Goal: Task Accomplishment & Management: Use online tool/utility

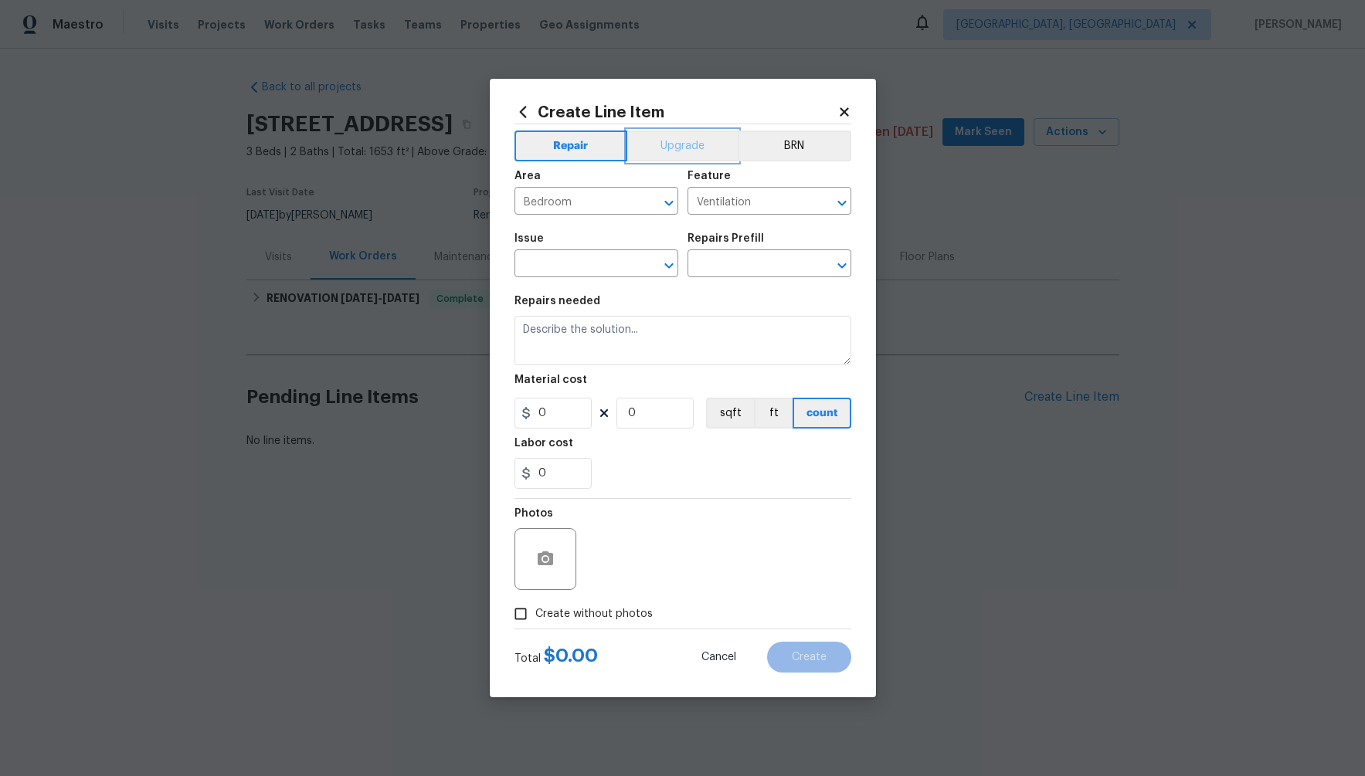
click at [675, 132] on button "Upgrade" at bounding box center [682, 146] width 110 height 31
click at [825, 143] on button "BRN" at bounding box center [795, 146] width 112 height 31
click at [781, 107] on h2 "Create Line Item" at bounding box center [675, 112] width 323 height 17
click at [538, 545] on button "button" at bounding box center [545, 559] width 37 height 37
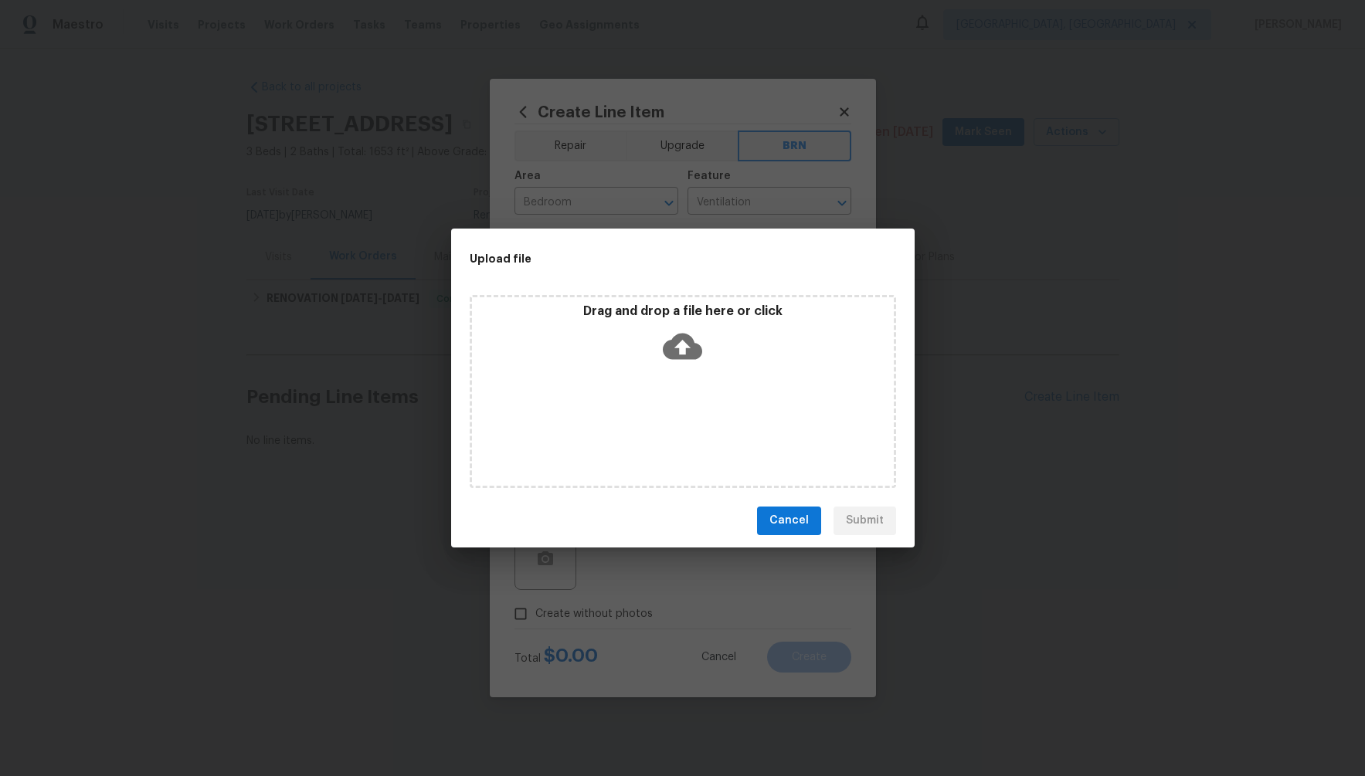
click at [770, 516] on button "Cancel" at bounding box center [789, 521] width 64 height 29
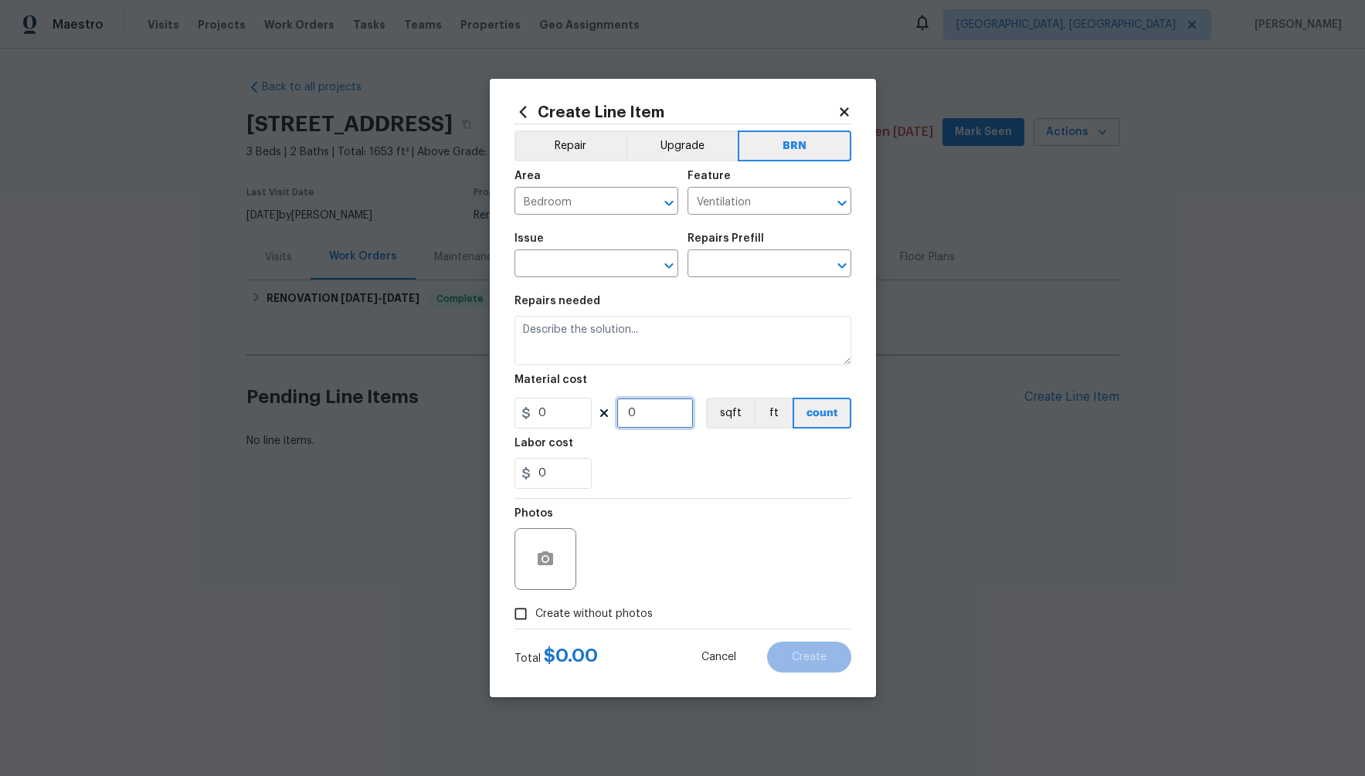
click at [630, 409] on input "0" at bounding box center [654, 413] width 77 height 31
drag, startPoint x: 637, startPoint y: 412, endPoint x: 523, endPoint y: 411, distance: 114.3
click at [524, 411] on div "0 20 sqft ft count" at bounding box center [682, 413] width 337 height 31
type input "20"
click at [542, 411] on input "0" at bounding box center [552, 413] width 77 height 31
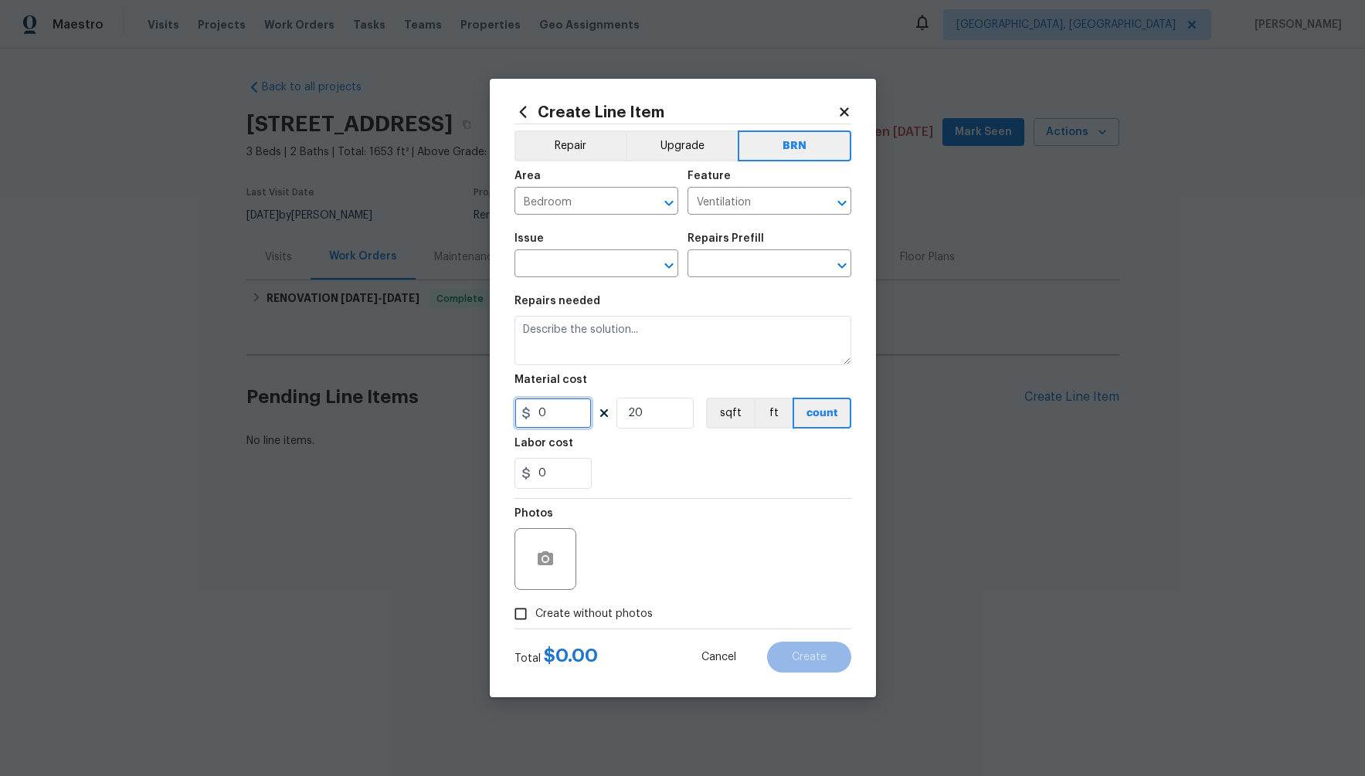
click at [542, 411] on input "0" at bounding box center [552, 413] width 77 height 31
type input "2"
click at [582, 253] on input "text" at bounding box center [574, 265] width 121 height 24
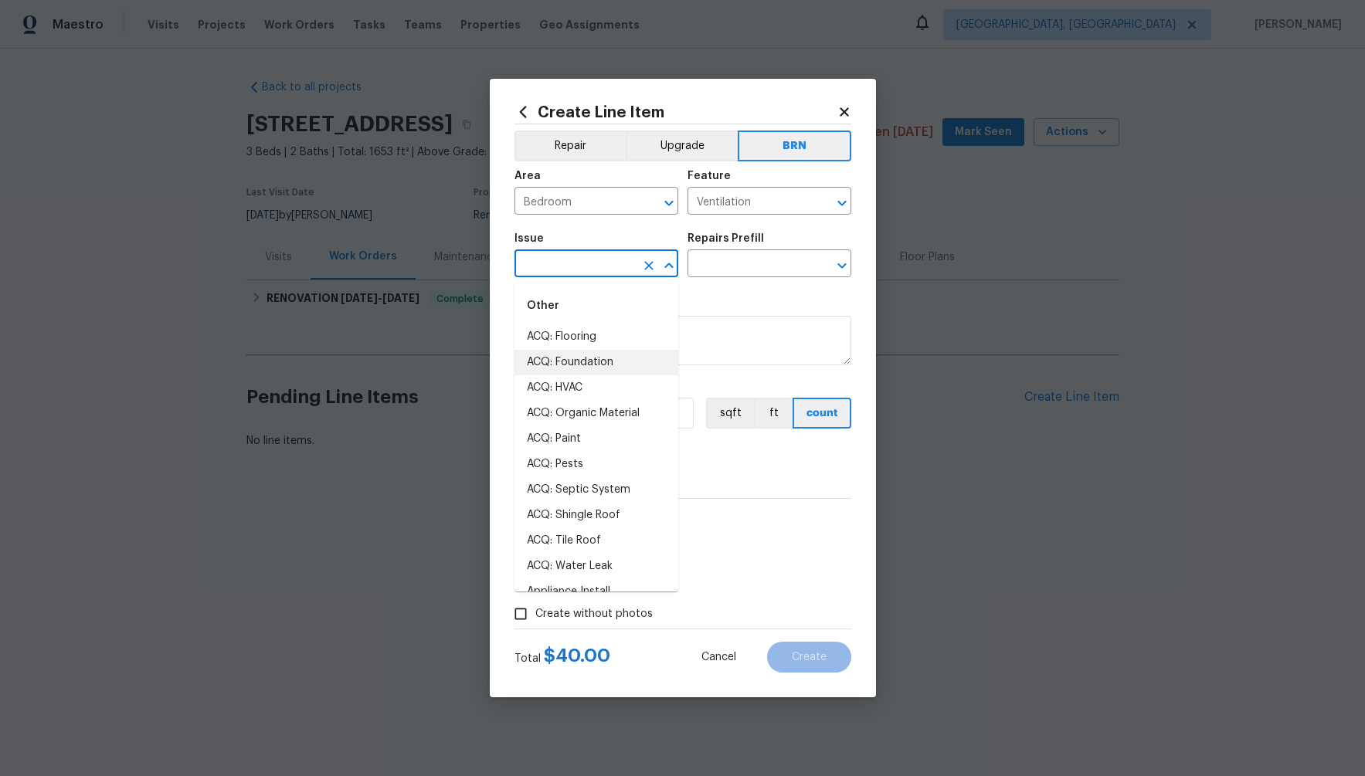
click at [563, 370] on li "ACQ: Foundation" at bounding box center [596, 362] width 164 height 25
type input "ACQ: Foundation"
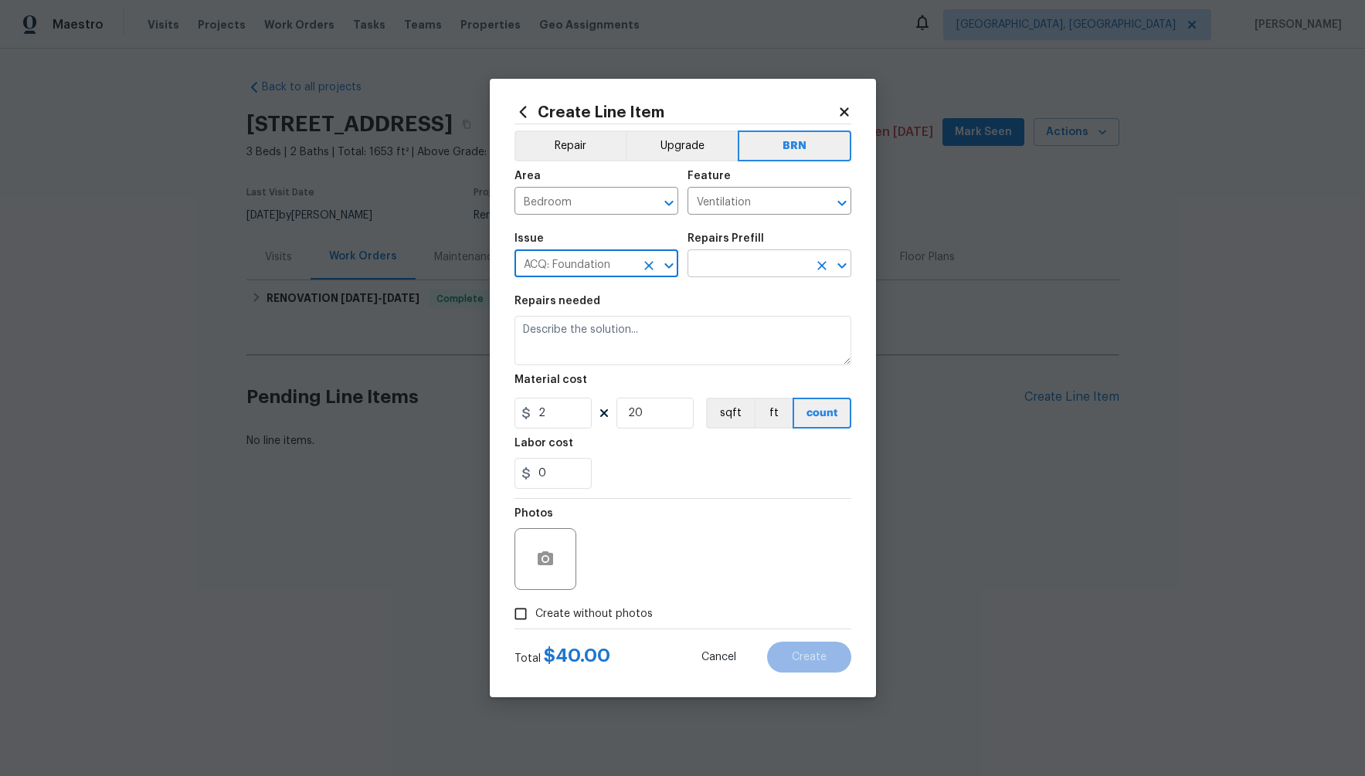
click at [732, 276] on input "text" at bounding box center [747, 265] width 121 height 24
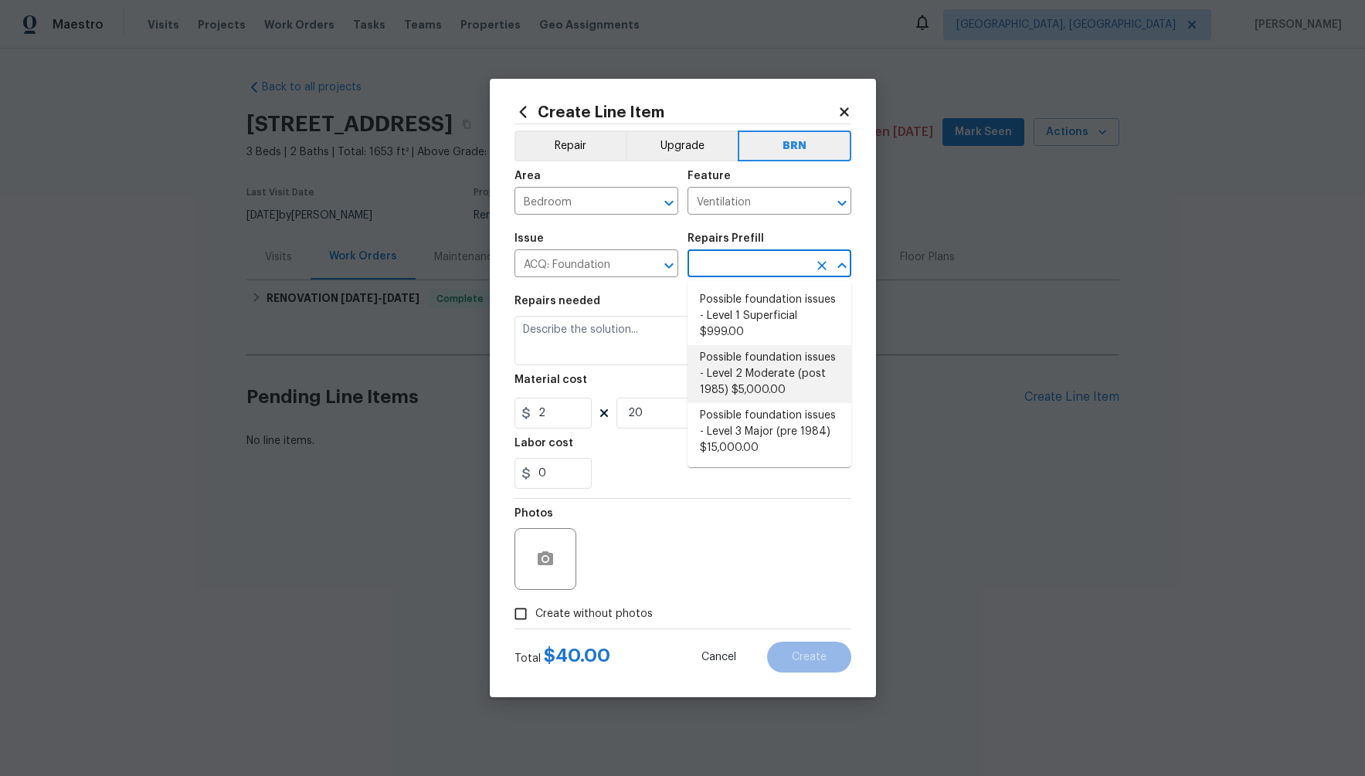
click at [746, 381] on li "Possible foundation issues - Level 2 Moderate (post 1985) $5,000.00" at bounding box center [769, 374] width 164 height 58
type input "Acquisition"
type input "Possible foundation issues - Level 2 Moderate (post 1985) $5,000.00"
type input "5000"
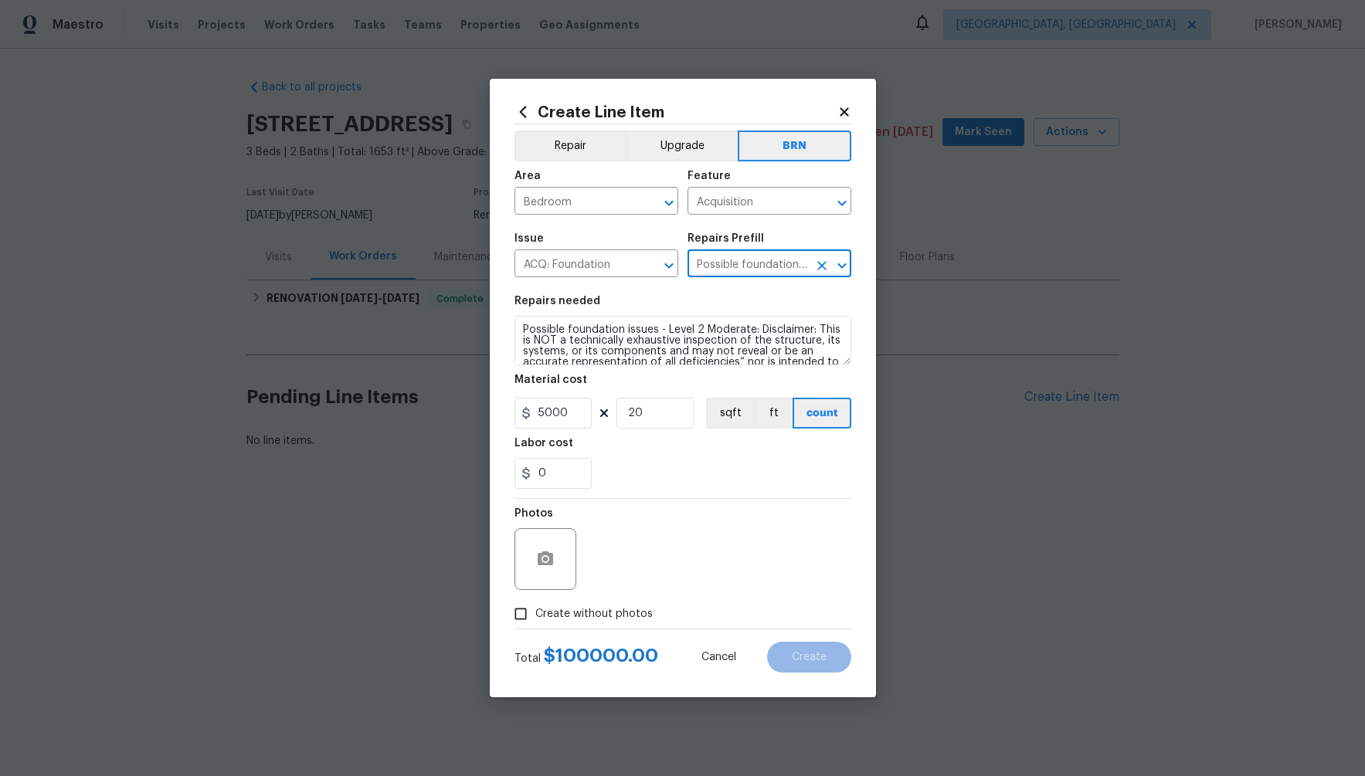
click at [764, 270] on input "Possible foundation issues - Level 2 Moderate (post 1985) $5,000.00" at bounding box center [747, 265] width 121 height 24
click at [840, 264] on icon "Open" at bounding box center [841, 265] width 8 height 5
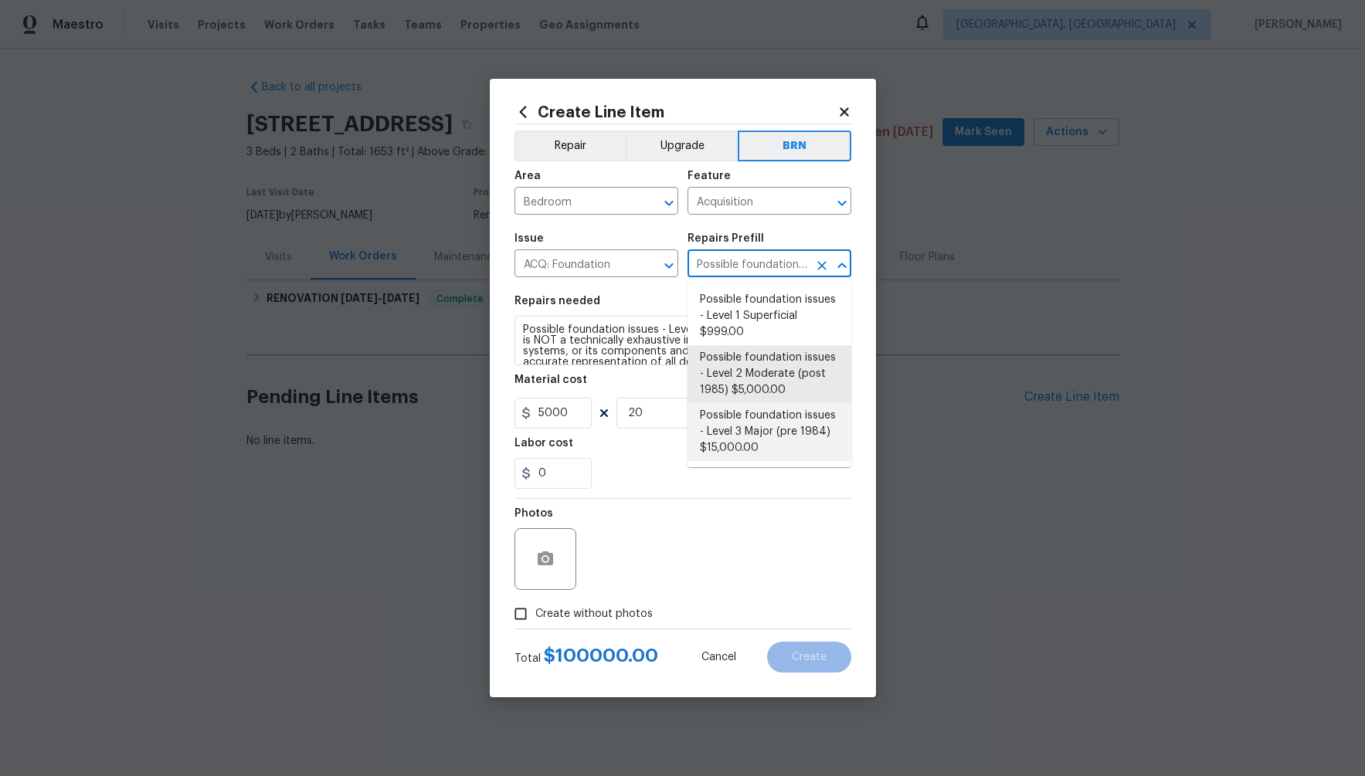
click at [752, 439] on li "Possible foundation issues - Level 3 Major (pre 1984) $15,000.00" at bounding box center [769, 432] width 164 height 58
type input "Possible foundation issues - Level 3 Major (pre 1984) $15,000.00"
type input "15000"
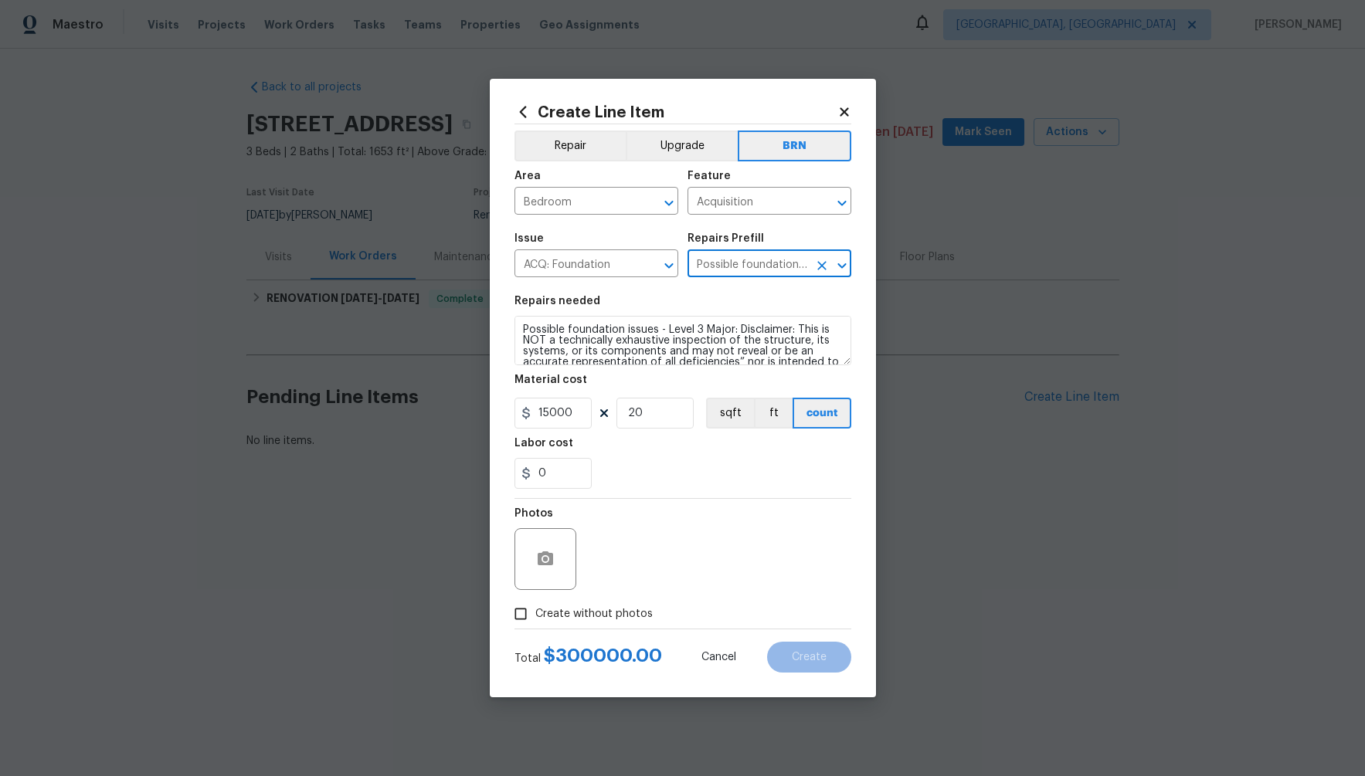
click at [721, 482] on div "0" at bounding box center [682, 473] width 337 height 31
click at [773, 408] on button "ft" at bounding box center [773, 413] width 39 height 31
click at [734, 416] on button "sqft" at bounding box center [730, 413] width 48 height 31
click at [815, 398] on button "count" at bounding box center [822, 413] width 58 height 31
click at [794, 209] on input "Acquisition" at bounding box center [747, 203] width 121 height 24
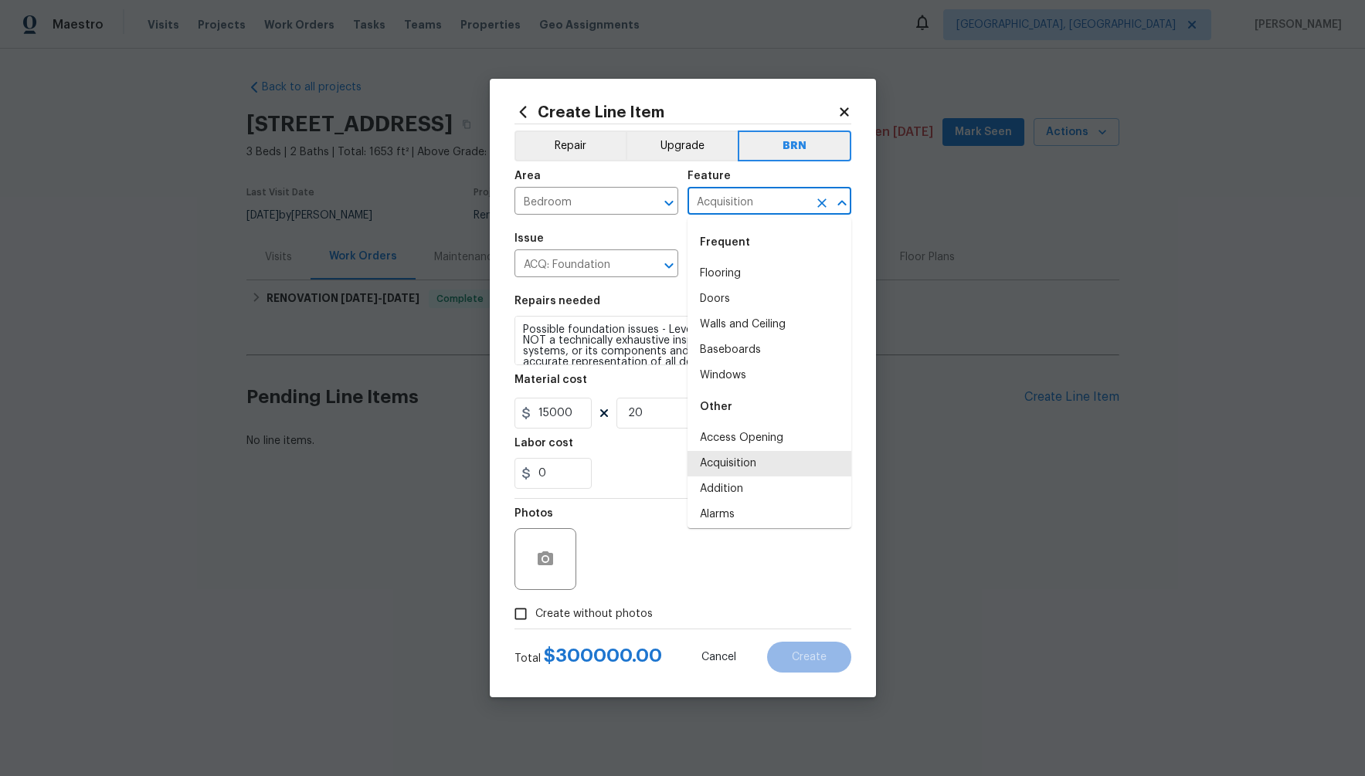
click at [776, 182] on div "Feature" at bounding box center [769, 181] width 164 height 20
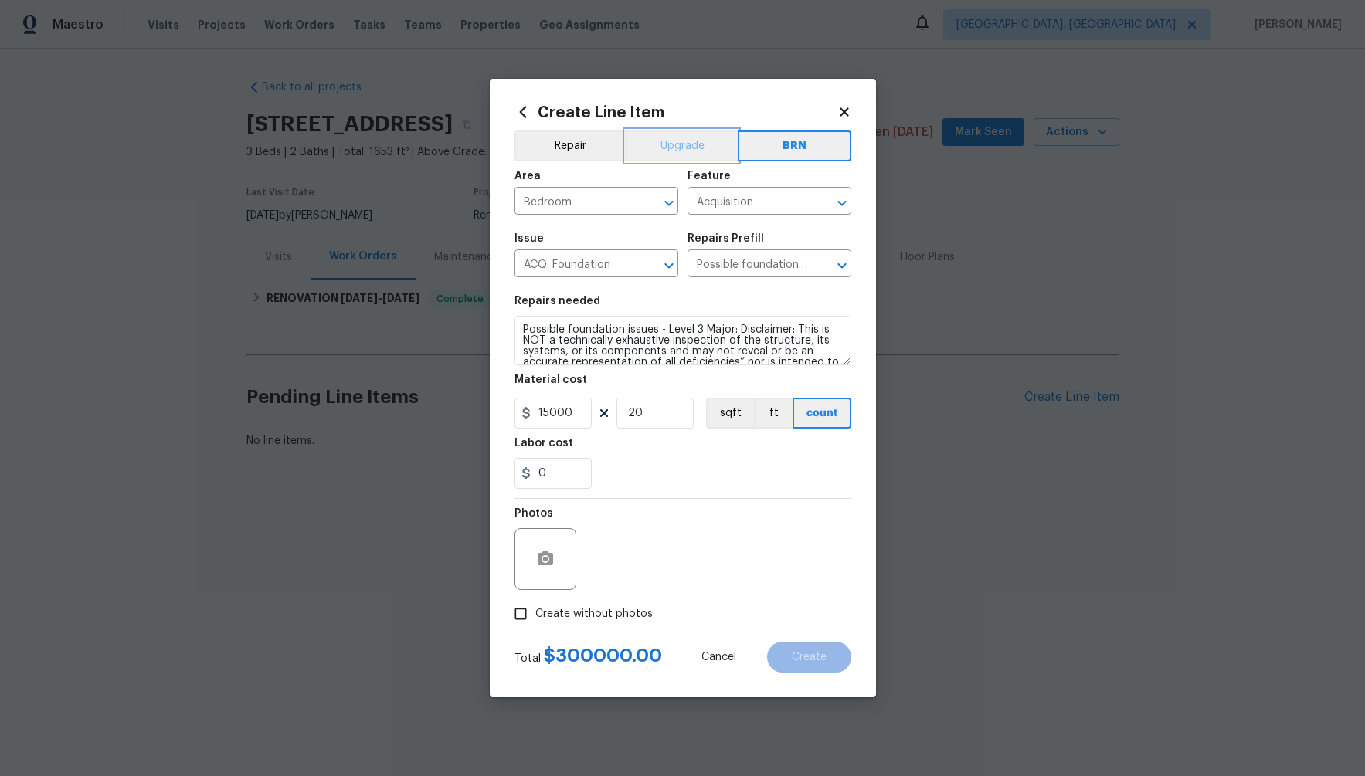
click at [698, 147] on button "Upgrade" at bounding box center [682, 146] width 112 height 31
click at [552, 138] on button "Repair" at bounding box center [570, 146] width 112 height 31
click at [700, 141] on button "Upgrade" at bounding box center [682, 146] width 110 height 31
click at [773, 519] on div "Photos" at bounding box center [682, 549] width 337 height 100
click at [768, 492] on section "Repairs needed Possible foundation issues - Level 3 Major: Disclaimer: This is …" at bounding box center [682, 393] width 337 height 212
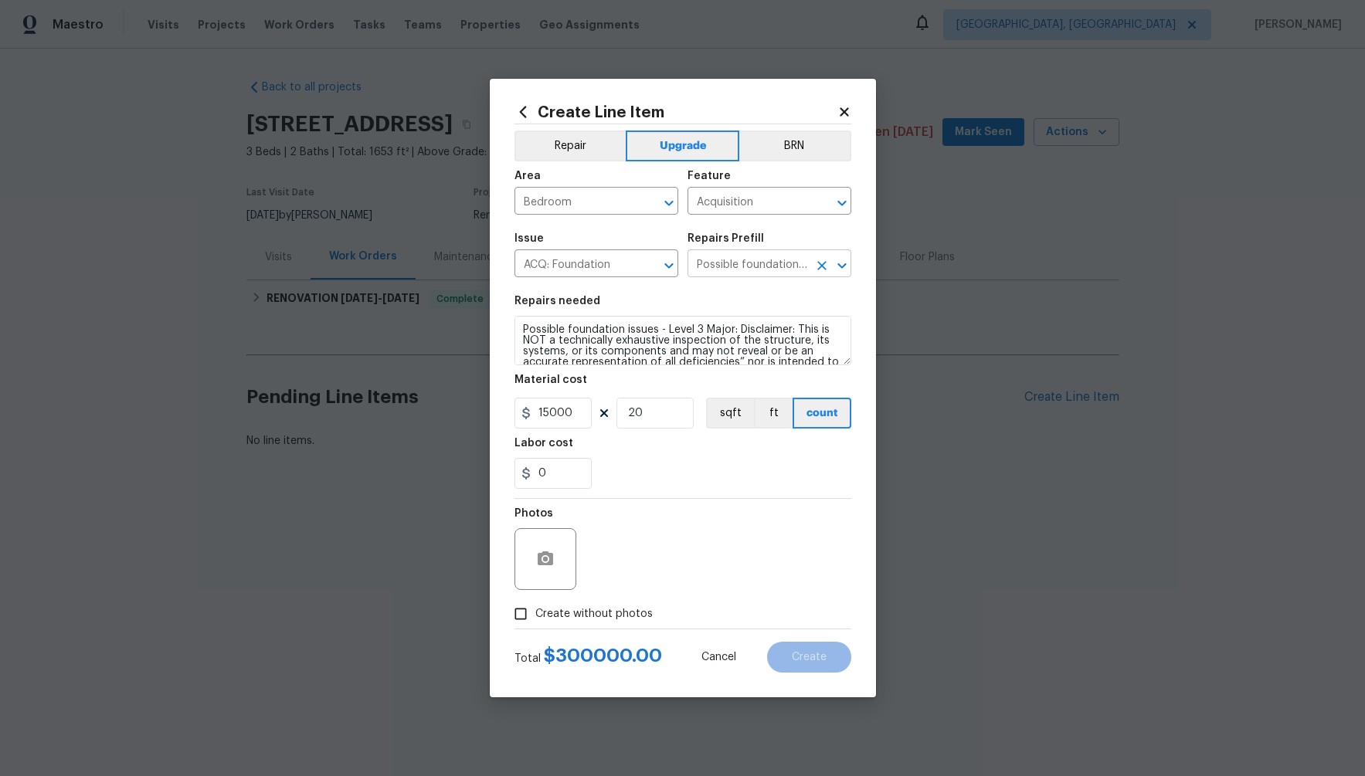
click at [735, 261] on input "Possible foundation issues - Level 3 Major (pre 1984) $15,000.00" at bounding box center [747, 265] width 121 height 24
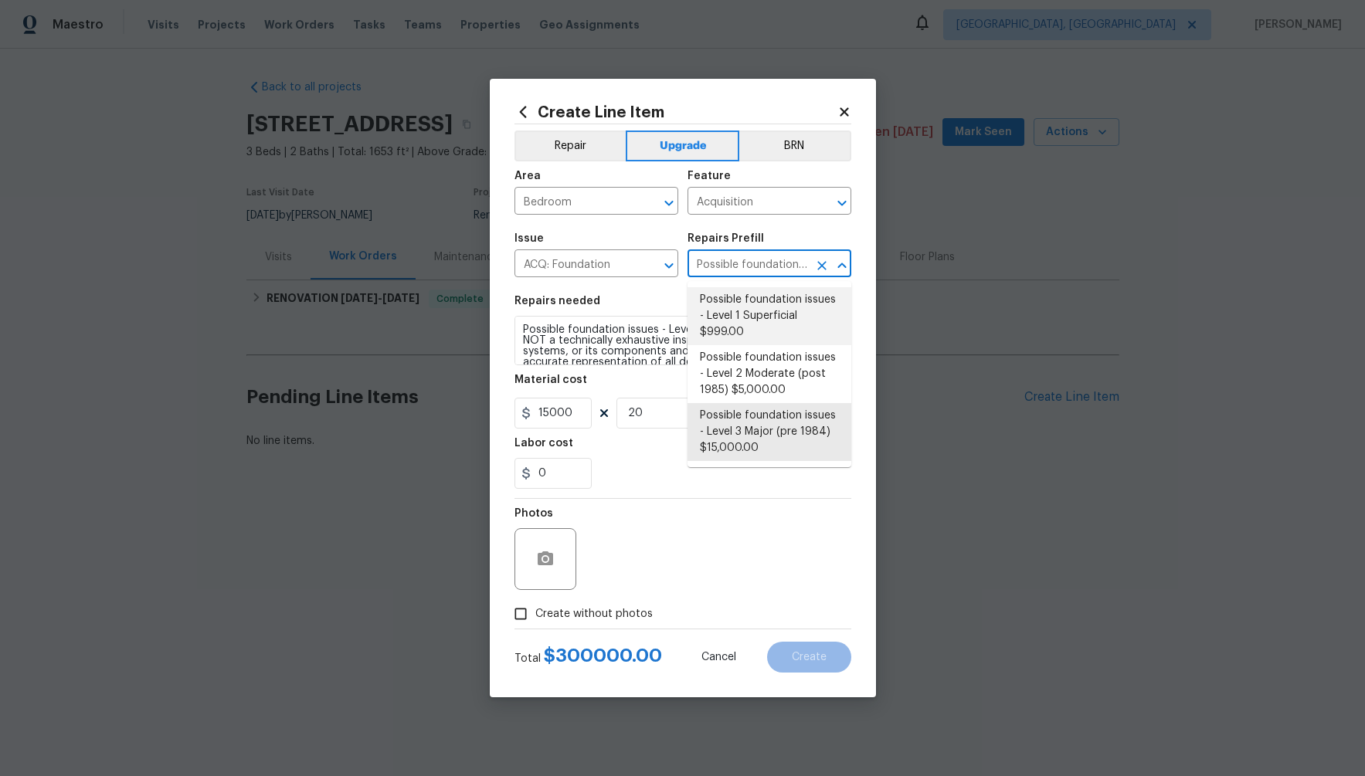
click at [743, 325] on li "Possible foundation issues - Level 1 Superficial $999.00" at bounding box center [769, 316] width 164 height 58
type input "Possible foundation issues - Level 1 Superficial $999.00"
type input "999"
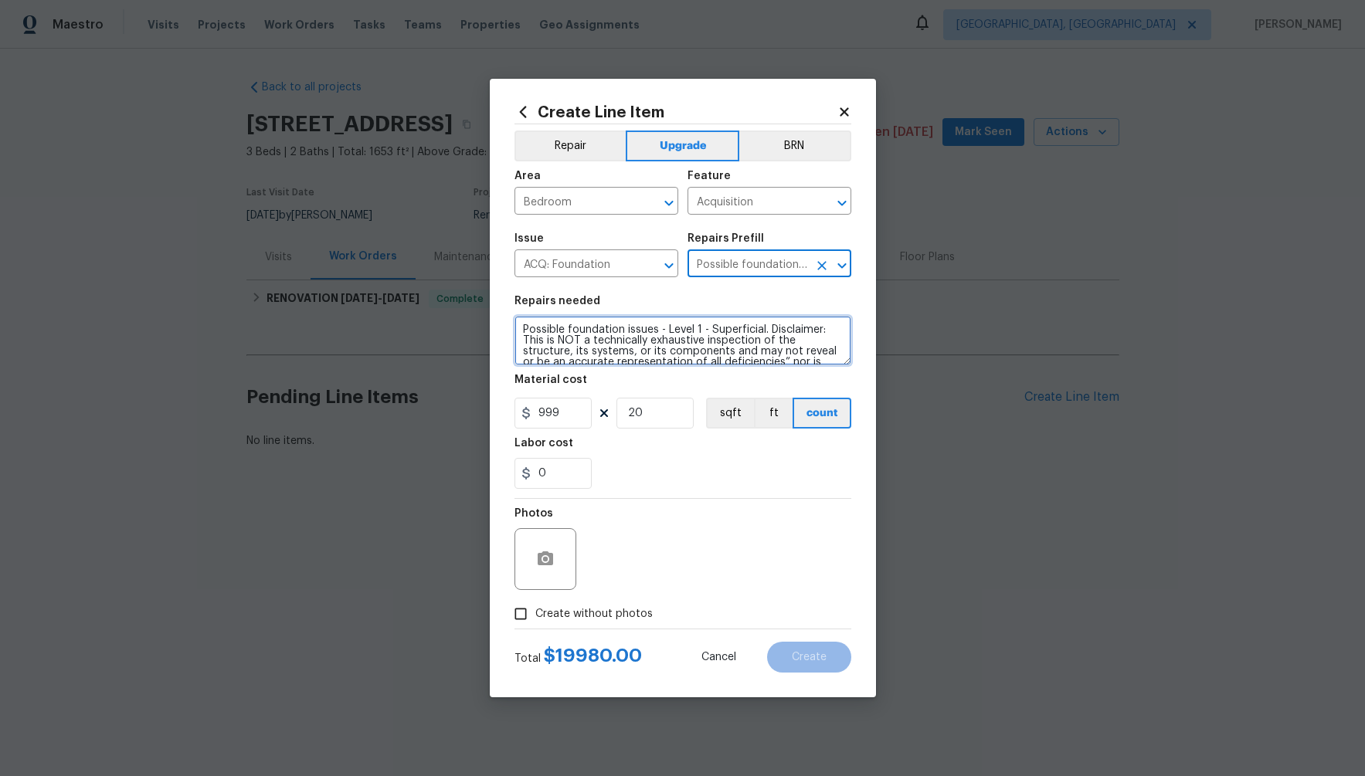
click at [675, 359] on textarea "Possible foundation issues - Level 1 - Superficial. Disclaimer: This is NOT a t…" at bounding box center [682, 340] width 337 height 49
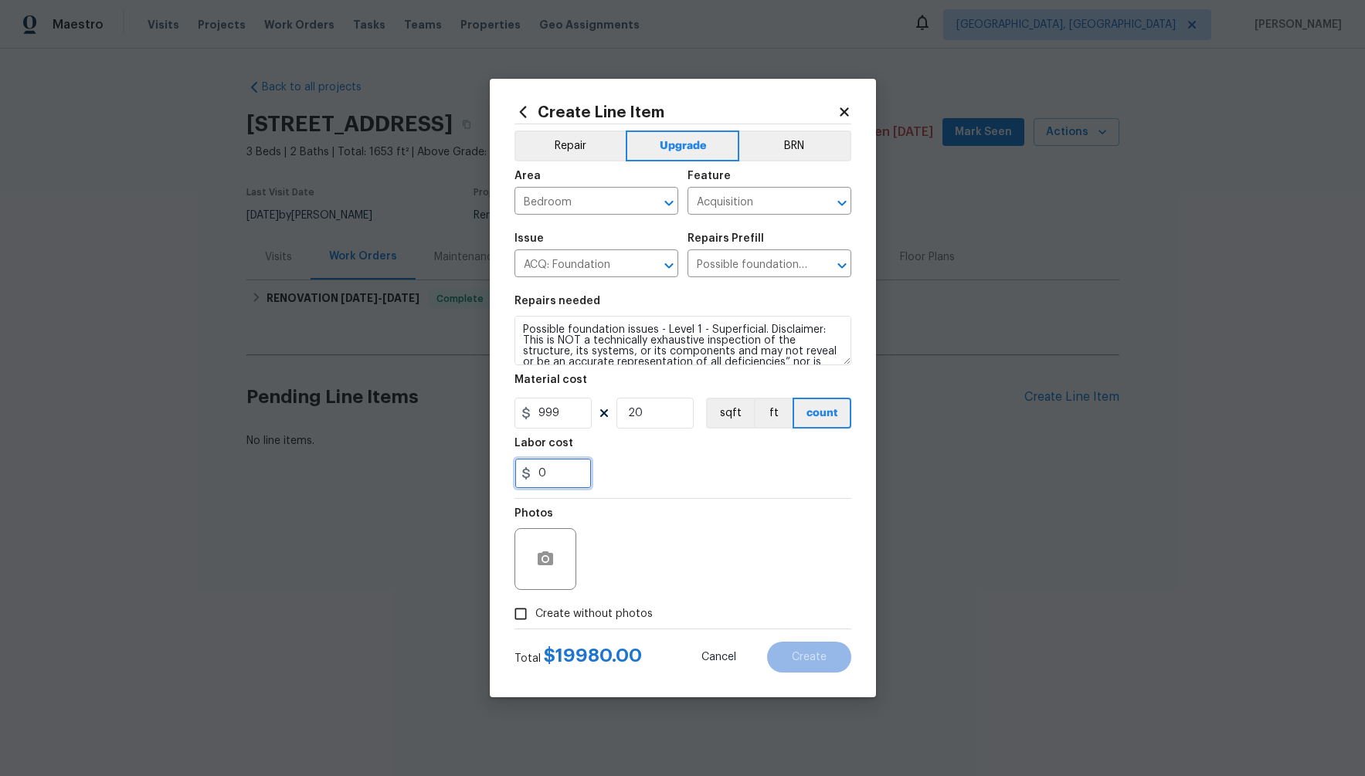
drag, startPoint x: 560, startPoint y: 474, endPoint x: 494, endPoint y: 470, distance: 66.5
click at [494, 470] on div "Create Line Item Repair Upgrade BRN Area Bedroom ​ Feature Acquisition ​ Issue …" at bounding box center [683, 388] width 386 height 619
type input "1"
click at [705, 487] on div "1" at bounding box center [682, 473] width 337 height 31
click at [780, 192] on input "Acquisition" at bounding box center [747, 203] width 121 height 24
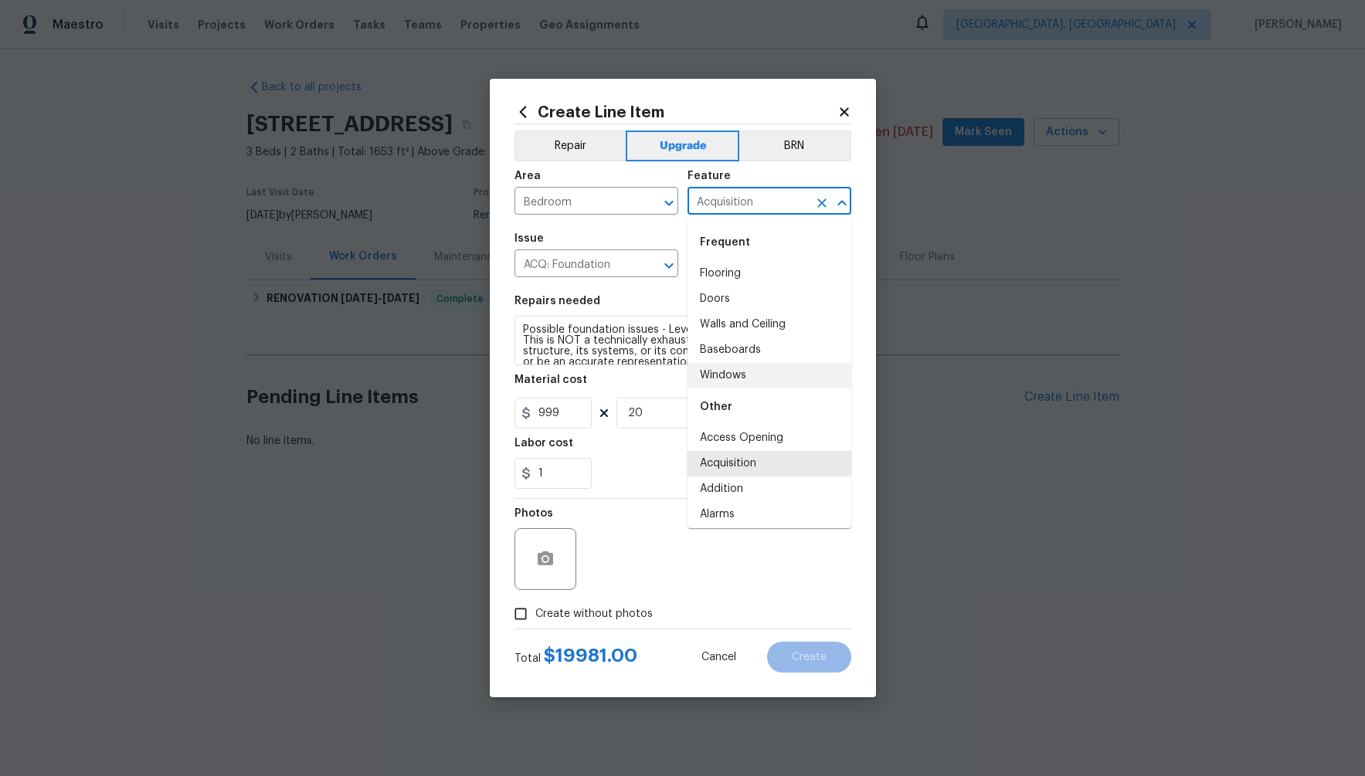
click at [734, 380] on li "Windows" at bounding box center [769, 375] width 164 height 25
type input "Windows"
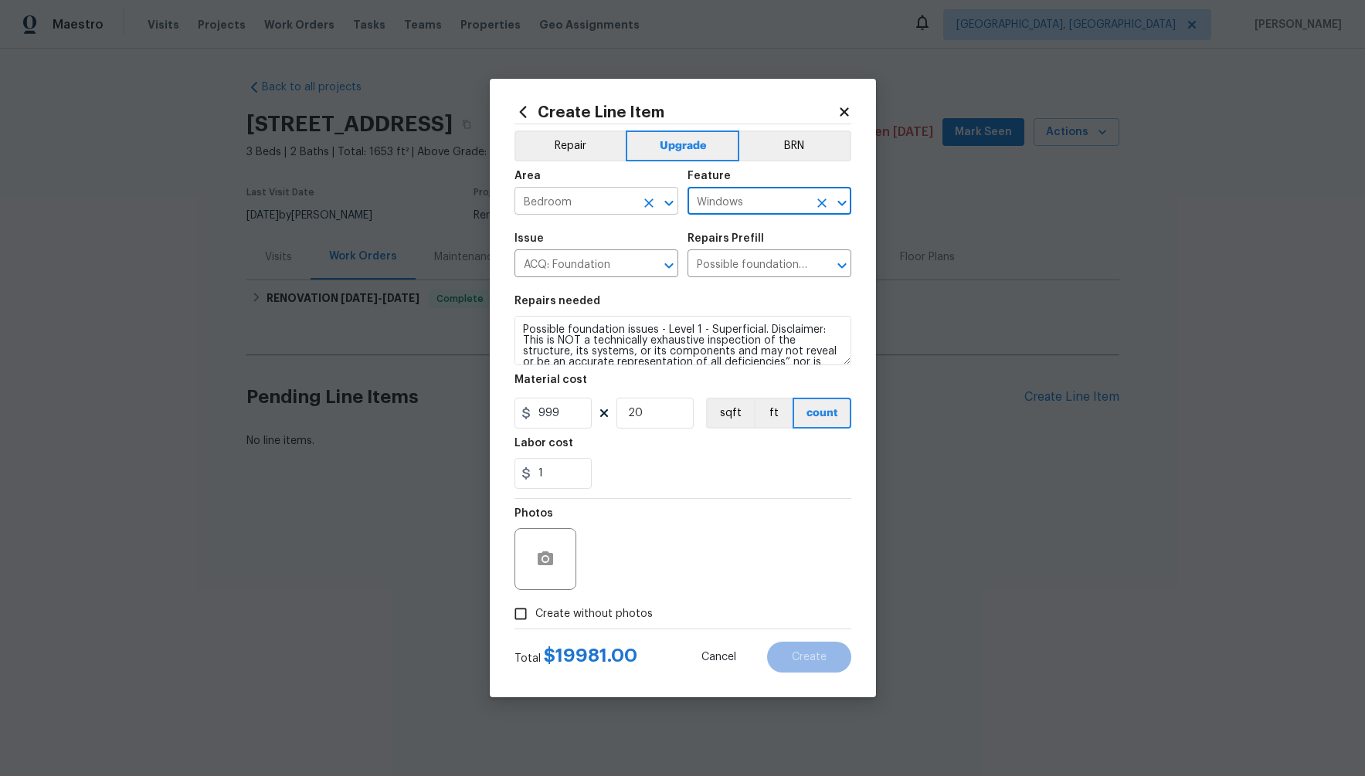
click at [601, 204] on input "Bedroom" at bounding box center [574, 203] width 121 height 24
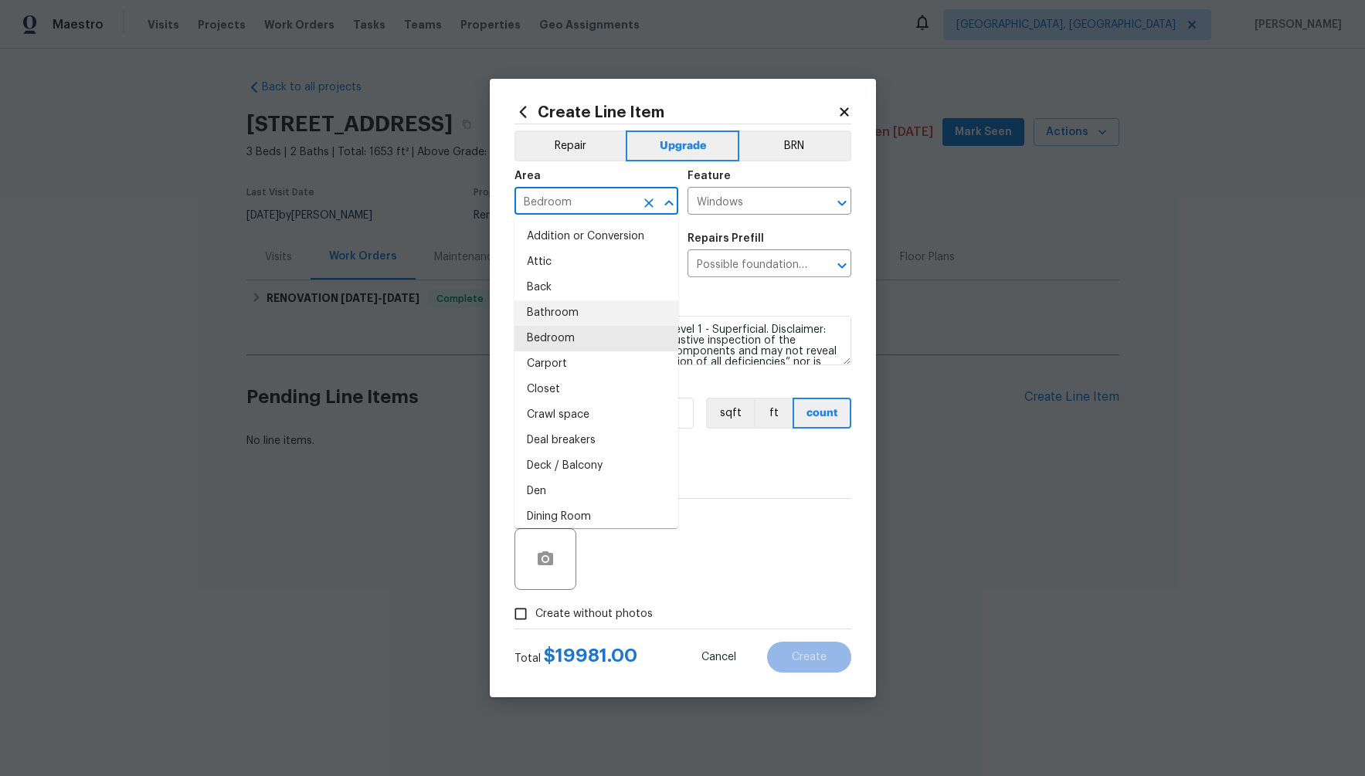
click at [582, 321] on li "Bathroom" at bounding box center [596, 312] width 164 height 25
type input "Bathroom"
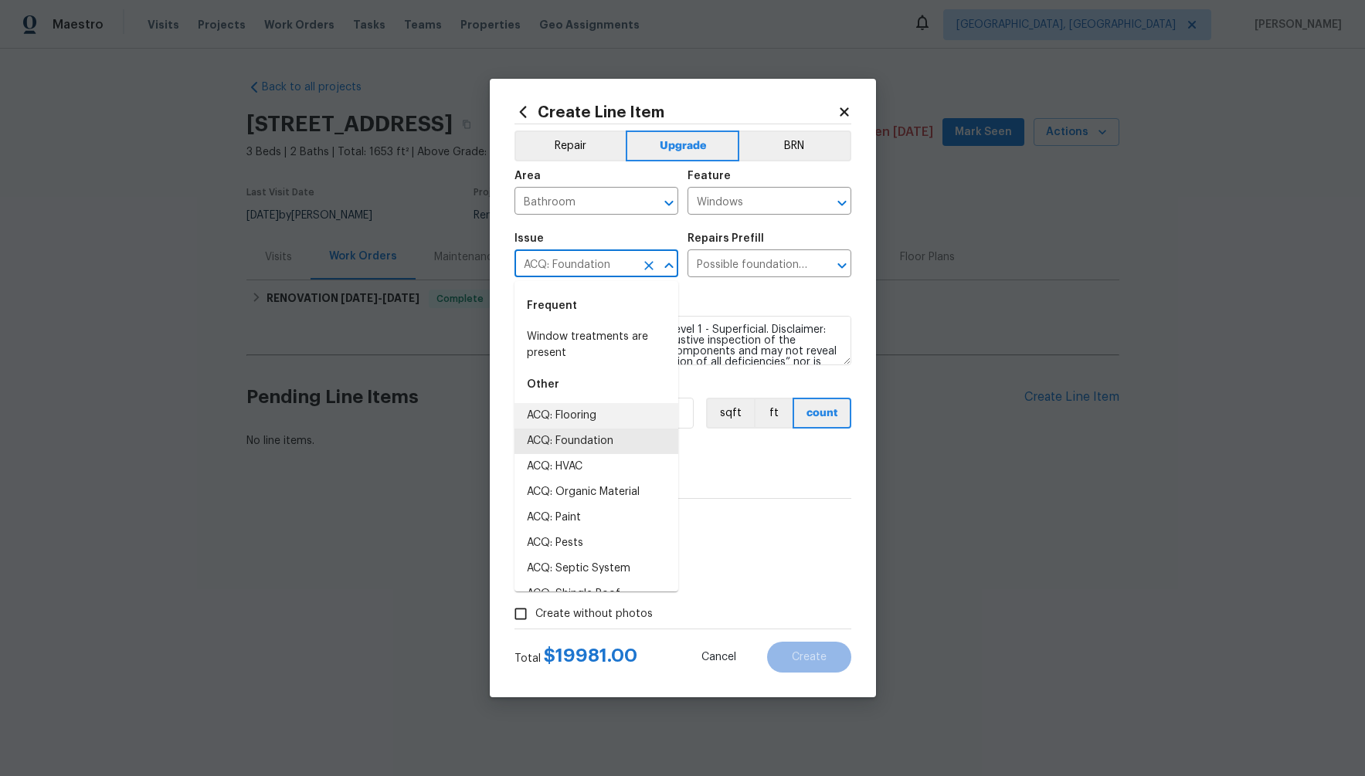
click at [576, 256] on input "ACQ: Foundation" at bounding box center [574, 265] width 121 height 24
click at [562, 501] on li "ACQ: Organic Material" at bounding box center [596, 492] width 164 height 25
type input "ACQ: Organic Material"
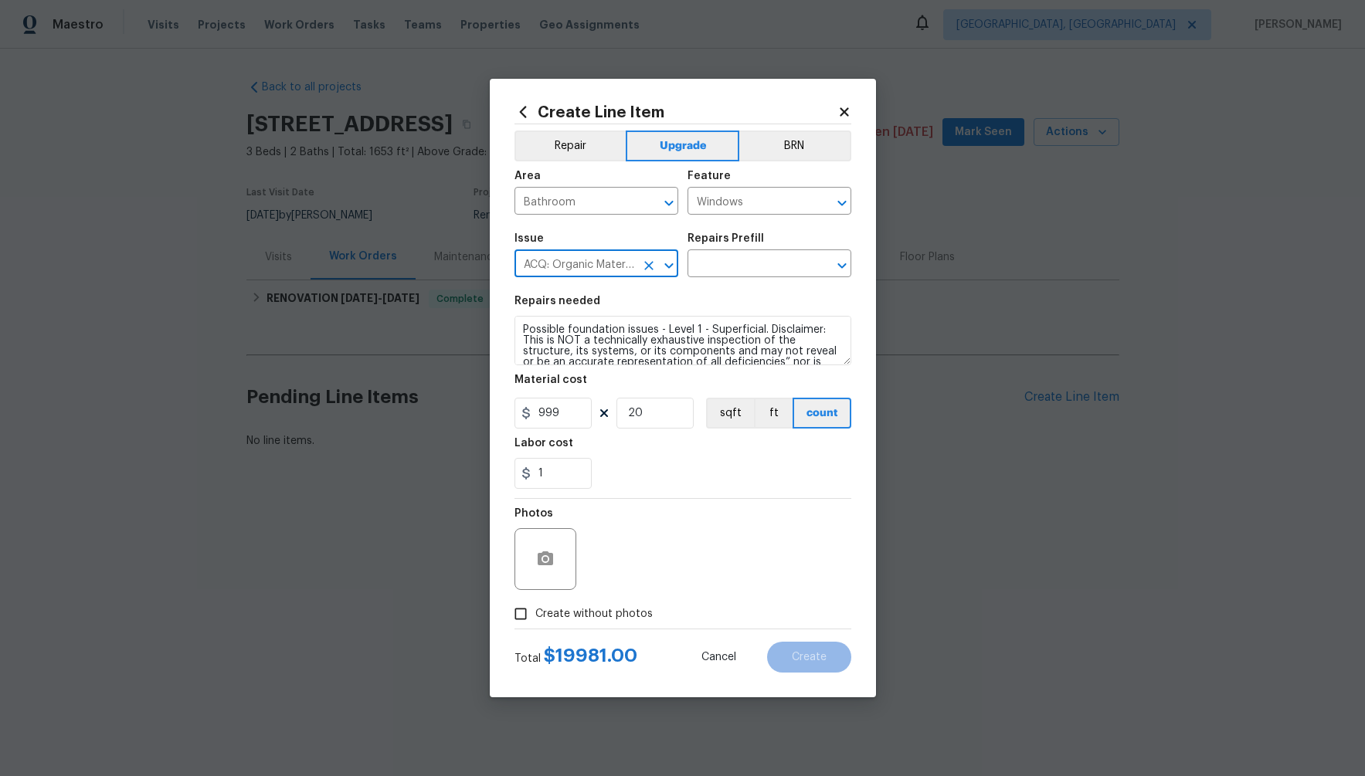
click at [738, 501] on div "Photos" at bounding box center [682, 549] width 337 height 100
click at [753, 257] on input "text" at bounding box center [747, 265] width 121 height 24
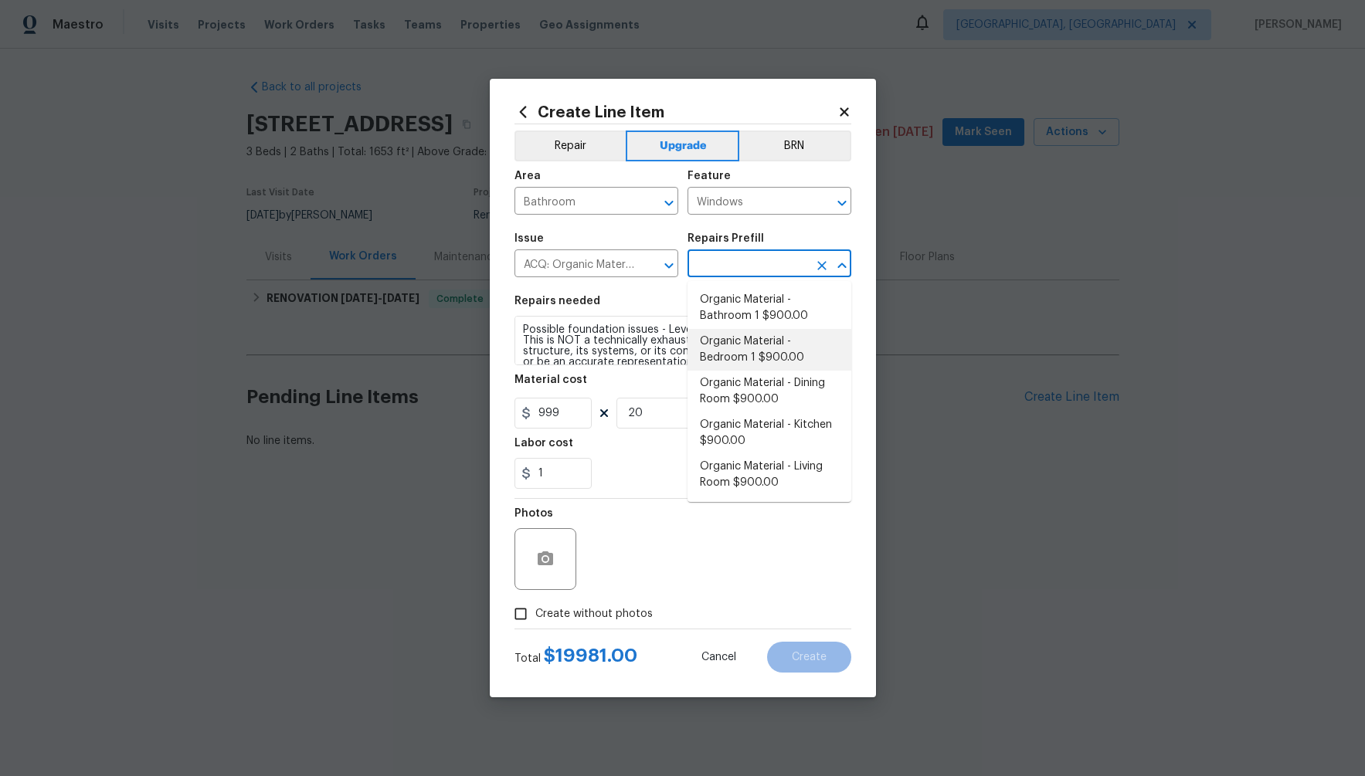
click at [747, 342] on li "Organic Material - Bedroom 1 $900.00" at bounding box center [769, 350] width 164 height 42
type input "Acquisition"
type input "Organic Material - Bedroom 1 $900.00"
type input "900"
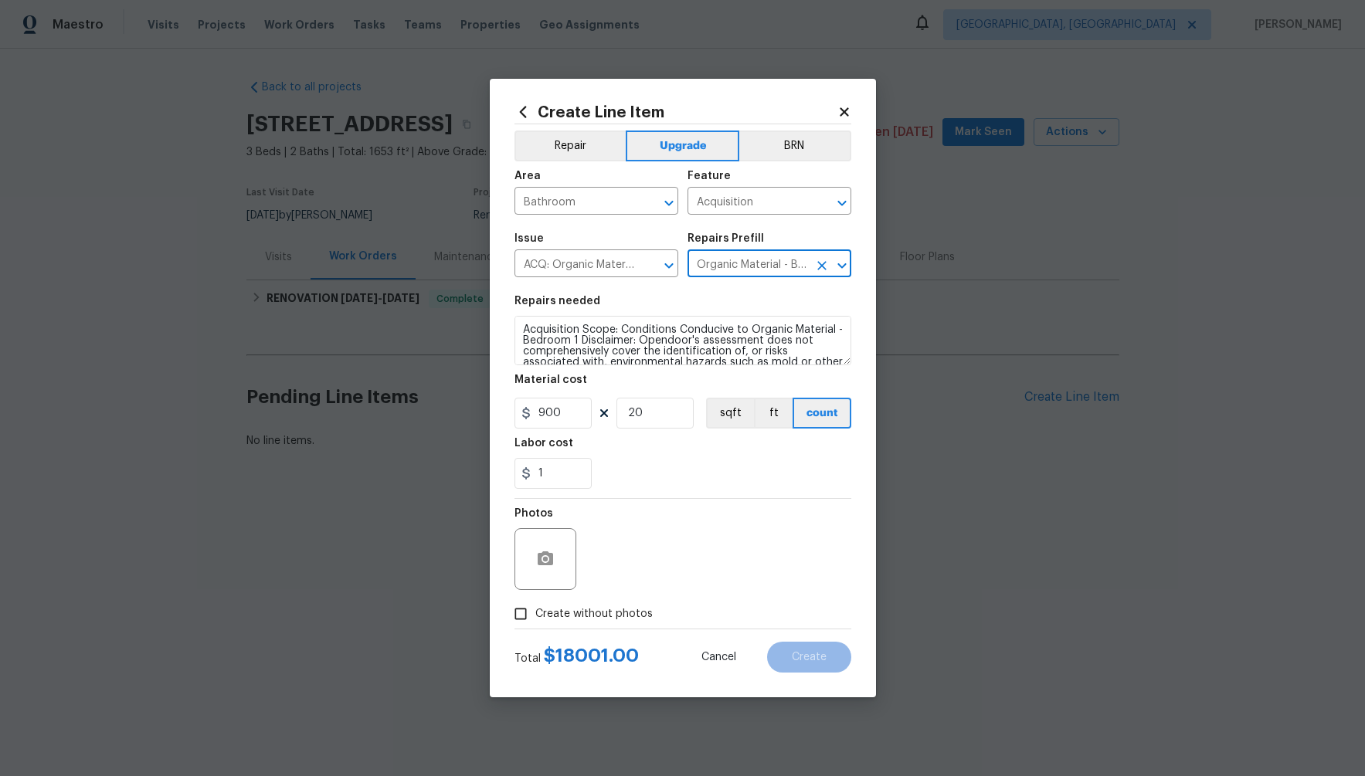
click at [716, 545] on div "Photos" at bounding box center [682, 549] width 337 height 100
click at [844, 113] on icon at bounding box center [844, 111] width 8 height 8
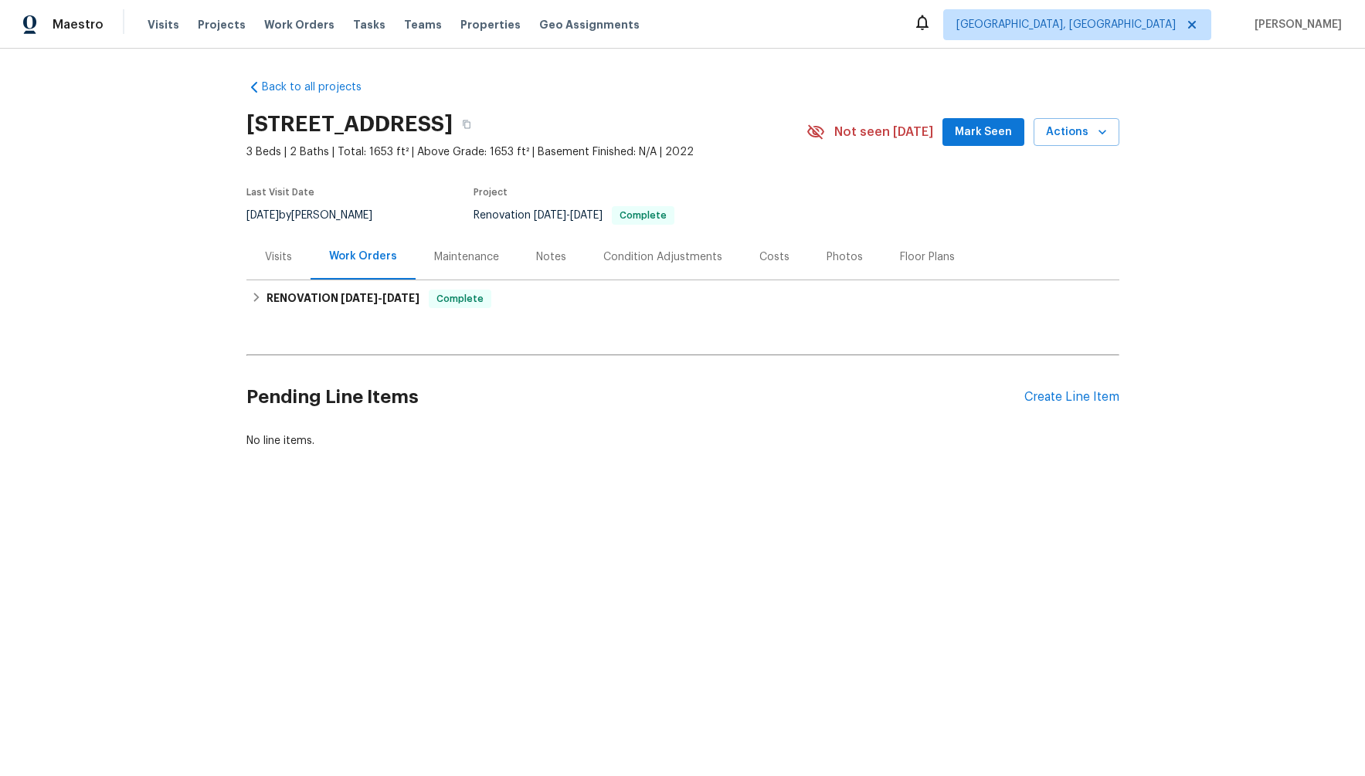
click at [353, 17] on div "Tasks" at bounding box center [369, 25] width 32 height 16
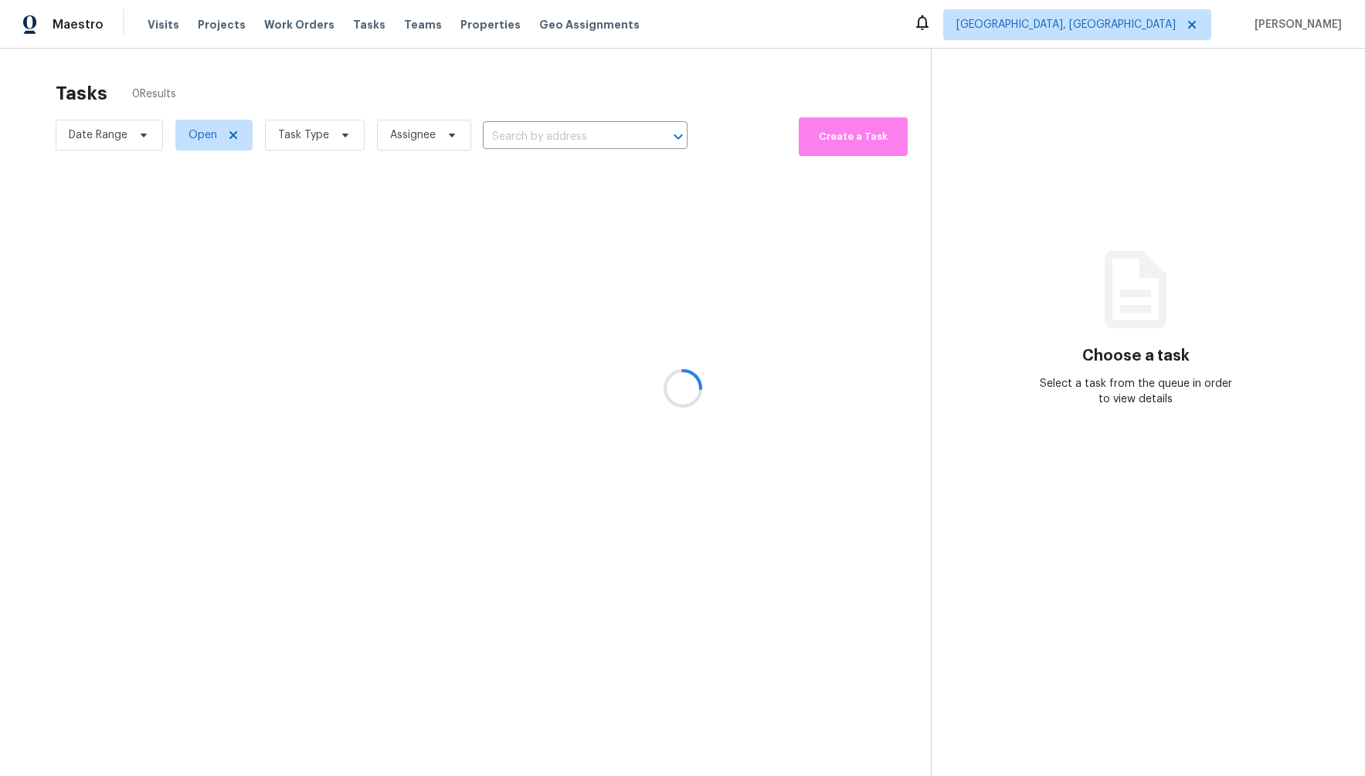
click at [351, 26] on div at bounding box center [682, 388] width 1365 height 776
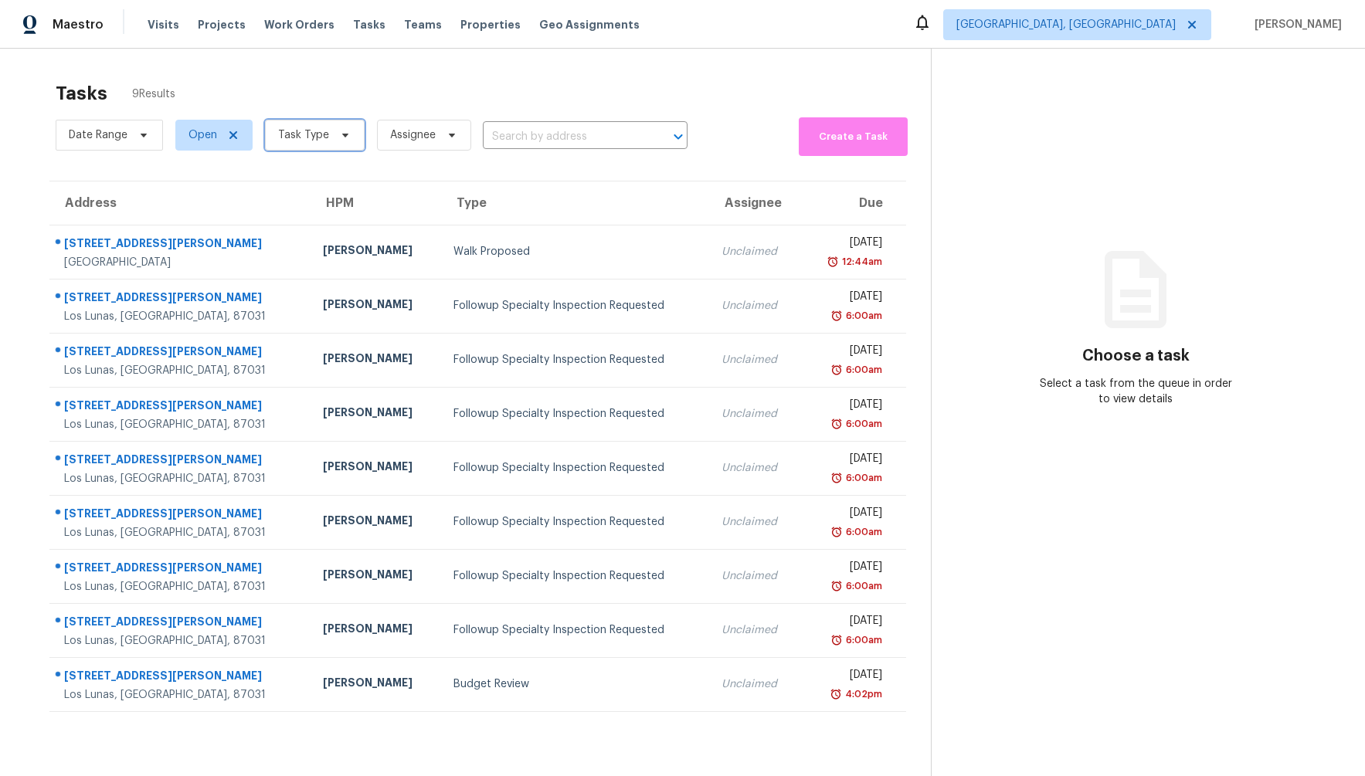
click at [329, 138] on span "Task Type" at bounding box center [315, 135] width 100 height 31
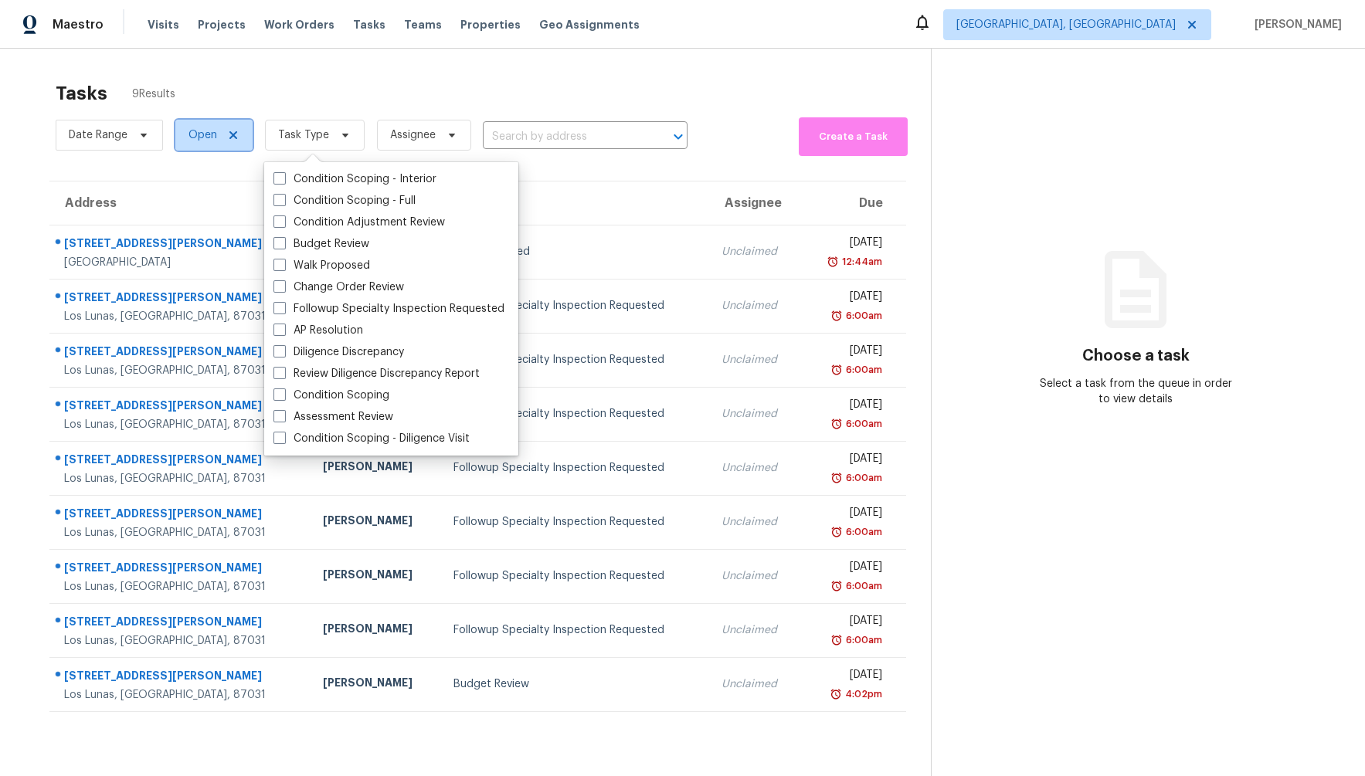
click at [209, 132] on span "Open" at bounding box center [202, 134] width 29 height 15
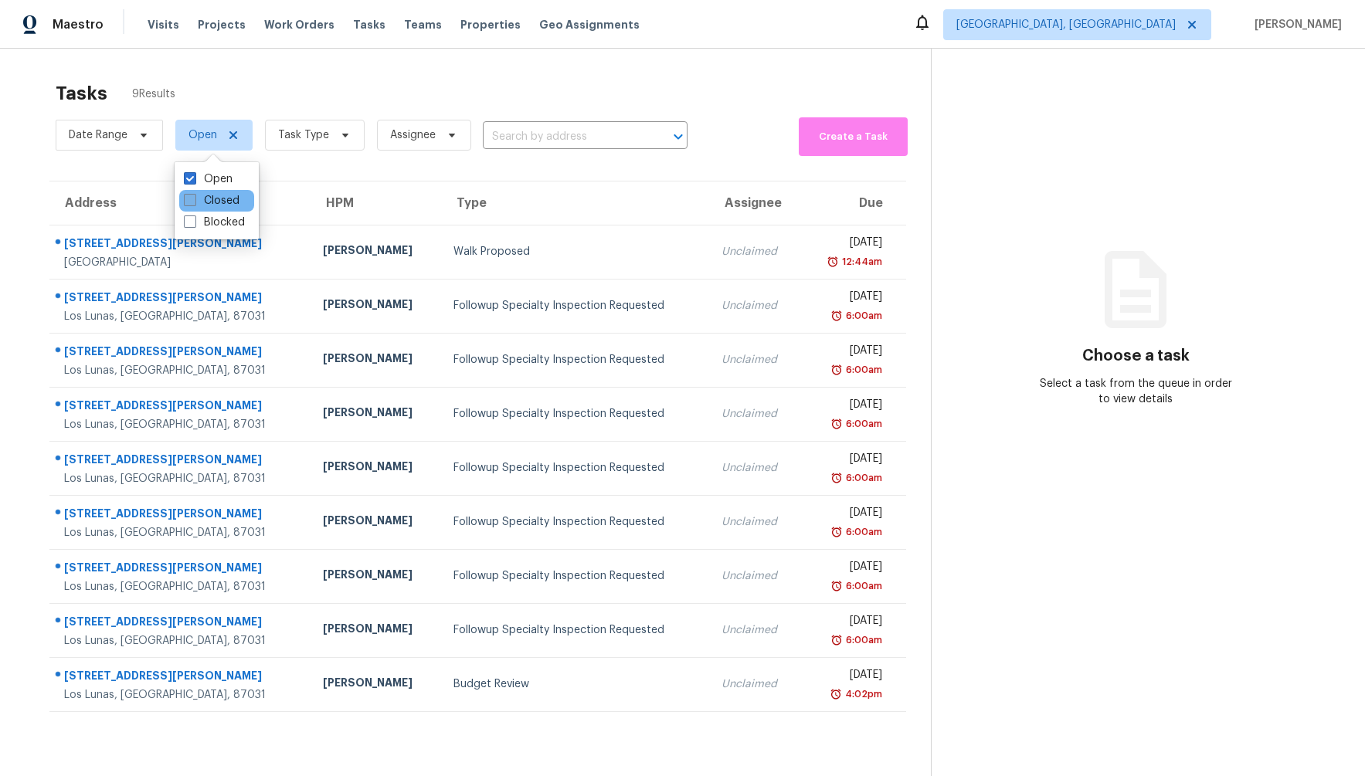
click at [212, 205] on label "Closed" at bounding box center [212, 200] width 56 height 15
click at [194, 203] on input "Closed" at bounding box center [189, 198] width 10 height 10
checkbox input "true"
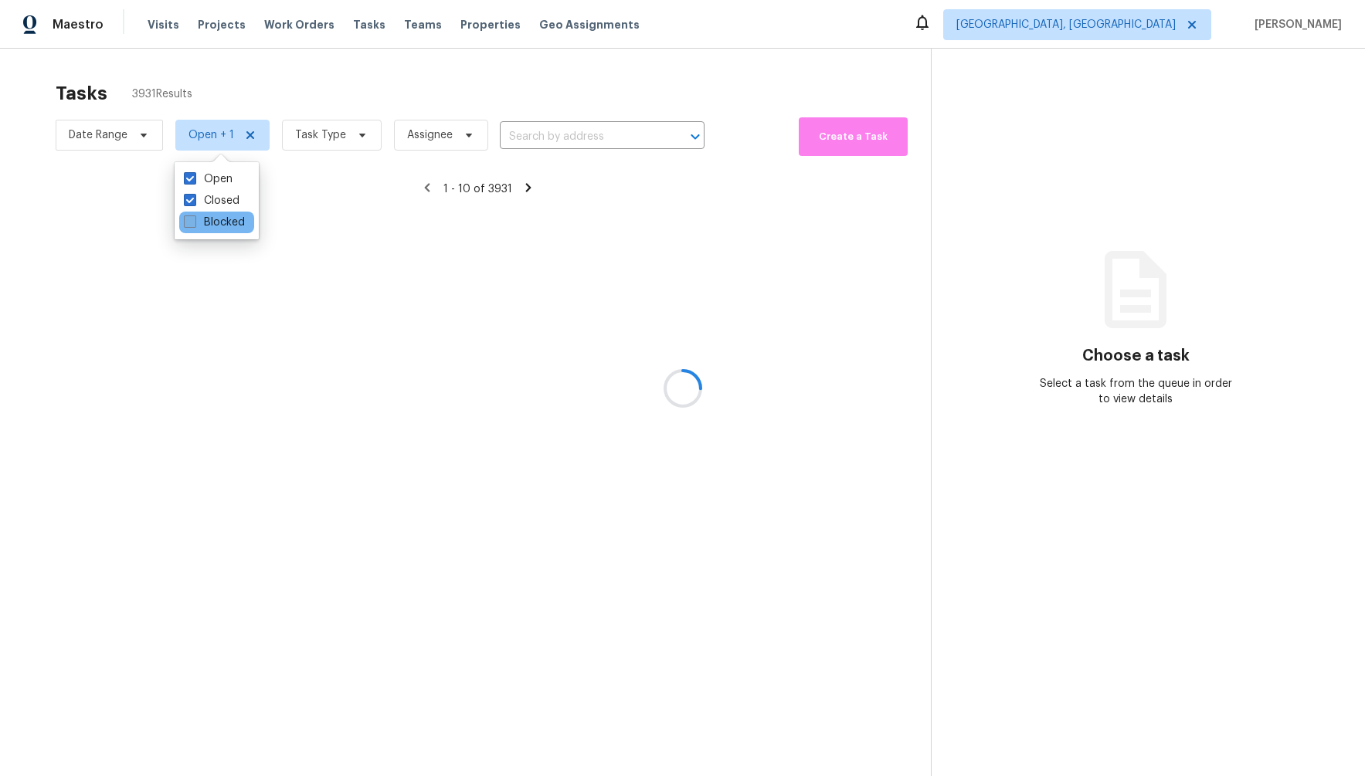
click at [212, 224] on label "Blocked" at bounding box center [214, 222] width 61 height 15
click at [194, 224] on input "Blocked" at bounding box center [189, 220] width 10 height 10
checkbox input "true"
click at [321, 134] on div at bounding box center [682, 388] width 1365 height 776
click at [329, 136] on div at bounding box center [682, 388] width 1365 height 776
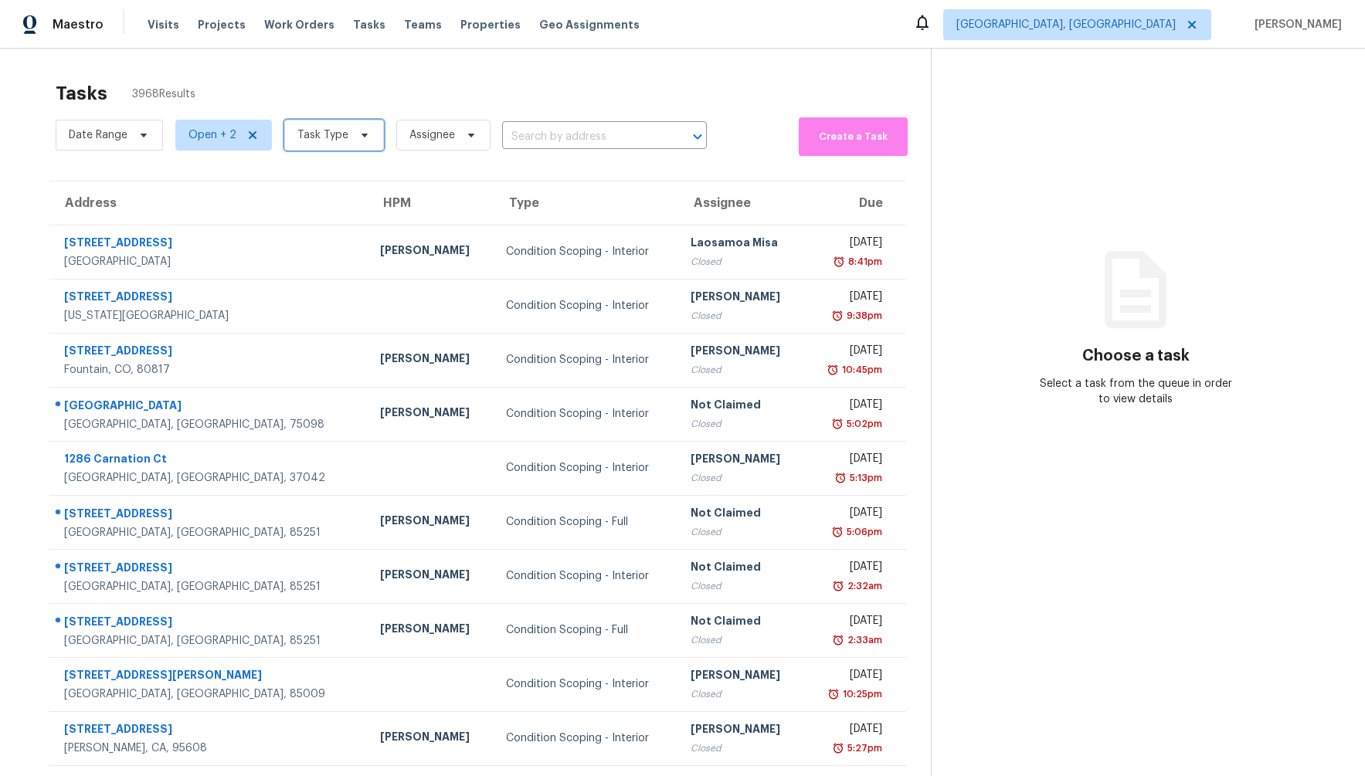
click at [308, 131] on span "Task Type" at bounding box center [322, 134] width 51 height 15
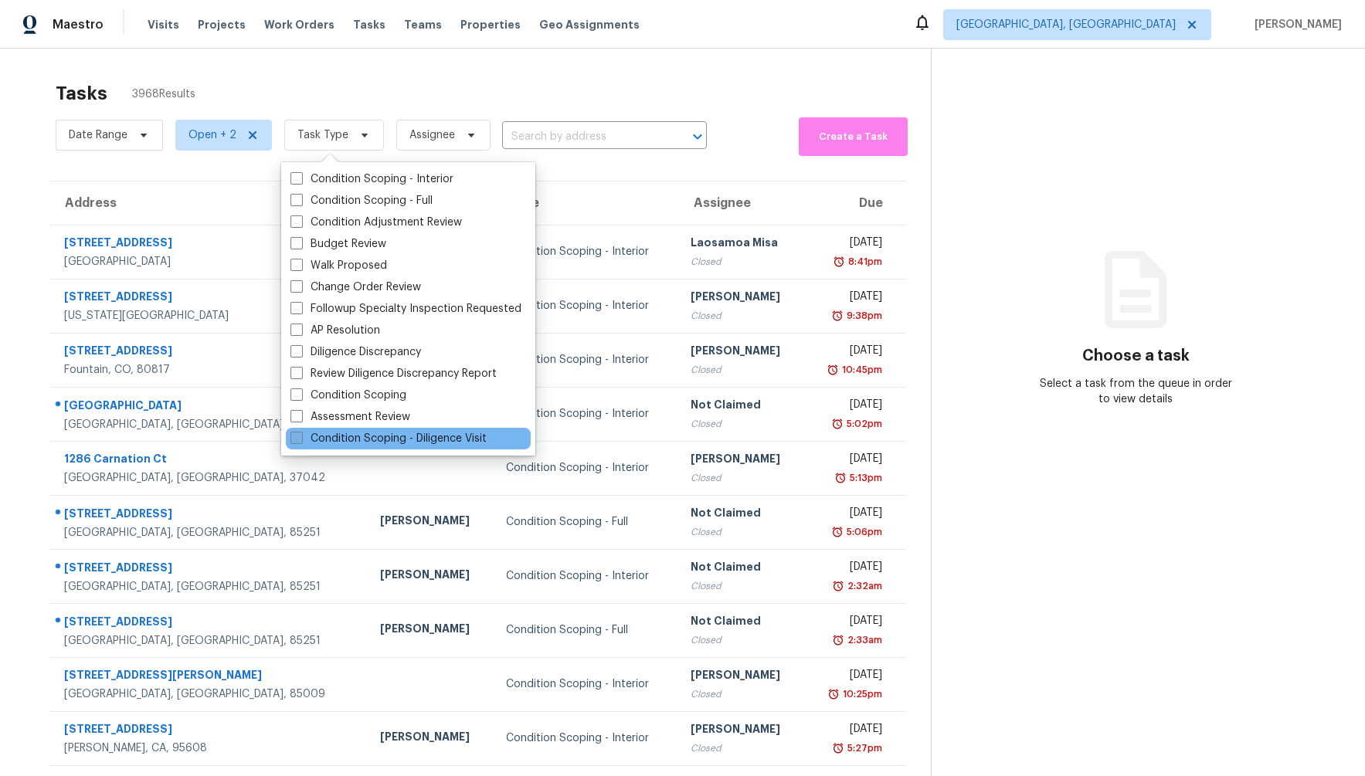
click at [297, 440] on span at bounding box center [296, 438] width 12 height 12
click at [297, 440] on input "Condition Scoping - Diligence Visit" at bounding box center [295, 436] width 10 height 10
checkbox input "true"
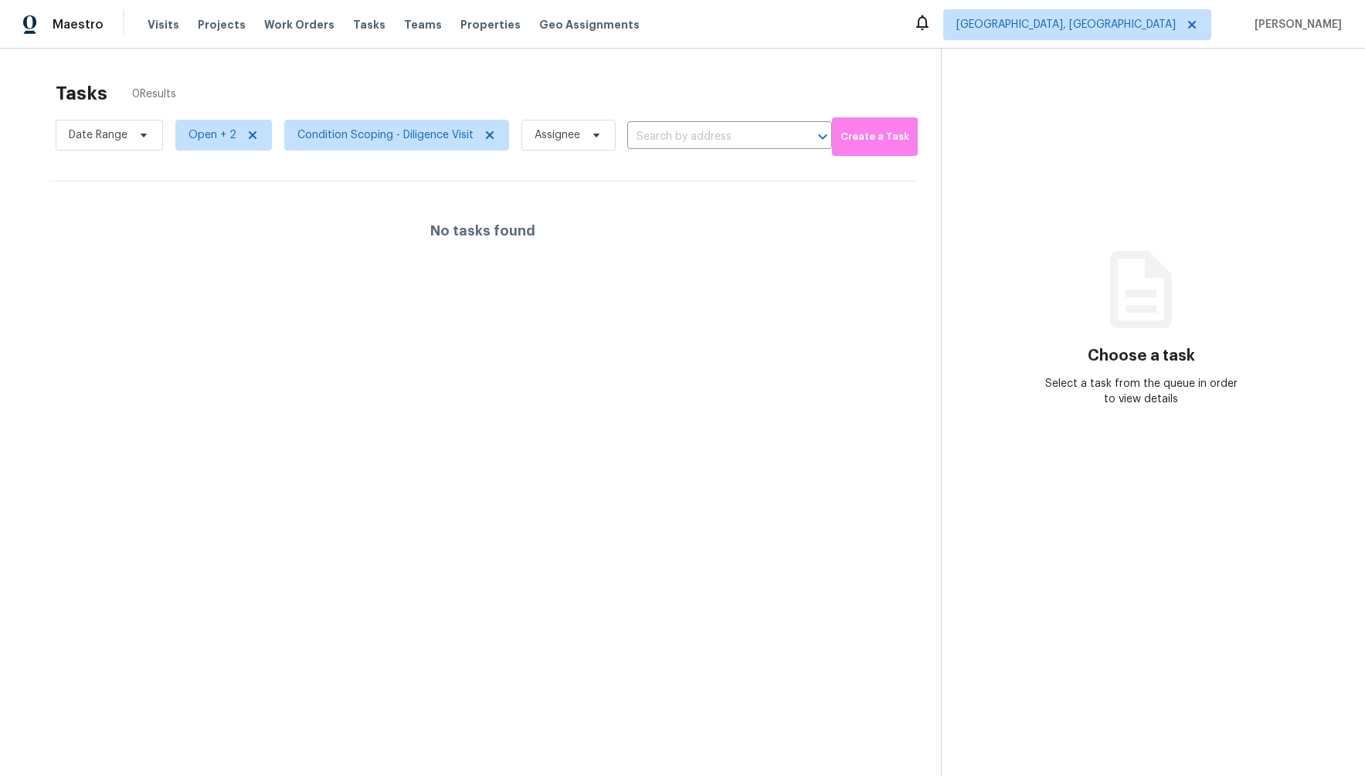
click at [450, 80] on div "Tasks 0 Results" at bounding box center [498, 93] width 885 height 40
click at [549, 141] on span "Assignee" at bounding box center [558, 134] width 46 height 15
click at [542, 89] on div "Tasks 0 Results" at bounding box center [498, 93] width 885 height 40
click at [371, 139] on span "Condition Scoping - Diligence Visit" at bounding box center [385, 134] width 176 height 15
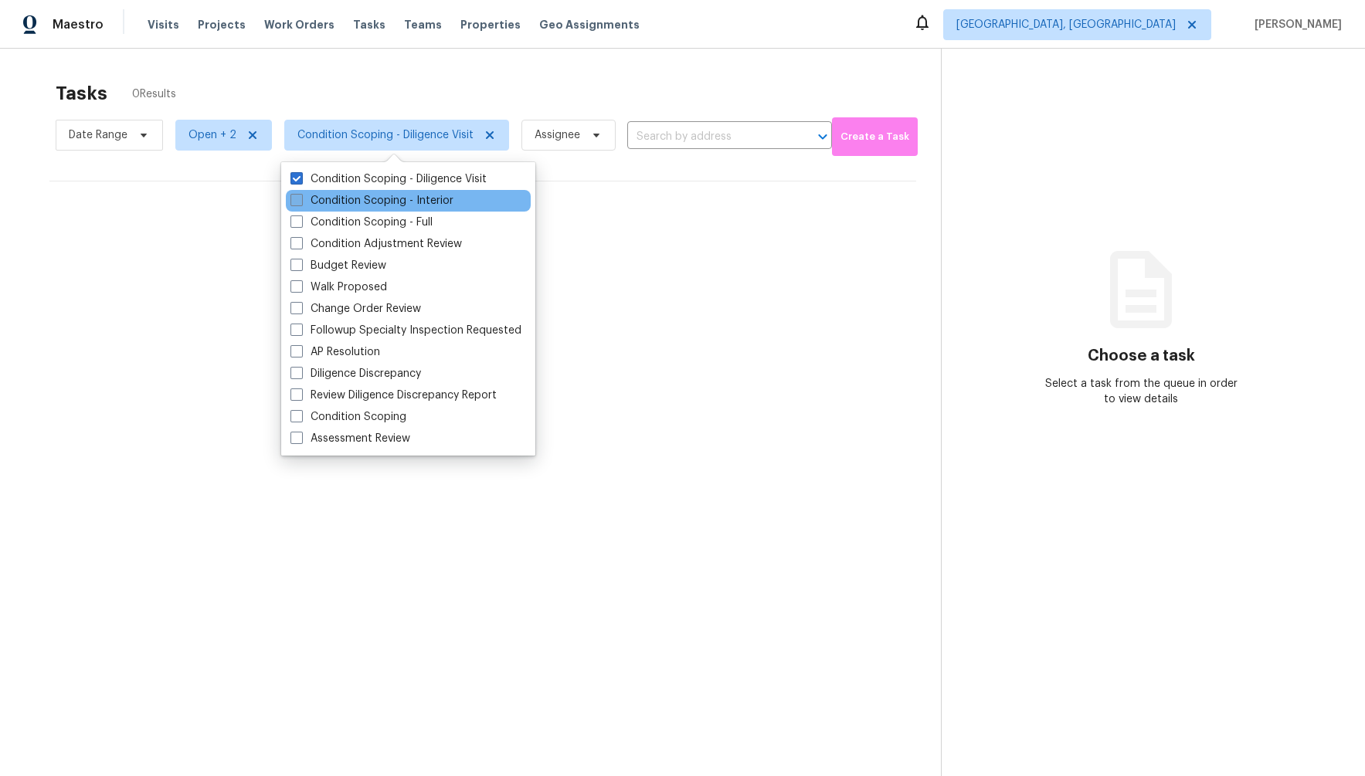
click at [297, 204] on span at bounding box center [296, 200] width 12 height 12
click at [297, 203] on input "Condition Scoping - Interior" at bounding box center [295, 198] width 10 height 10
click at [298, 203] on span at bounding box center [296, 200] width 12 height 12
click at [298, 203] on input "Condition Scoping - Interior" at bounding box center [295, 198] width 10 height 10
checkbox input "false"
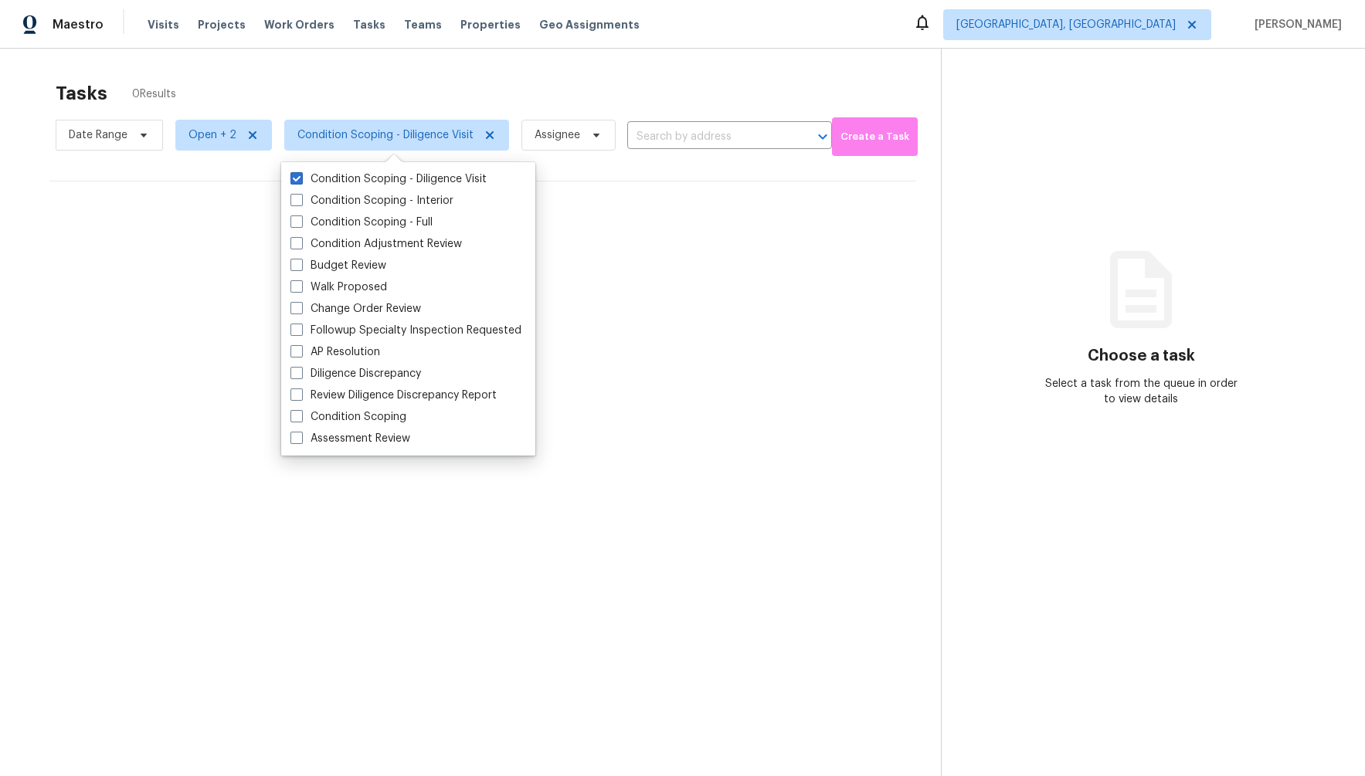
click at [430, 66] on div "Tasks 0 Results Date Range Open + 2 Condition Scoping - Diligence Visit Assigne…" at bounding box center [682, 437] width 1365 height 776
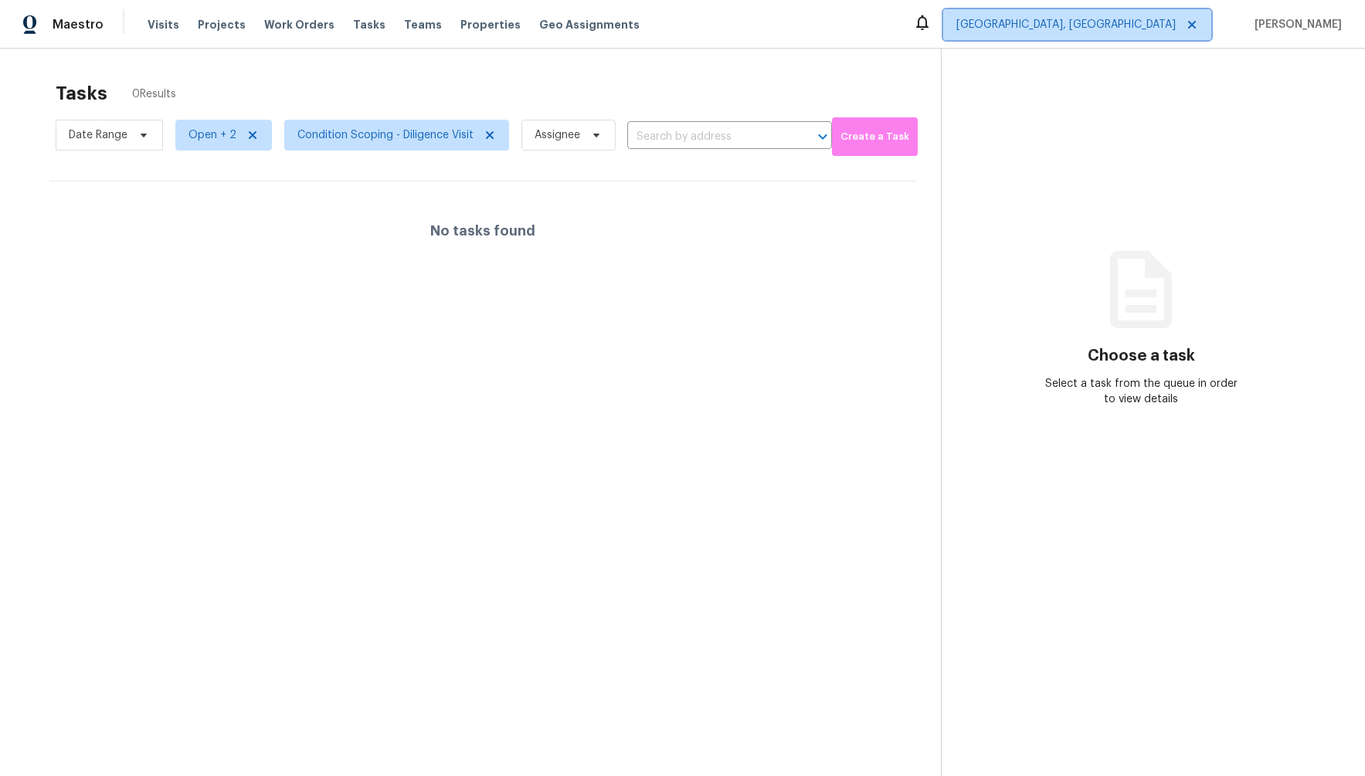
click at [1110, 35] on span "[GEOGRAPHIC_DATA], [GEOGRAPHIC_DATA]" at bounding box center [1077, 24] width 268 height 31
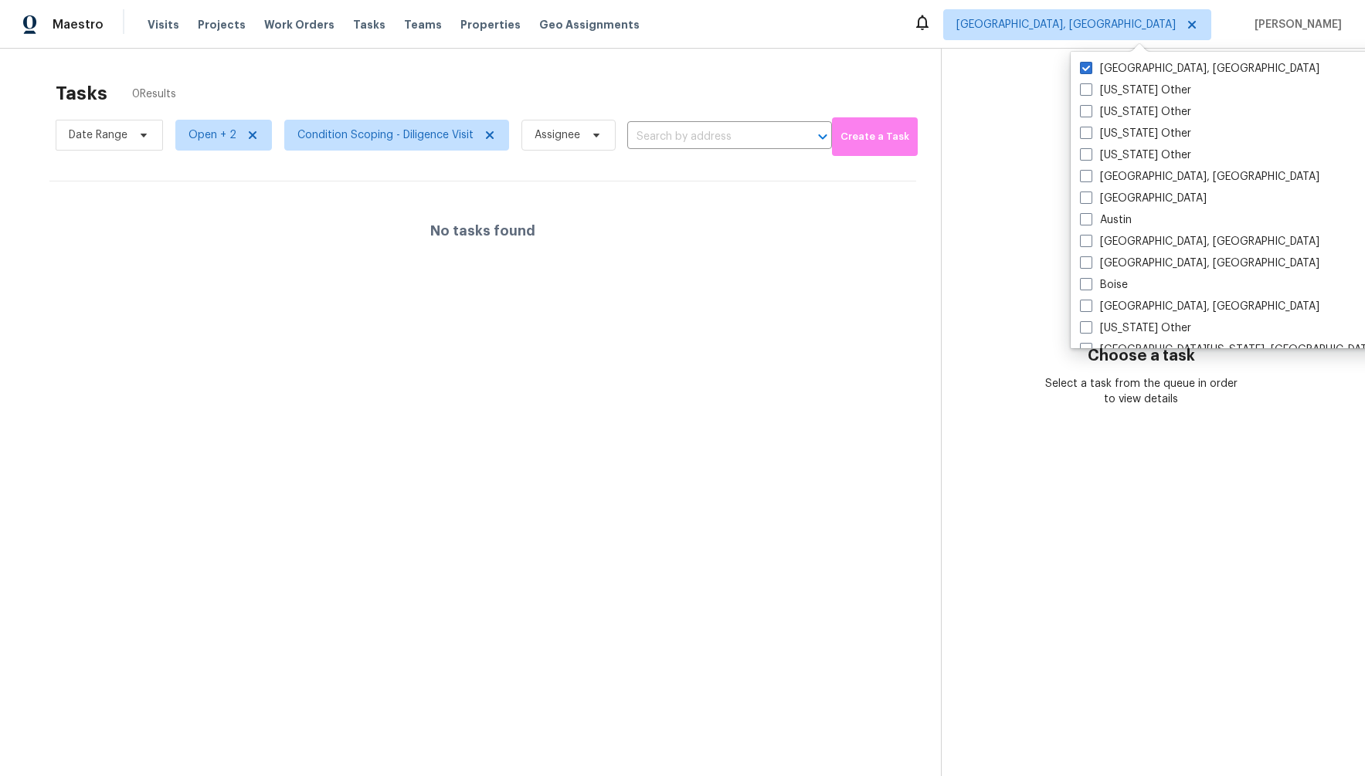
click at [641, 55] on div "Tasks 0 Results Date Range Open + 2 Condition Scoping - Diligence Visit Assigne…" at bounding box center [682, 437] width 1365 height 776
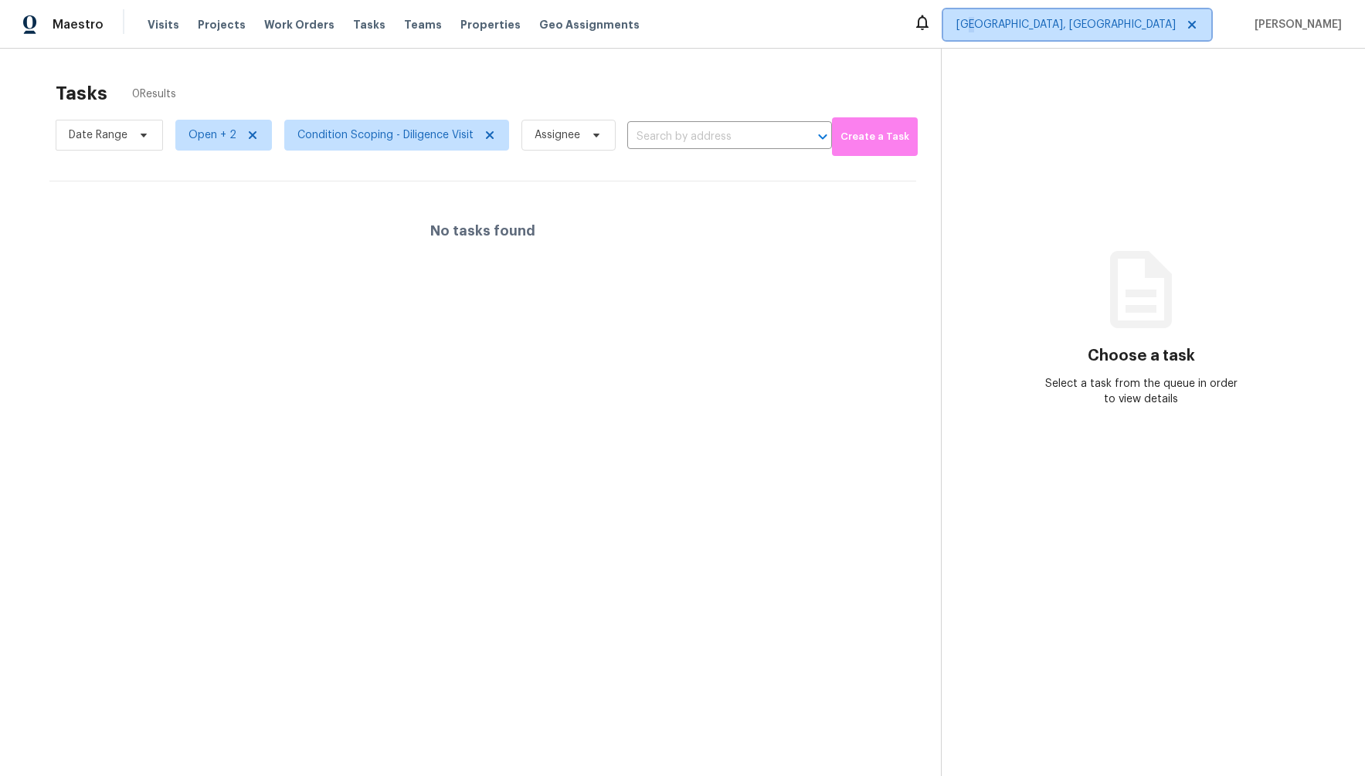
click at [1097, 22] on span "[GEOGRAPHIC_DATA], [GEOGRAPHIC_DATA]" at bounding box center [1065, 24] width 219 height 15
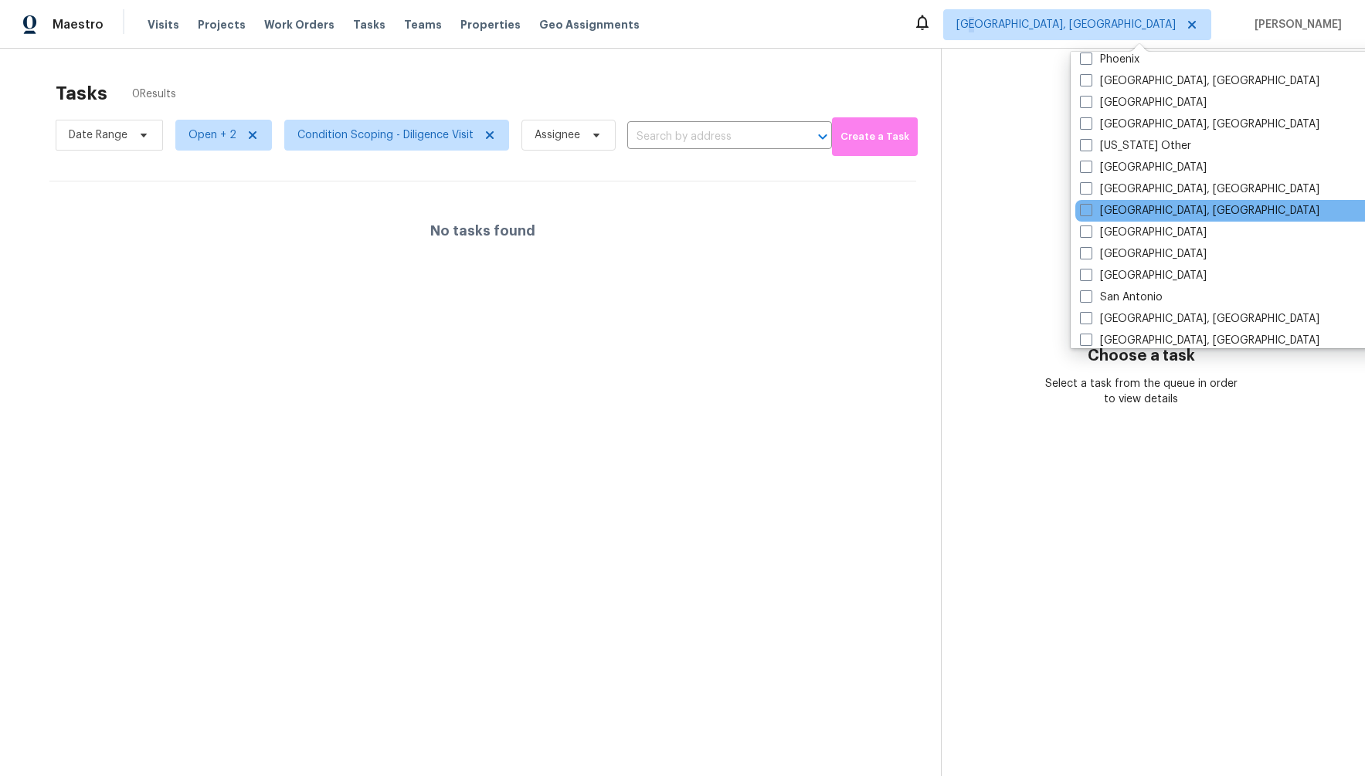
scroll to position [1823, 0]
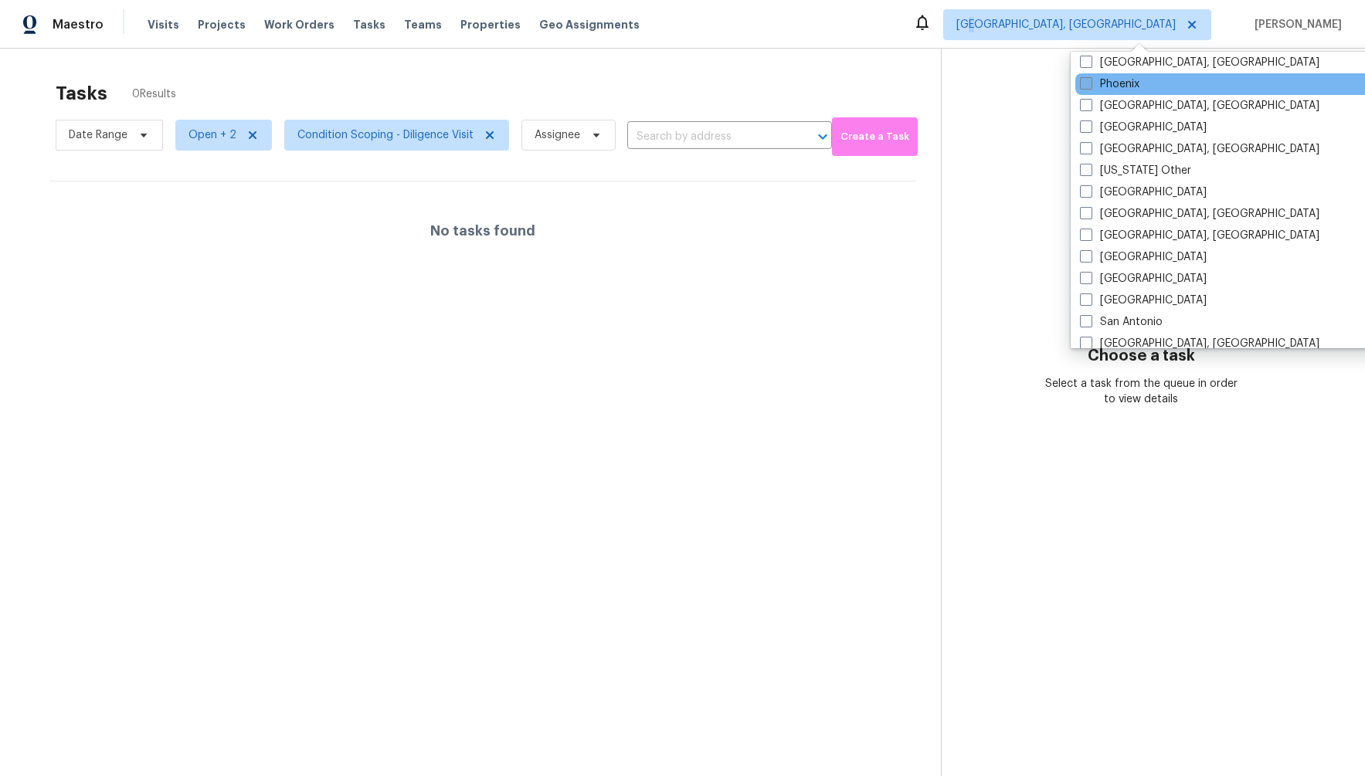
click at [1091, 85] on span at bounding box center [1086, 83] width 12 height 12
click at [1090, 85] on input "Phoenix" at bounding box center [1085, 81] width 10 height 10
checkbox input "true"
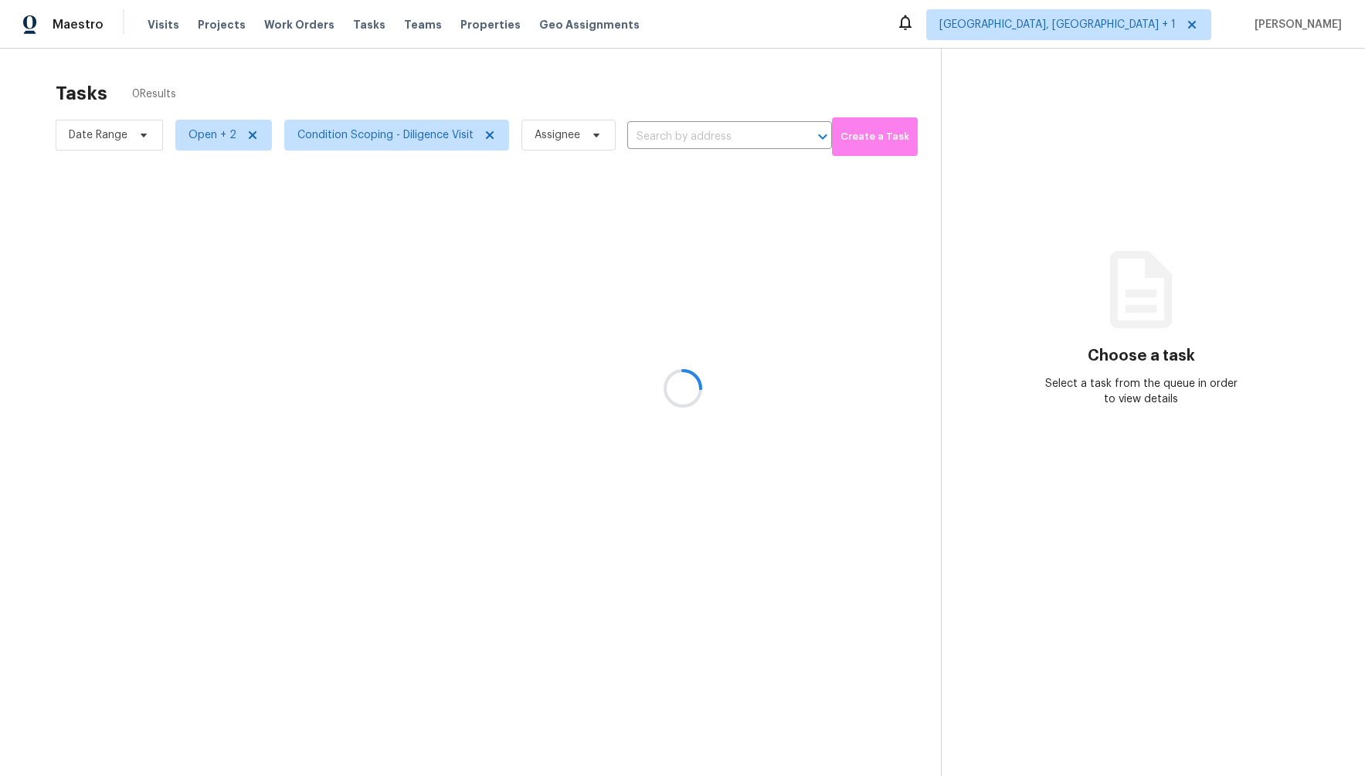
click at [996, 592] on div at bounding box center [682, 388] width 1365 height 776
click at [1116, 25] on div at bounding box center [682, 388] width 1365 height 776
click at [1173, 23] on div at bounding box center [682, 388] width 1365 height 776
click at [1159, 25] on div at bounding box center [682, 388] width 1365 height 776
click at [1125, 28] on div at bounding box center [682, 388] width 1365 height 776
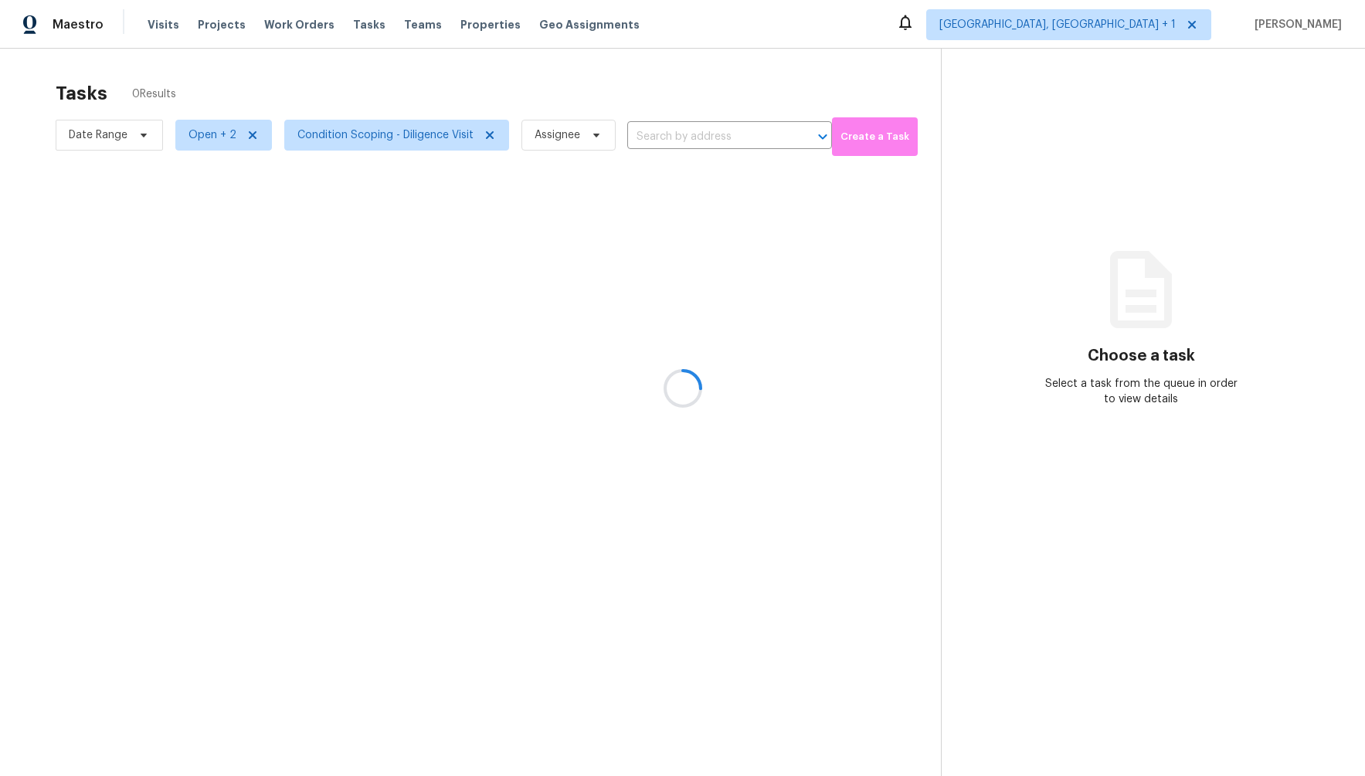
click at [1194, 24] on div at bounding box center [682, 388] width 1365 height 776
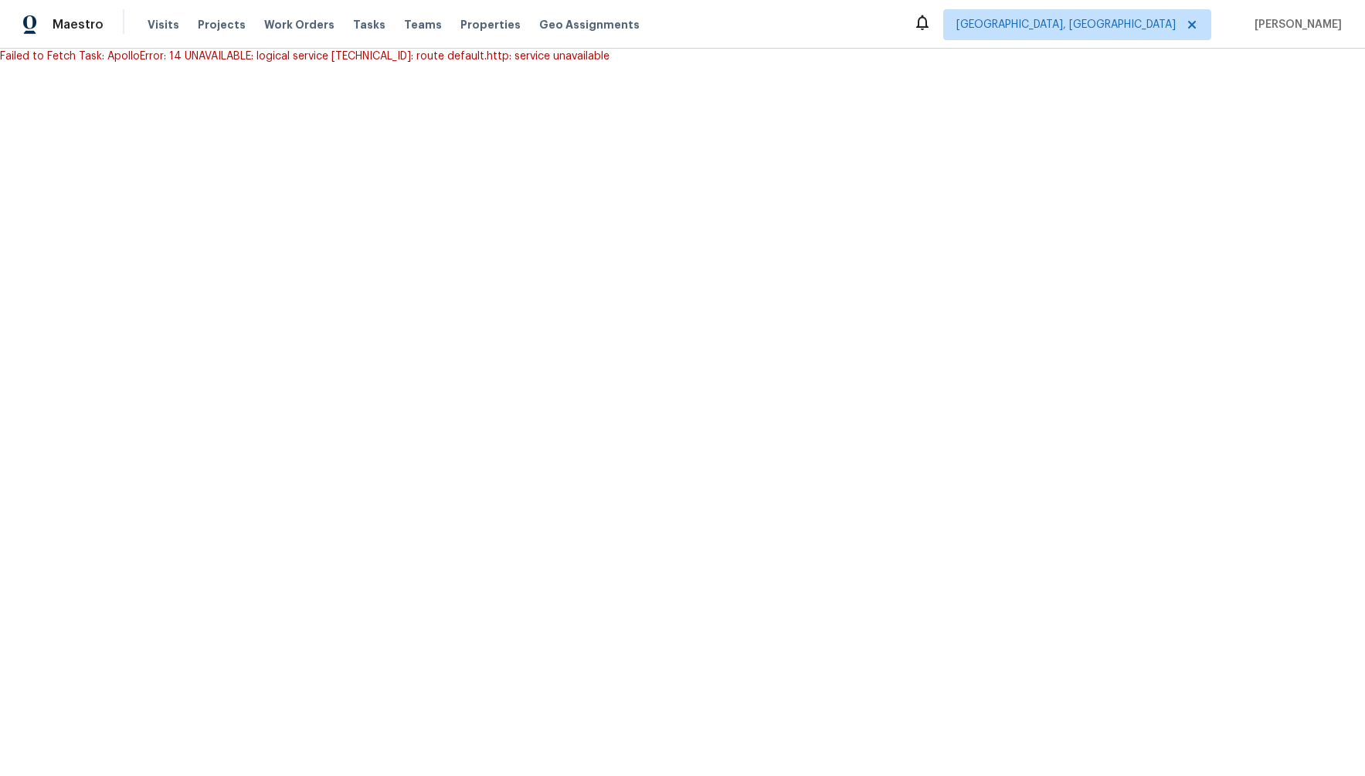
drag, startPoint x: 724, startPoint y: 71, endPoint x: -2, endPoint y: 56, distance: 726.3
click at [0, 56] on html "Maestro Visits Projects Work Orders Tasks Teams Properties Geo Assignments Albu…" at bounding box center [682, 32] width 1365 height 64
copy div "Failed to Fetch Task: ApolloError: 14 UNAVAILABLE: logical service 172.20.82.99…"
click at [873, 64] on html "Maestro Visits Projects Work Orders Tasks Teams Properties Geo Assignments Albu…" at bounding box center [682, 32] width 1365 height 64
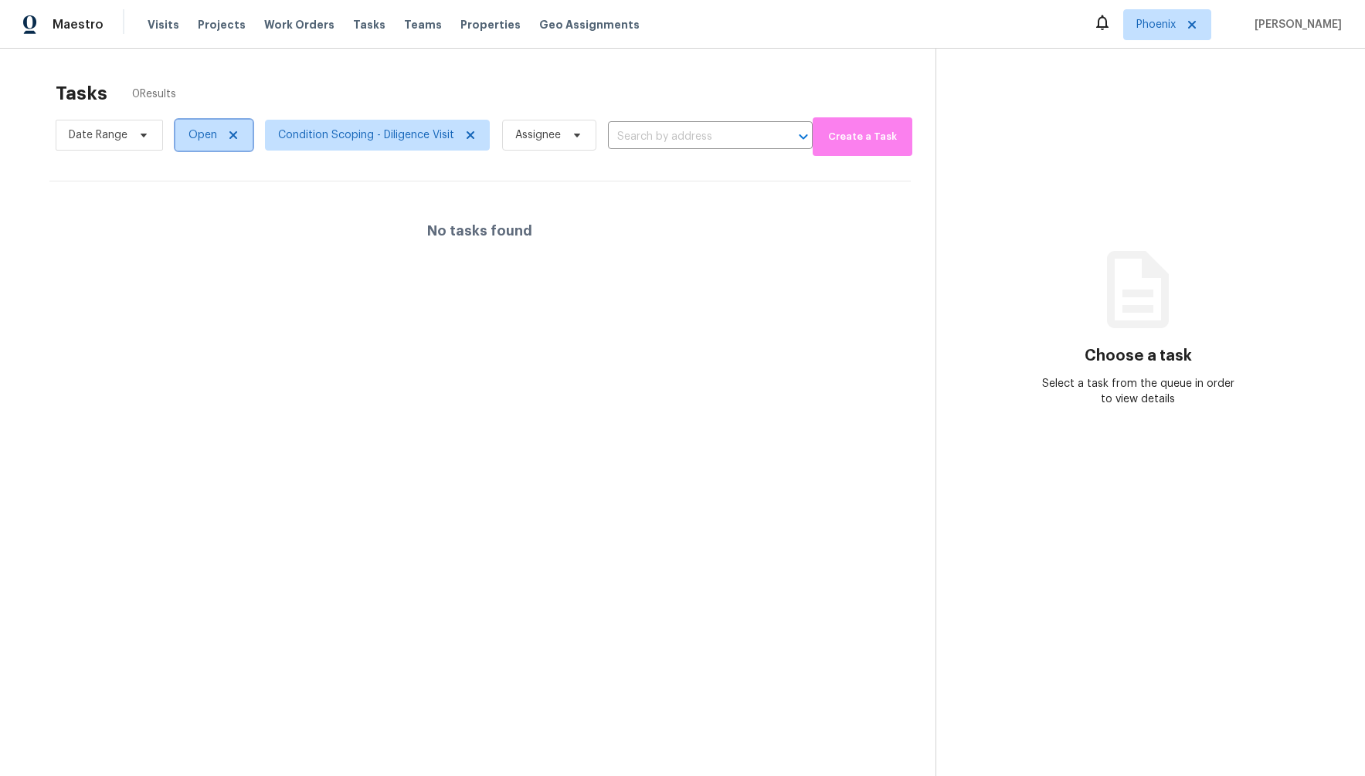
click at [191, 137] on span "Open" at bounding box center [202, 134] width 29 height 15
click at [195, 201] on span at bounding box center [190, 200] width 12 height 12
click at [194, 201] on input "Closed" at bounding box center [189, 198] width 10 height 10
checkbox input "true"
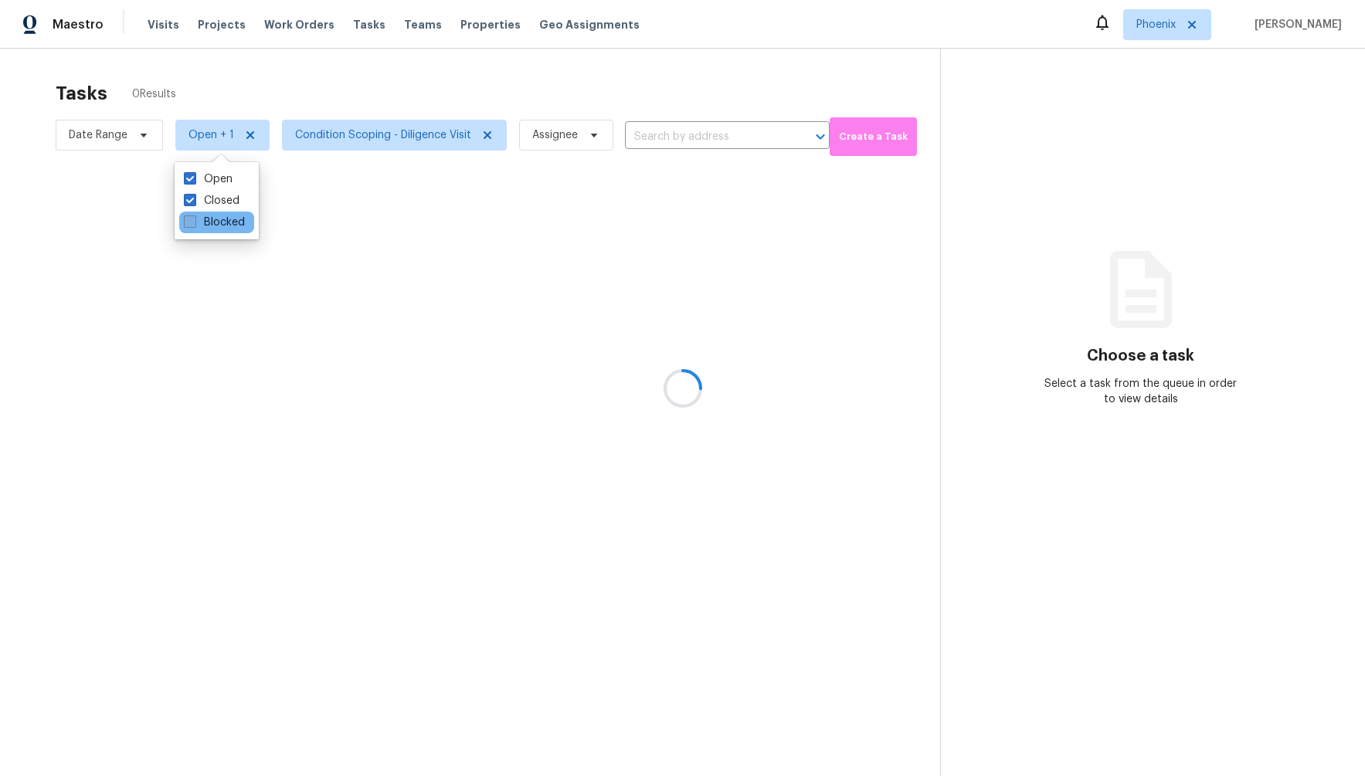
click at [192, 224] on span at bounding box center [190, 222] width 12 height 12
click at [192, 224] on input "Blocked" at bounding box center [189, 220] width 10 height 10
checkbox input "true"
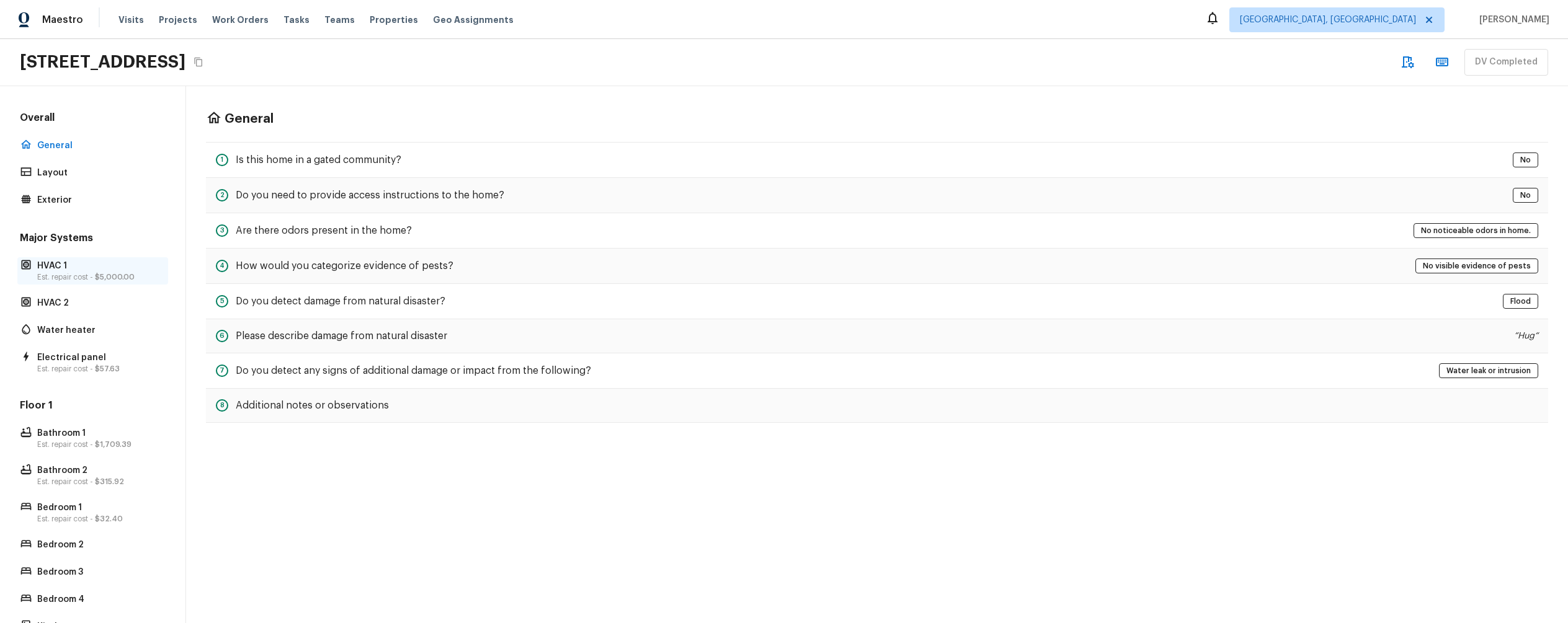
click at [61, 274] on p "Est. repair cost - $5,000.00" at bounding box center [99, 277] width 124 height 10
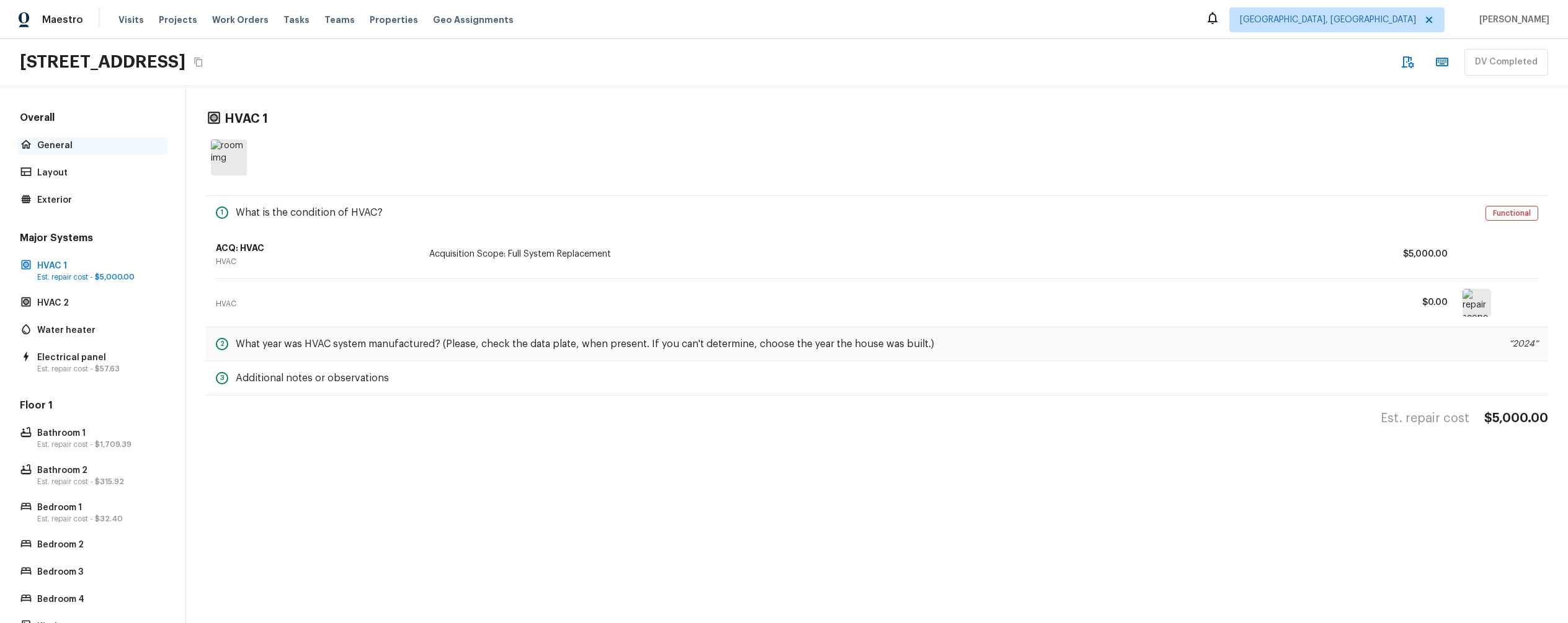
click at [54, 137] on div "General" at bounding box center [93, 146] width 151 height 18
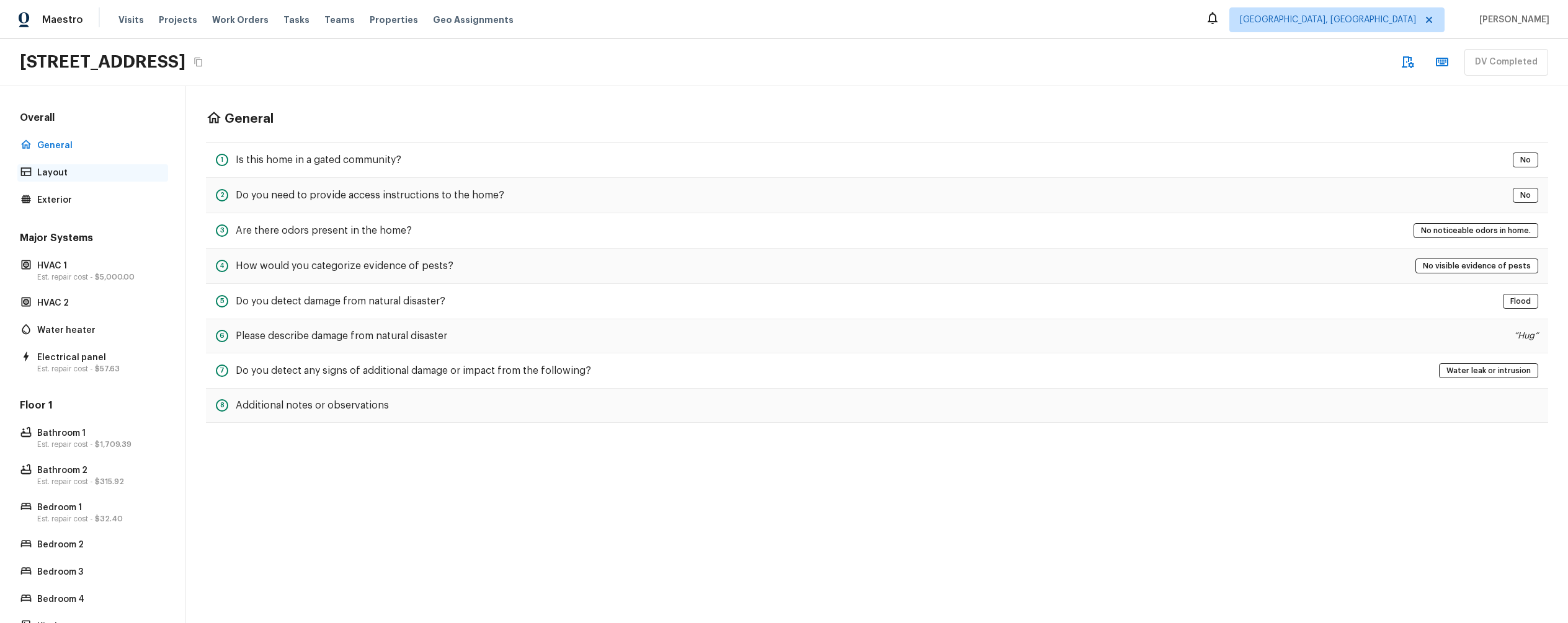
click at [56, 176] on p "Layout" at bounding box center [99, 173] width 124 height 12
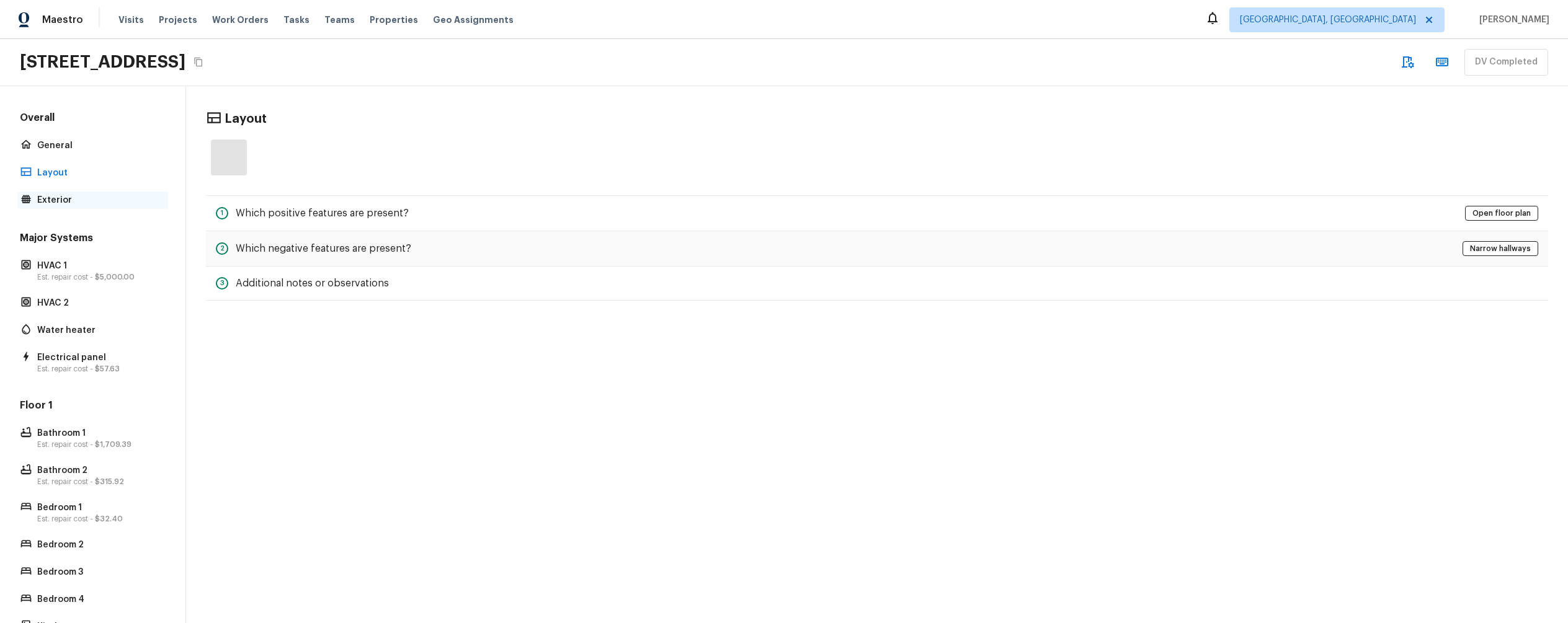
click at [54, 203] on p "Exterior" at bounding box center [99, 200] width 124 height 12
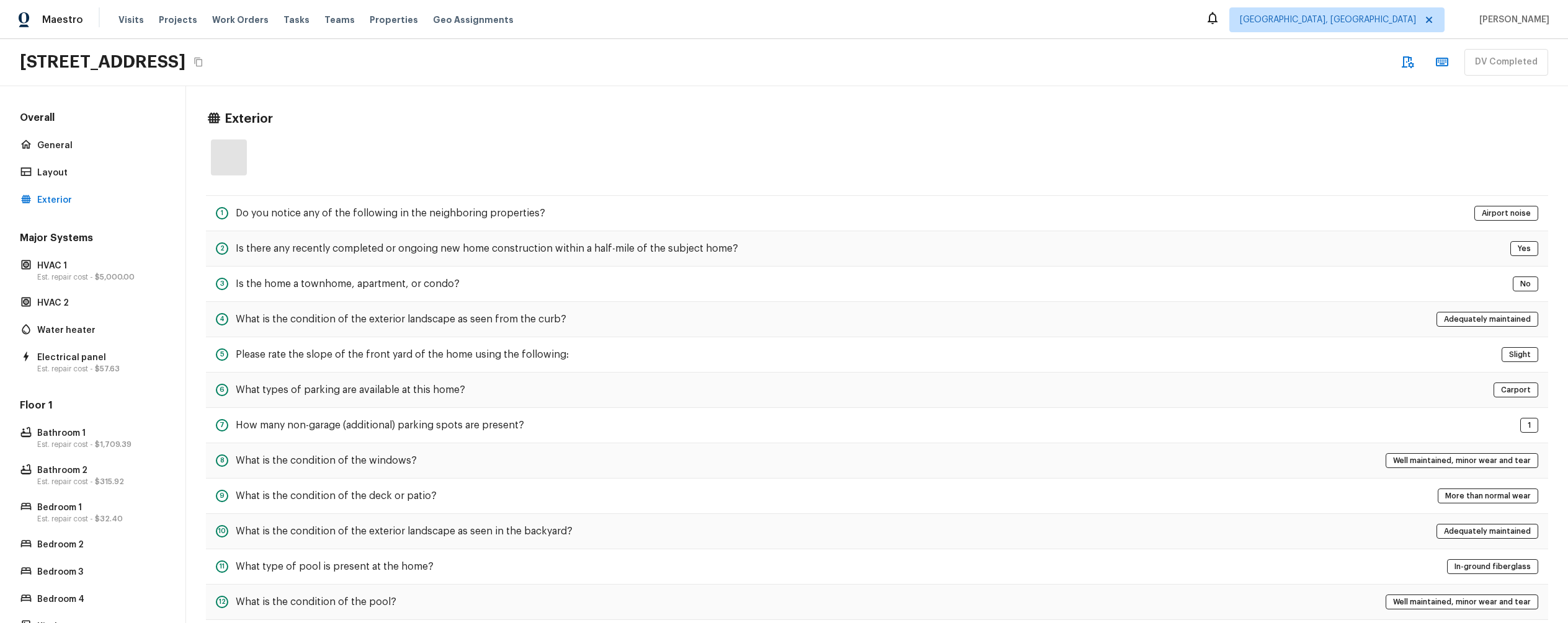
scroll to position [230, 0]
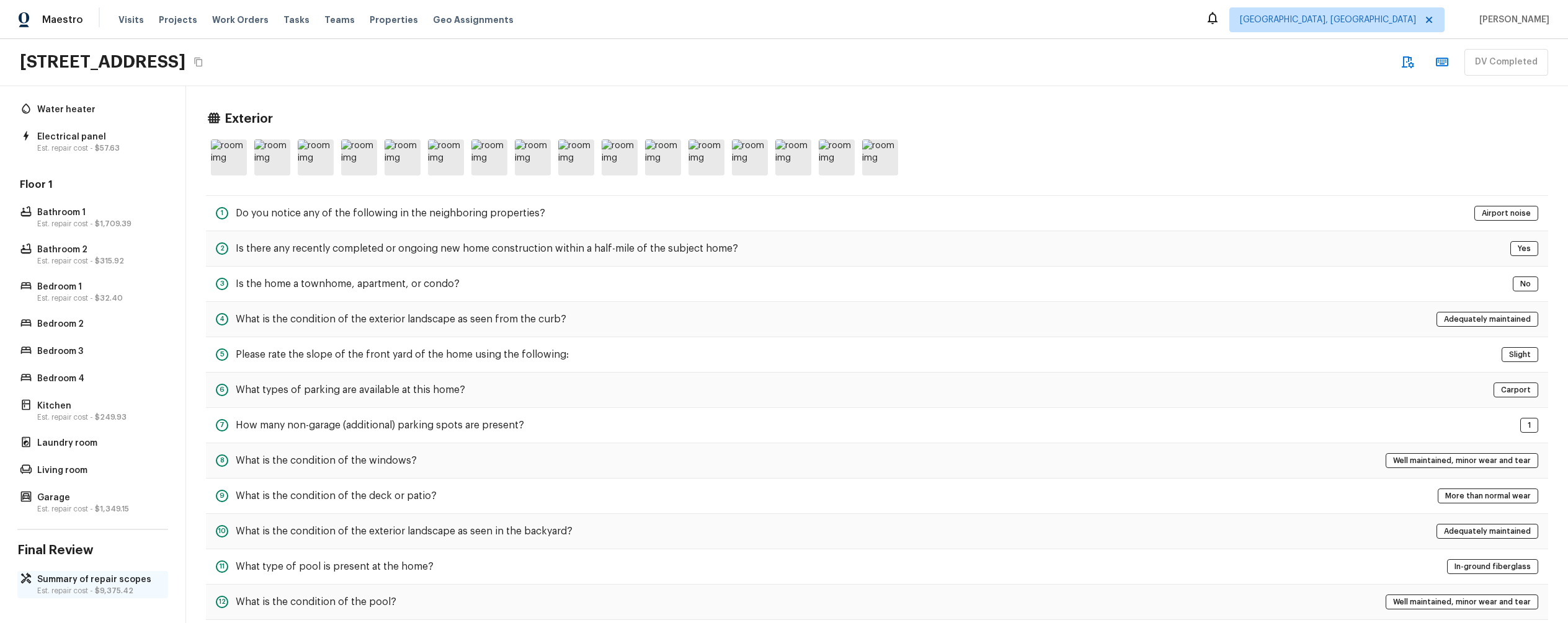
click at [89, 574] on p "Summary of repair scopes" at bounding box center [99, 580] width 124 height 12
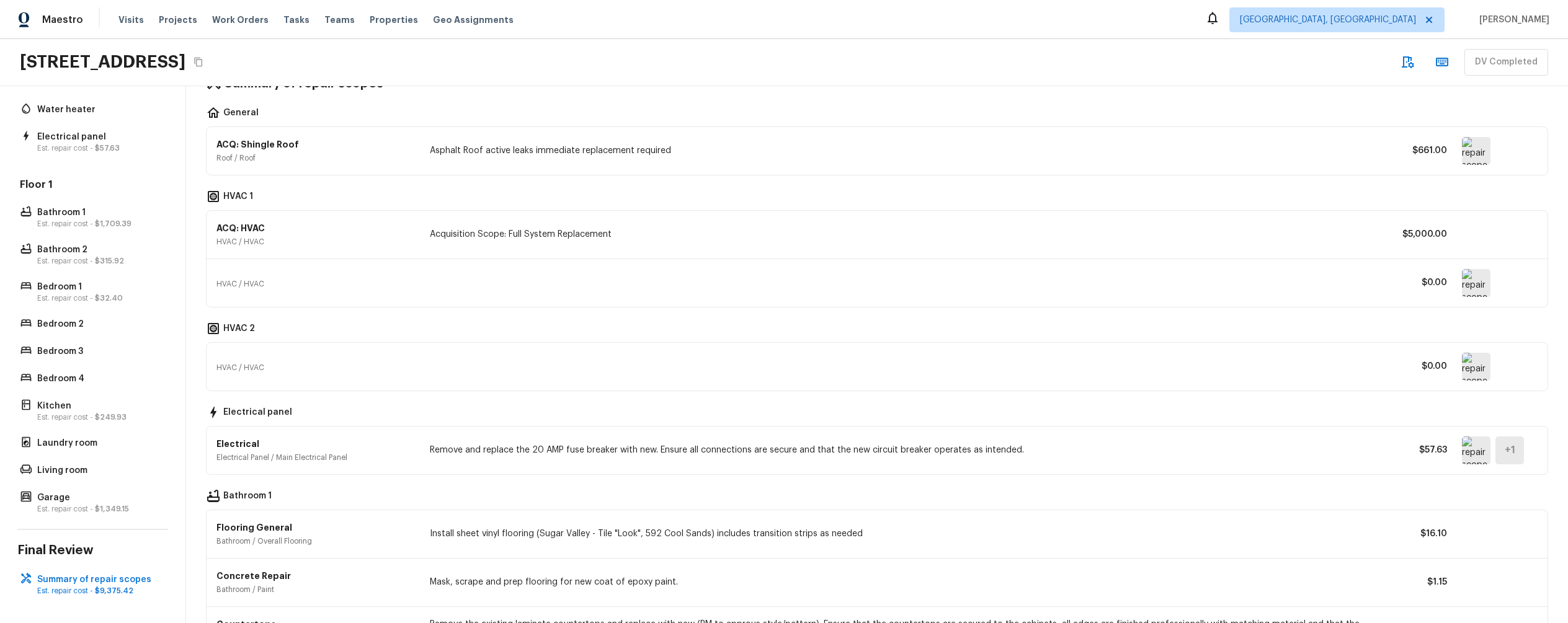
scroll to position [0, 0]
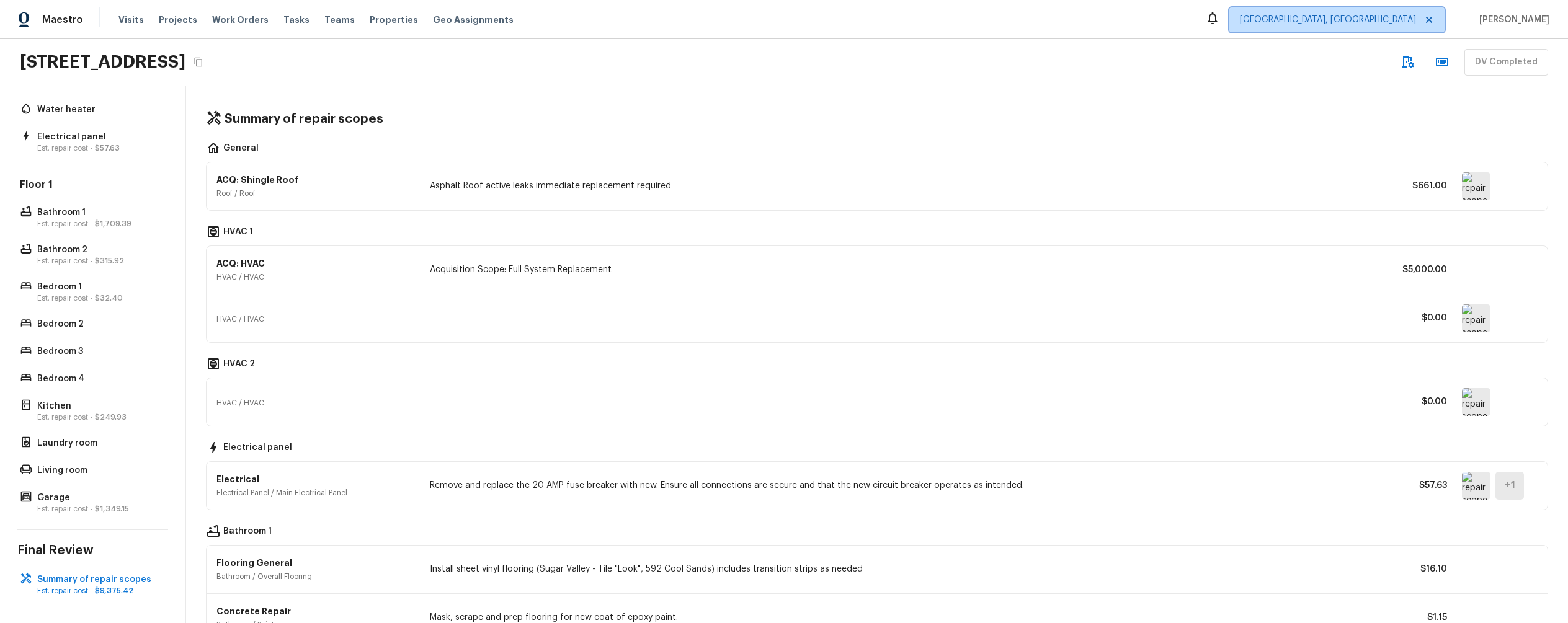
click at [1095, 21] on span "Albuquerque, NM" at bounding box center [1327, 19] width 176 height 12
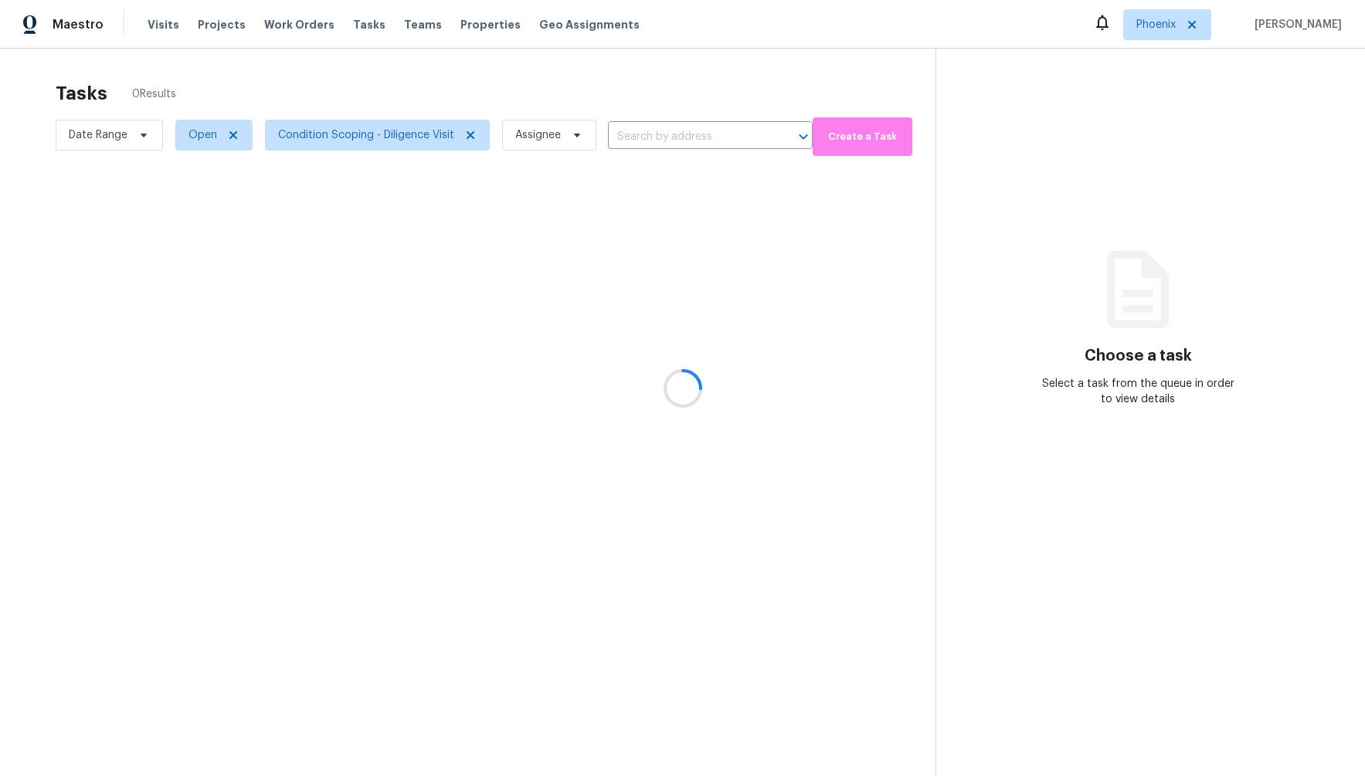
click at [192, 137] on div at bounding box center [682, 388] width 1365 height 776
click at [265, 63] on div at bounding box center [682, 388] width 1365 height 776
drag, startPoint x: 290, startPoint y: 91, endPoint x: 272, endPoint y: 98, distance: 19.1
click at [279, 97] on div at bounding box center [682, 388] width 1365 height 776
click at [132, 133] on div at bounding box center [682, 388] width 1365 height 776
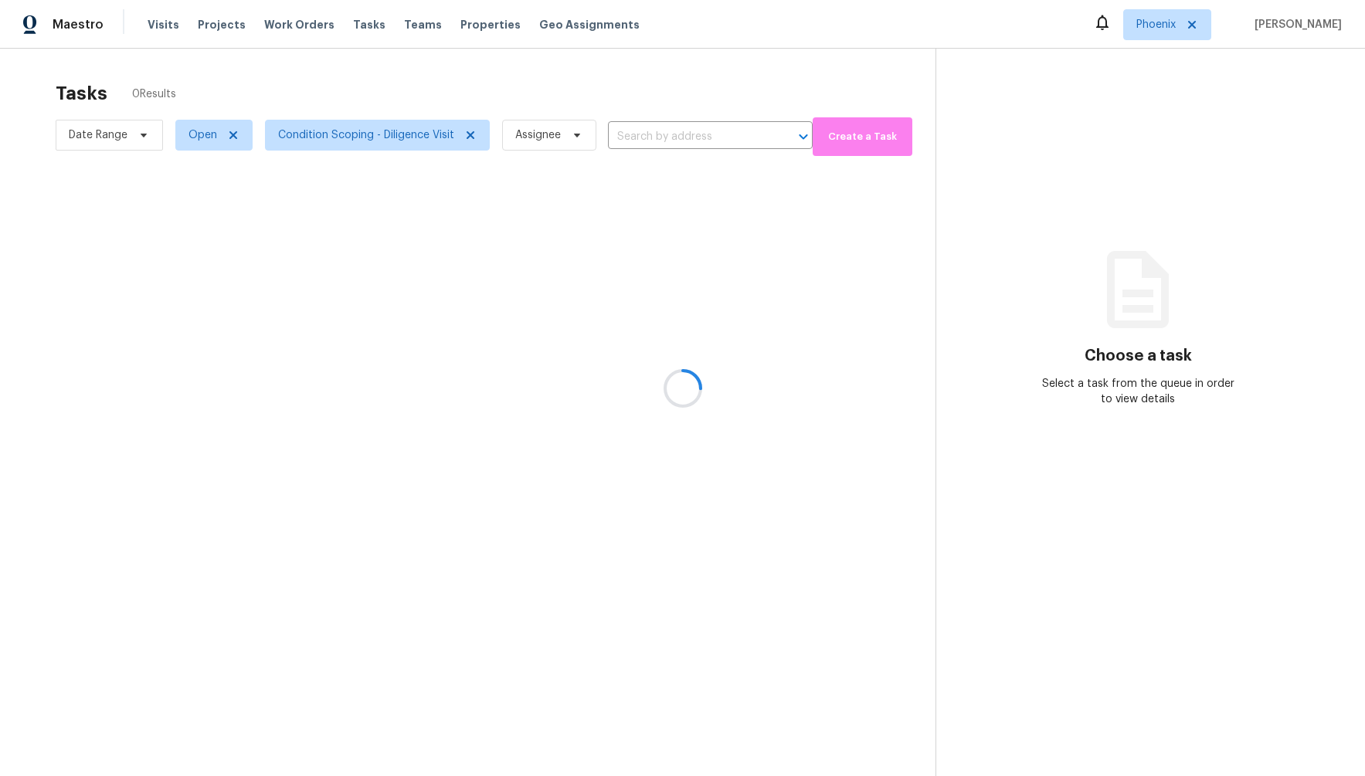
click at [355, 45] on div at bounding box center [682, 388] width 1365 height 776
click at [345, 116] on div at bounding box center [682, 388] width 1365 height 776
click at [210, 134] on span "Open" at bounding box center [202, 134] width 29 height 15
click at [182, 203] on div "Closed" at bounding box center [216, 201] width 75 height 22
click at [189, 201] on span at bounding box center [190, 200] width 12 height 12
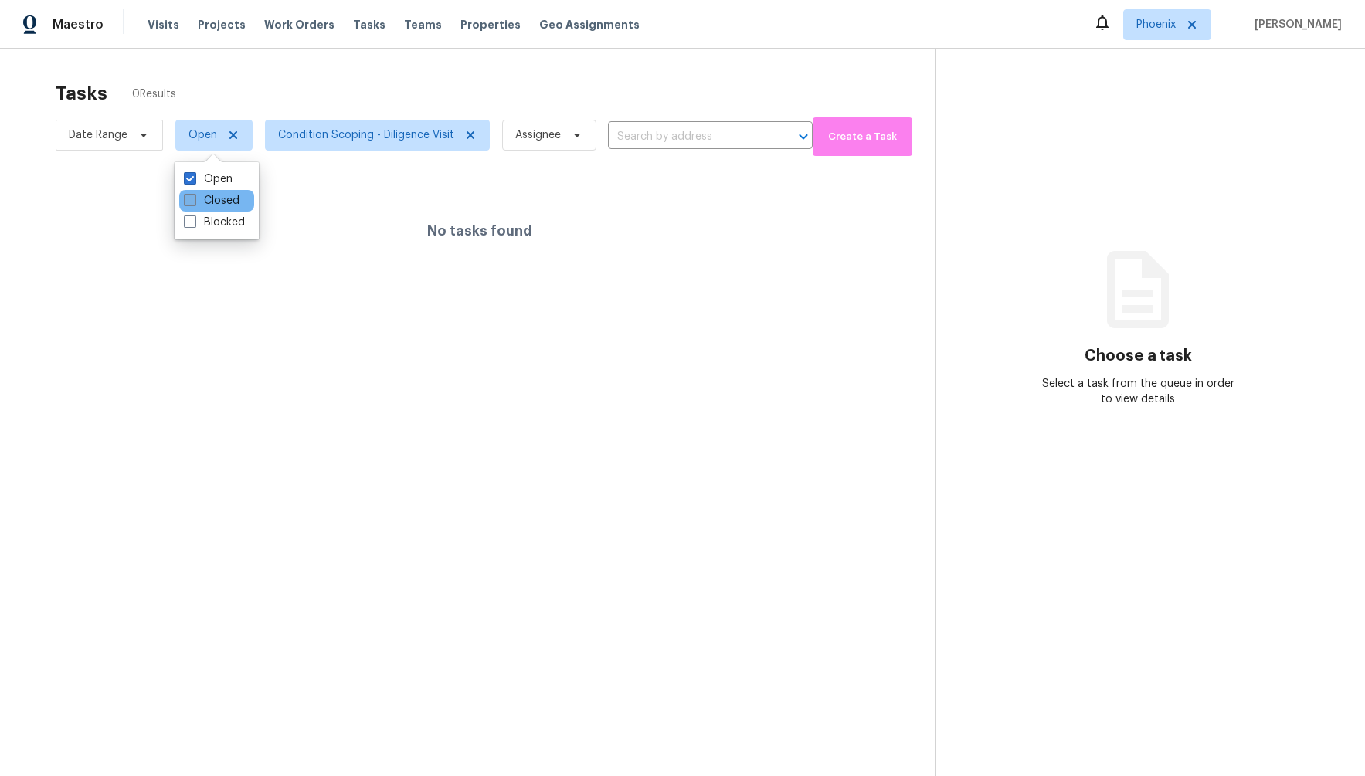
click at [189, 201] on input "Closed" at bounding box center [189, 198] width 10 height 10
checkbox input "true"
click at [192, 222] on span at bounding box center [190, 222] width 12 height 12
click at [192, 222] on input "Blocked" at bounding box center [189, 220] width 10 height 10
checkbox input "true"
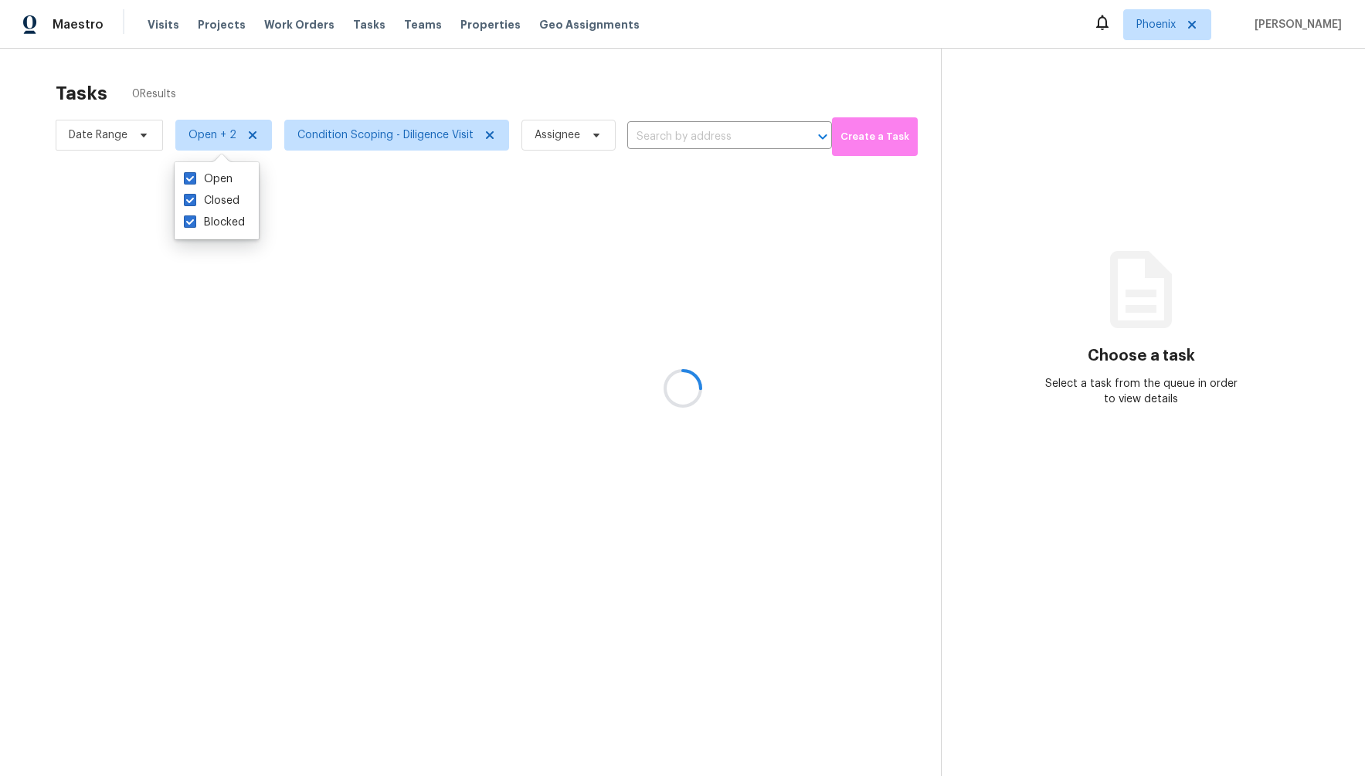
click at [409, 69] on div at bounding box center [682, 388] width 1365 height 776
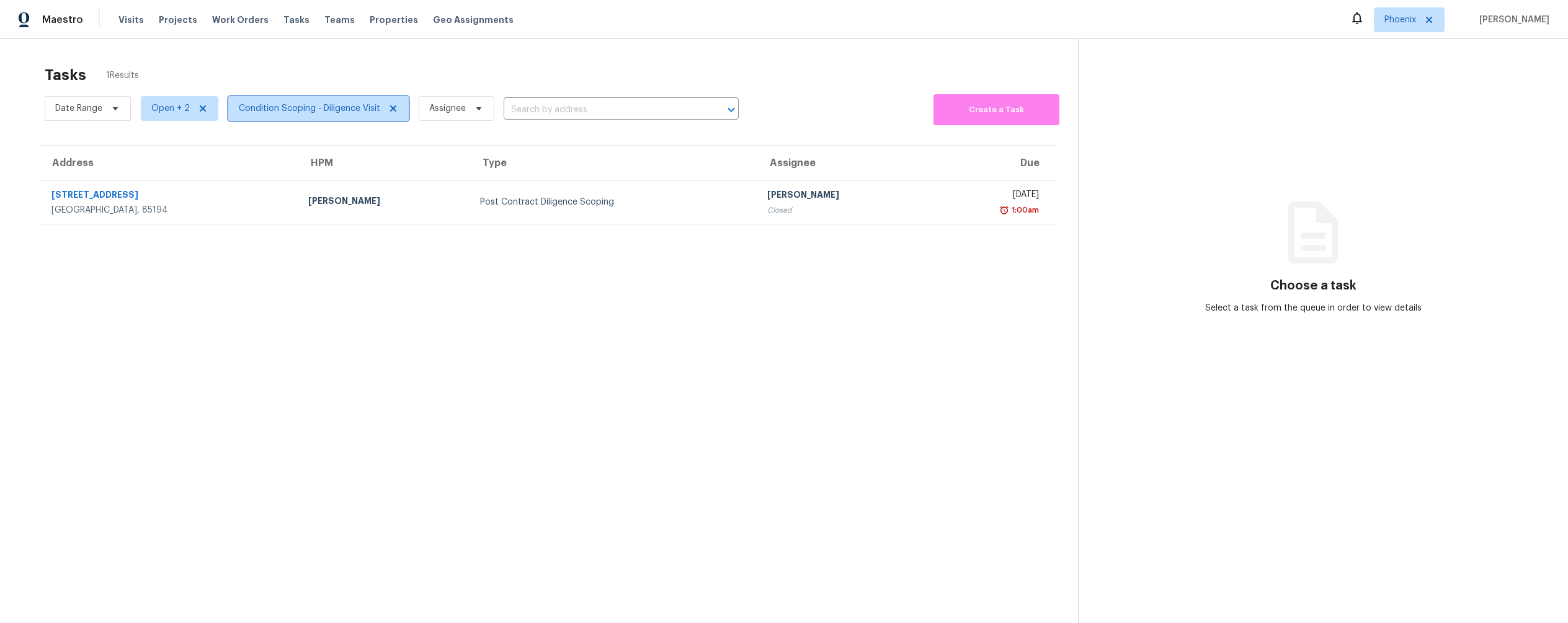
click at [344, 107] on span "Condition Scoping - Diligence Visit" at bounding box center [309, 108] width 141 height 12
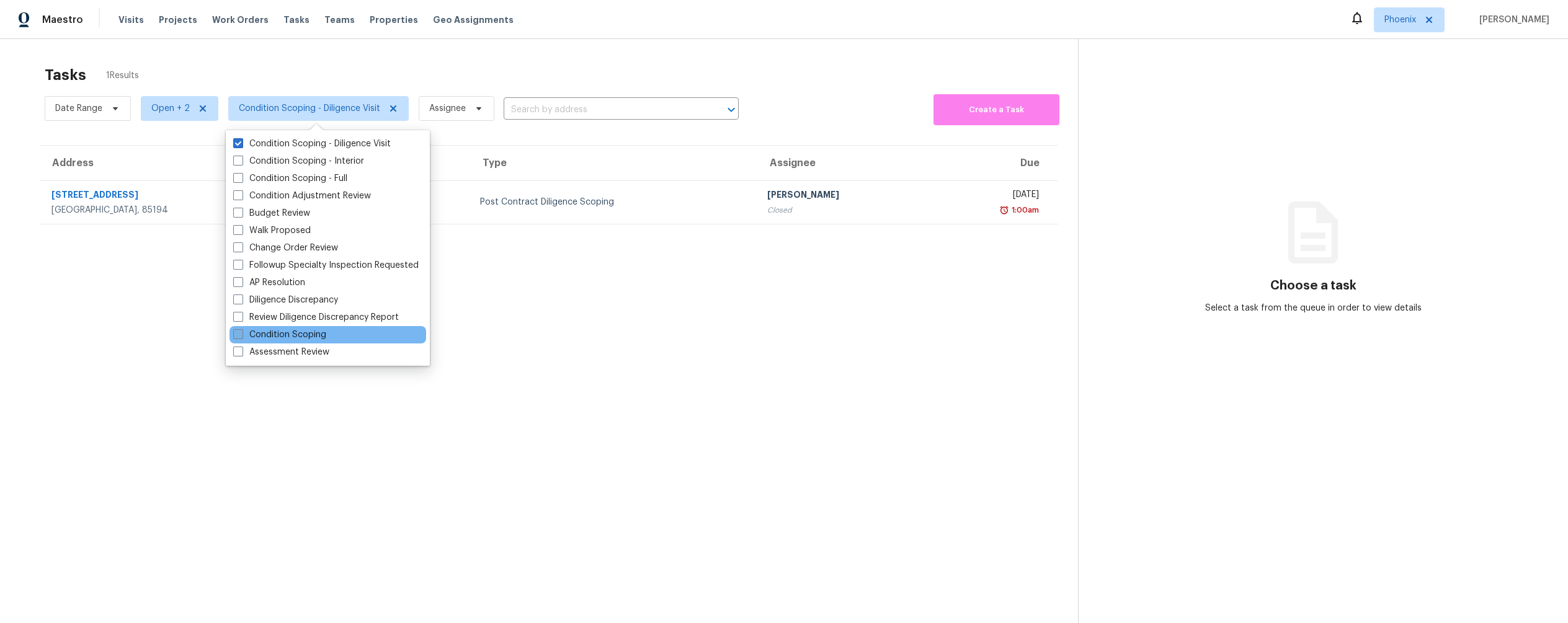
click at [288, 331] on label "Condition Scoping" at bounding box center [279, 334] width 93 height 12
click at [241, 331] on input "Condition Scoping" at bounding box center [237, 332] width 8 height 8
checkbox input "true"
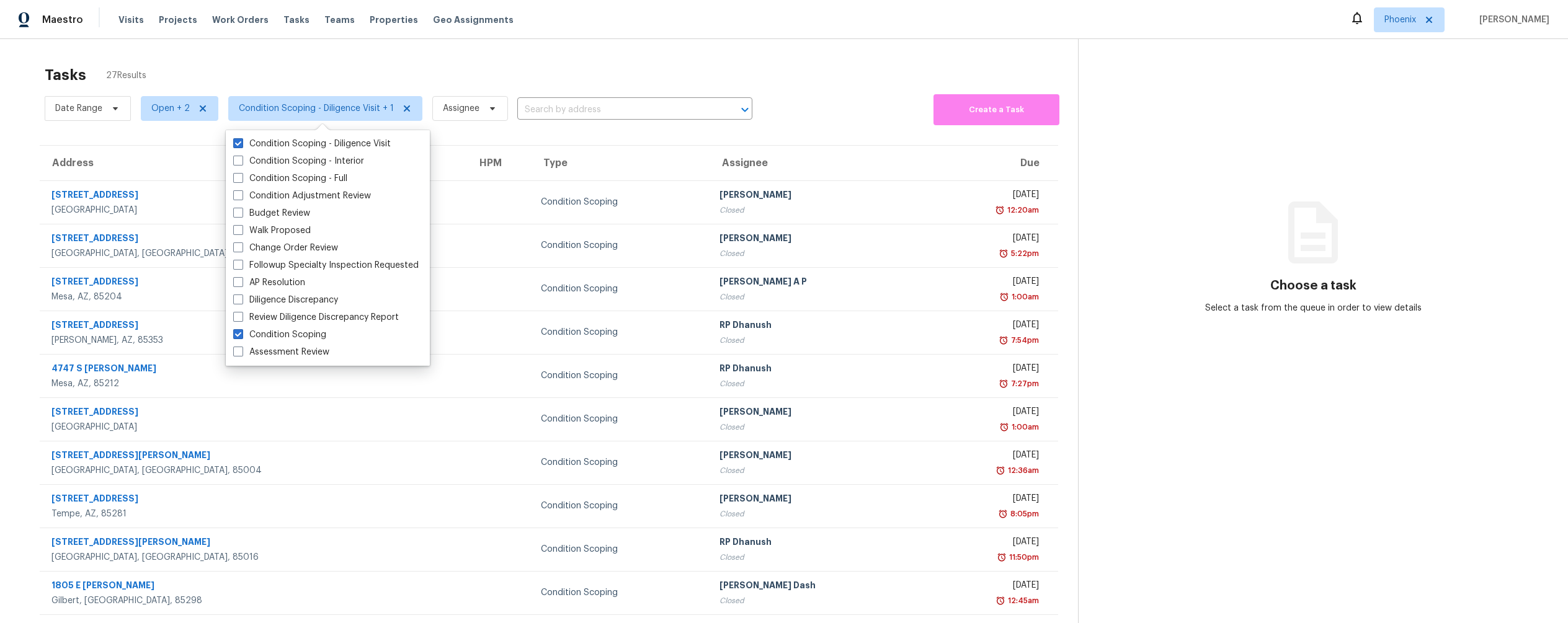
click at [796, 129] on section "Tasks 27 Results Date Range Open + 2 Condition Scoping - Diligence Visit + 1 As…" at bounding box center [549, 360] width 1058 height 604
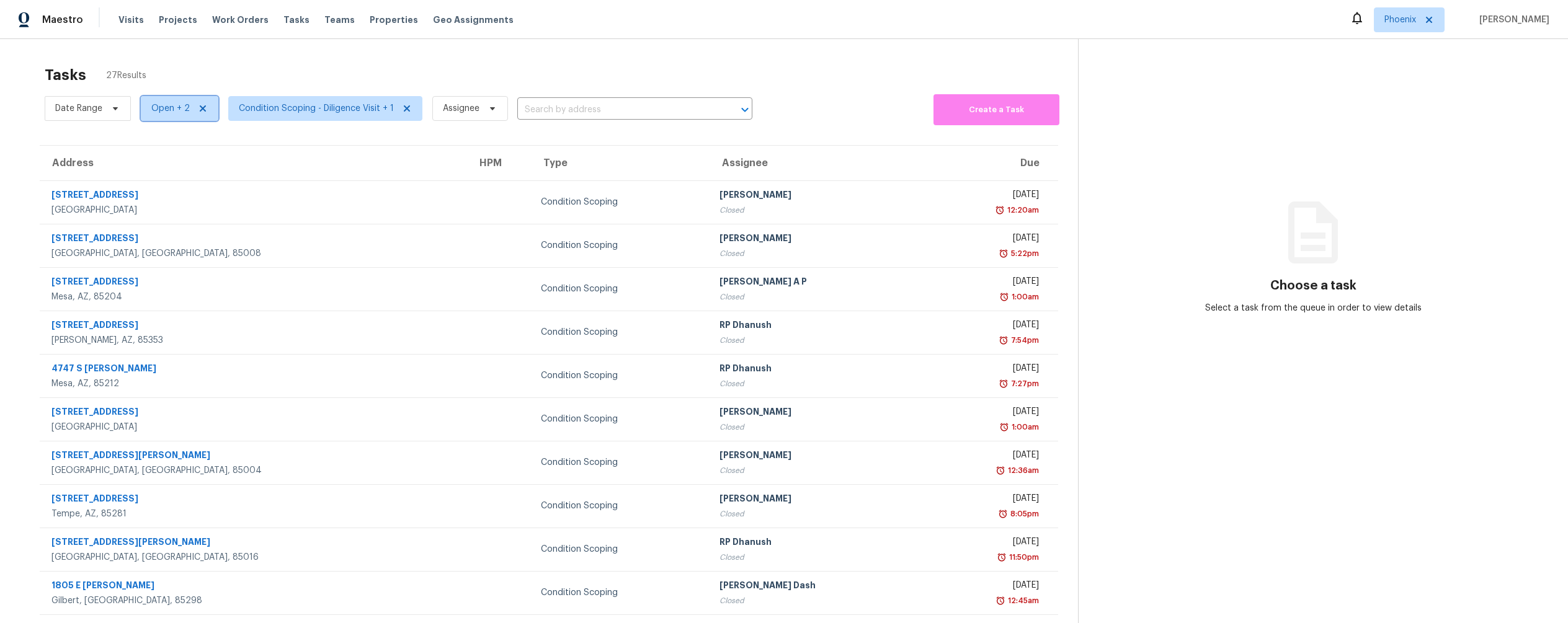
click at [168, 110] on span "Open + 2" at bounding box center [170, 108] width 39 height 12
click at [151, 145] on span at bounding box center [153, 143] width 10 height 10
click at [151, 145] on input "Blocked" at bounding box center [152, 141] width 8 height 8
checkbox input "false"
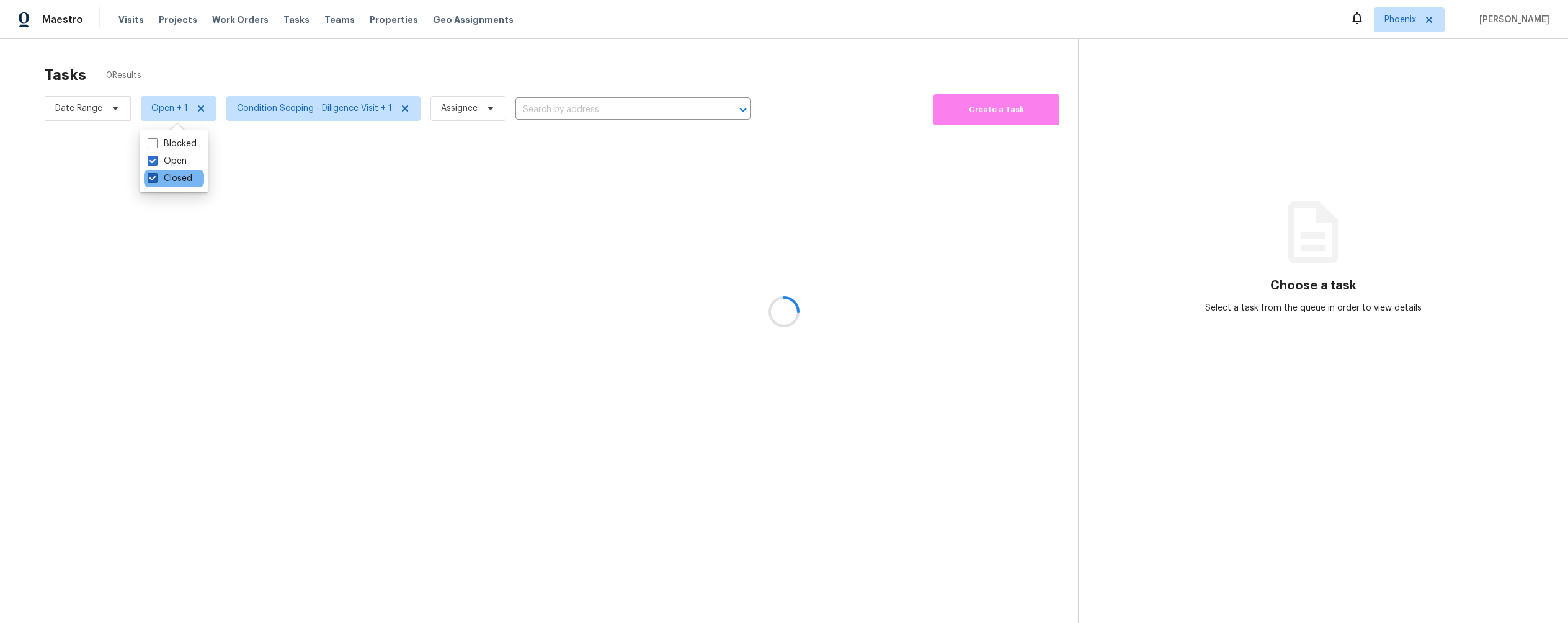
click at [149, 181] on span at bounding box center [153, 178] width 10 height 10
click at [149, 181] on input "Closed" at bounding box center [152, 177] width 8 height 8
checkbox input "false"
click at [312, 73] on div at bounding box center [784, 312] width 1568 height 623
click at [310, 105] on div at bounding box center [784, 312] width 1568 height 623
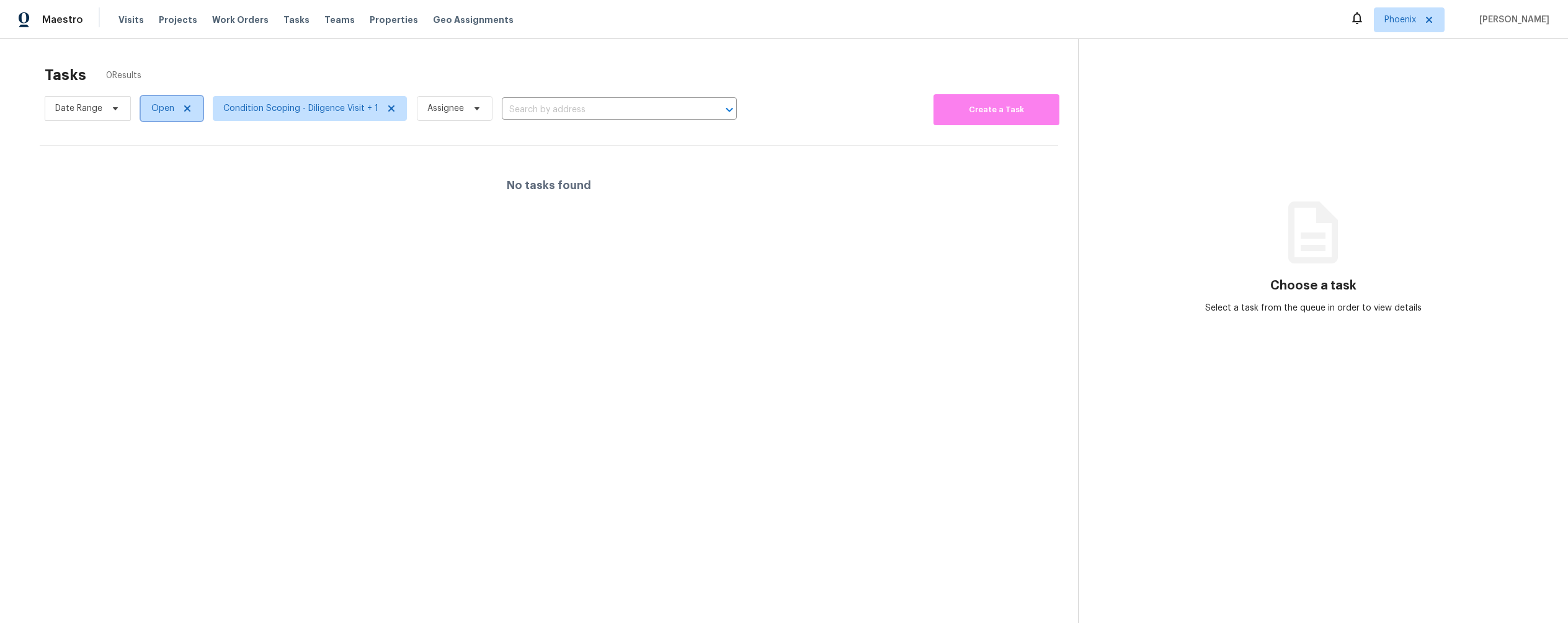
click at [151, 108] on span "Open" at bounding box center [162, 108] width 23 height 12
click at [154, 162] on span at bounding box center [153, 161] width 10 height 10
click at [154, 162] on input "Closed" at bounding box center [152, 159] width 8 height 8
checkbox input "true"
click at [686, 60] on div at bounding box center [784, 312] width 1568 height 623
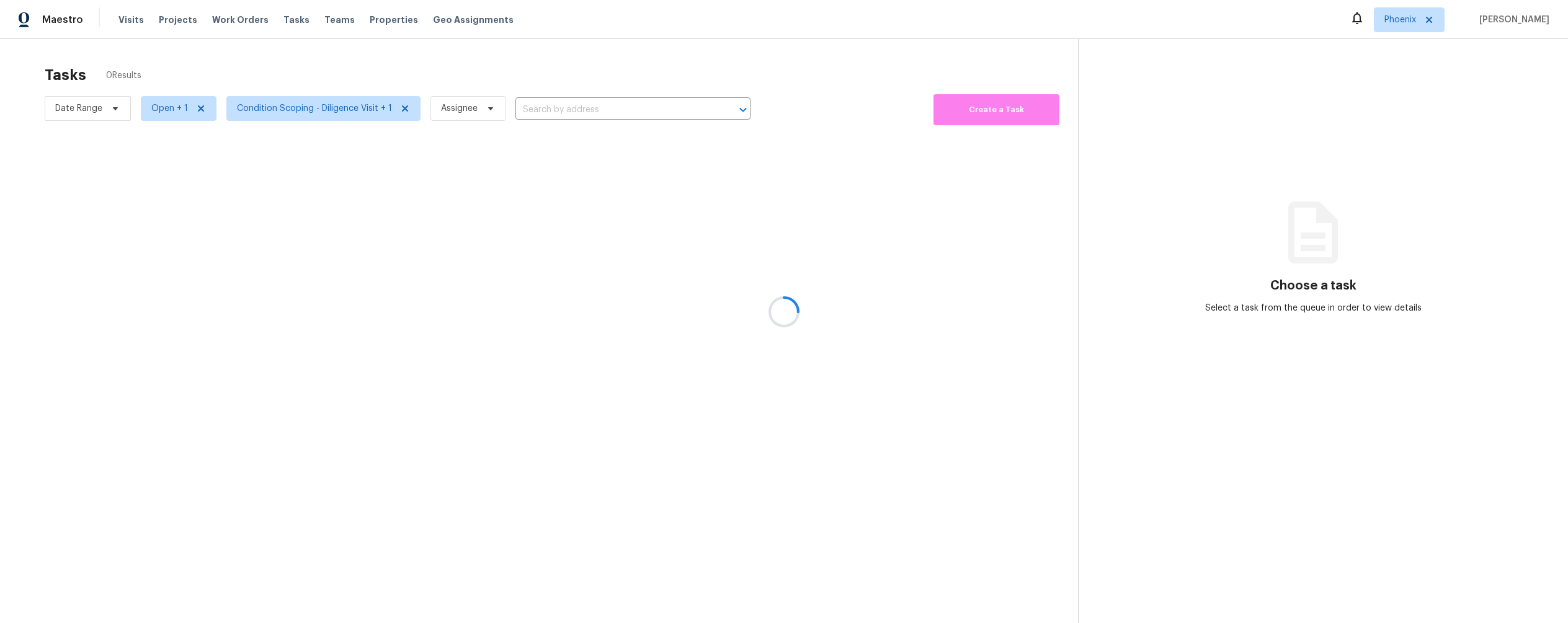
click at [1095, 16] on div at bounding box center [784, 312] width 1568 height 623
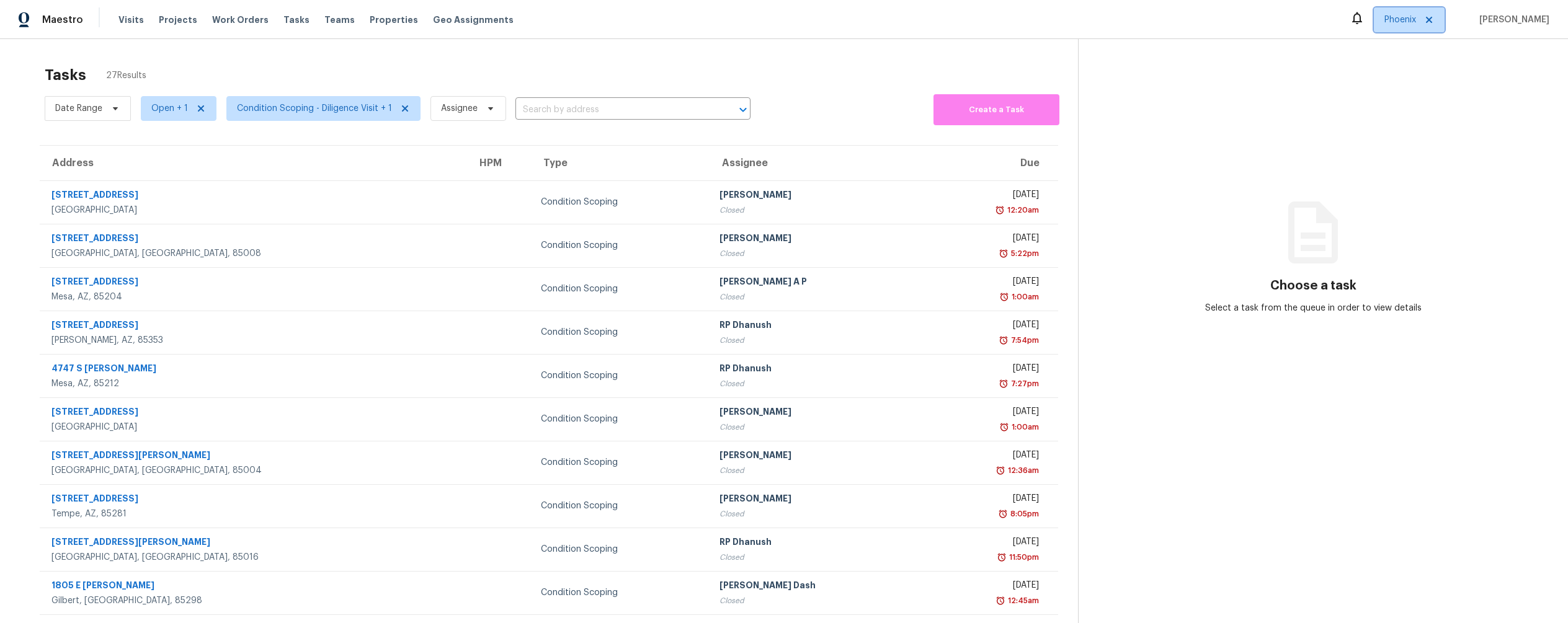
click at [1095, 18] on span "Phoenix" at bounding box center [1399, 19] width 31 height 12
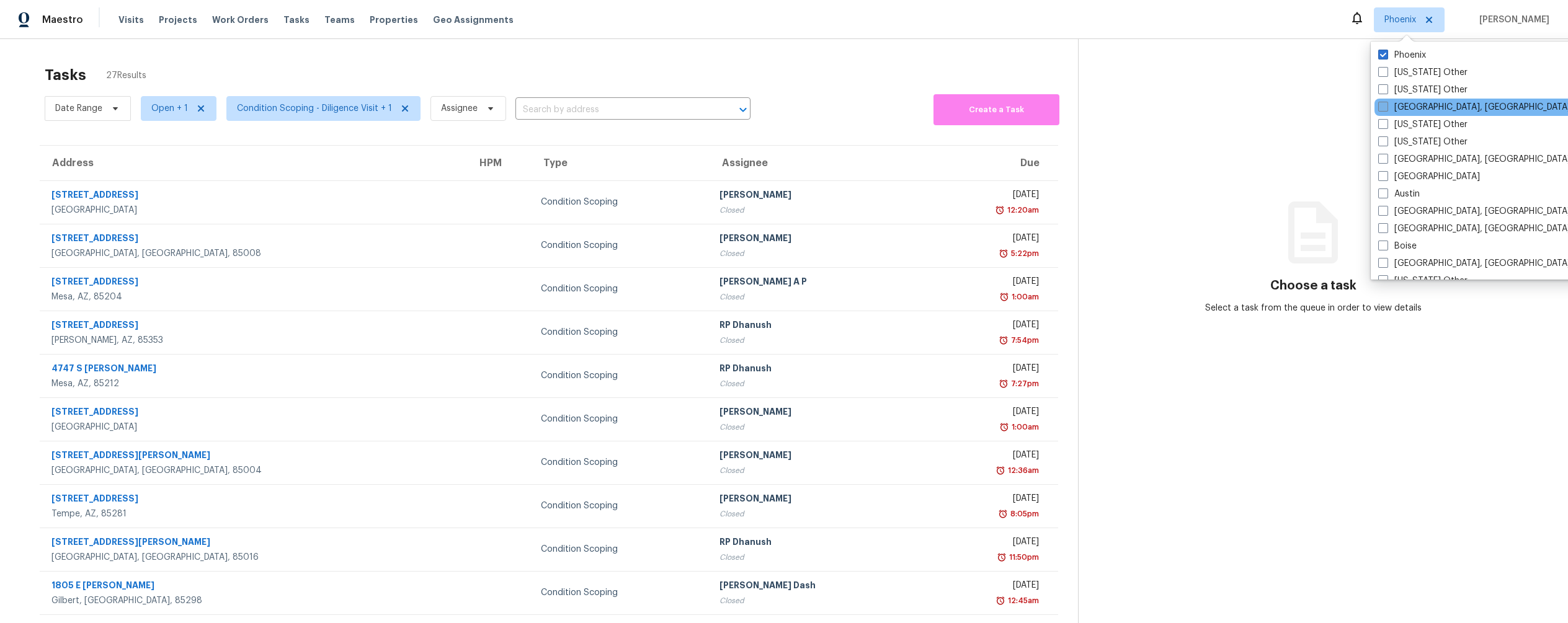
click at [1095, 107] on span at bounding box center [1383, 107] width 10 height 10
click at [1095, 107] on input "[GEOGRAPHIC_DATA], [GEOGRAPHIC_DATA]" at bounding box center [1382, 105] width 8 height 8
checkbox input "true"
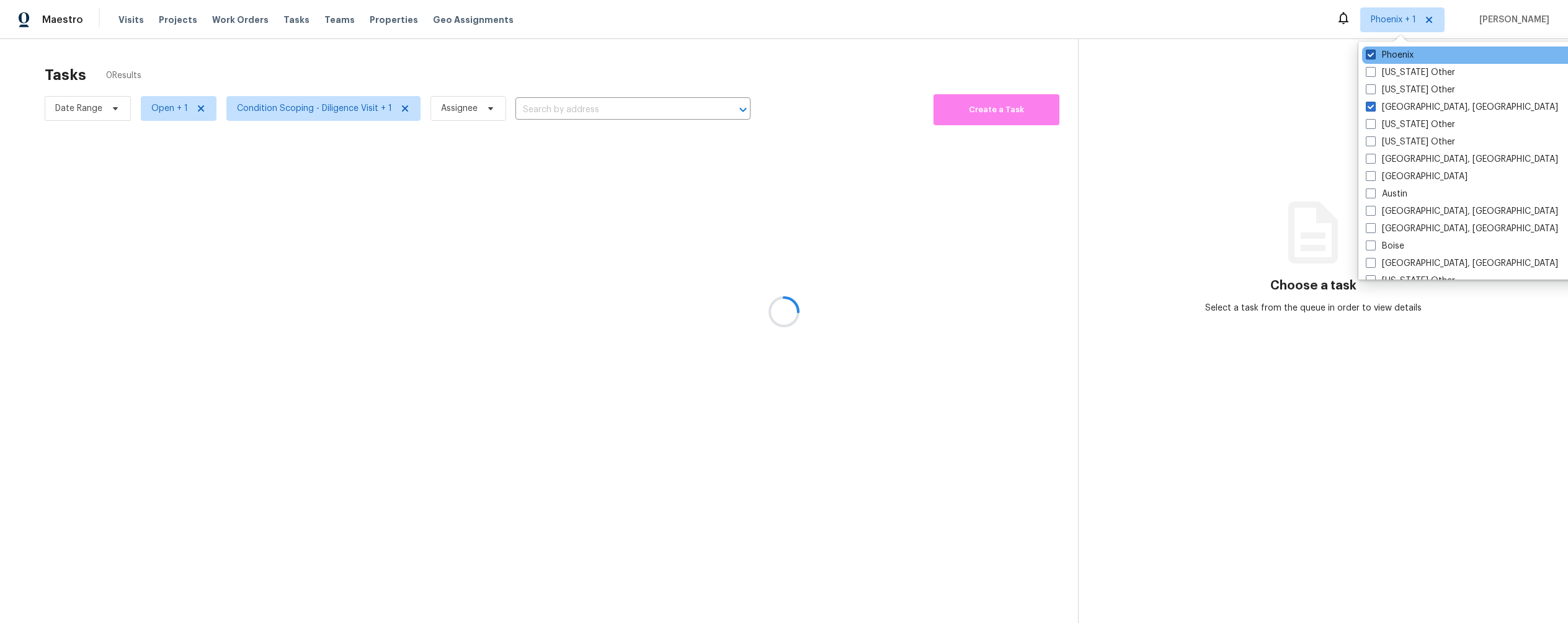
click at [1095, 54] on span at bounding box center [1370, 55] width 10 height 10
click at [1095, 54] on input "Phoenix" at bounding box center [1370, 53] width 8 height 8
checkbox input "false"
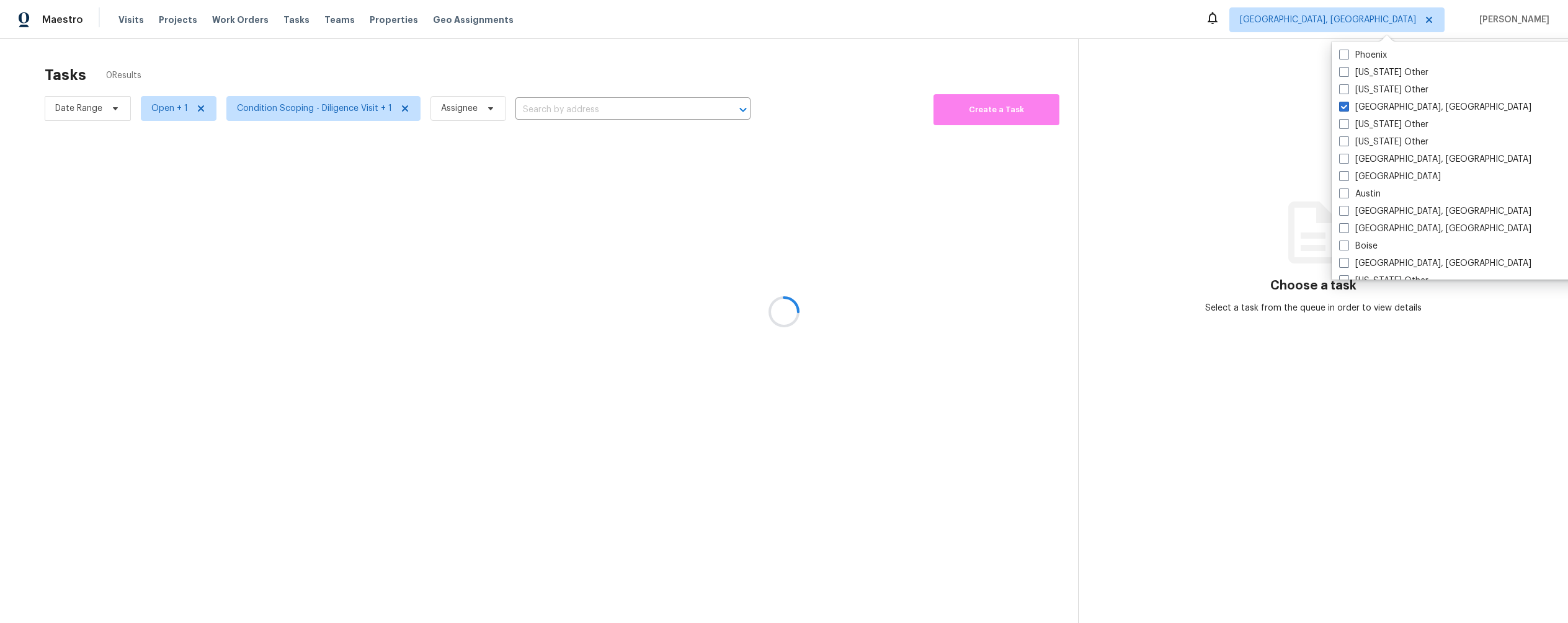
click at [571, 67] on div at bounding box center [784, 312] width 1568 height 623
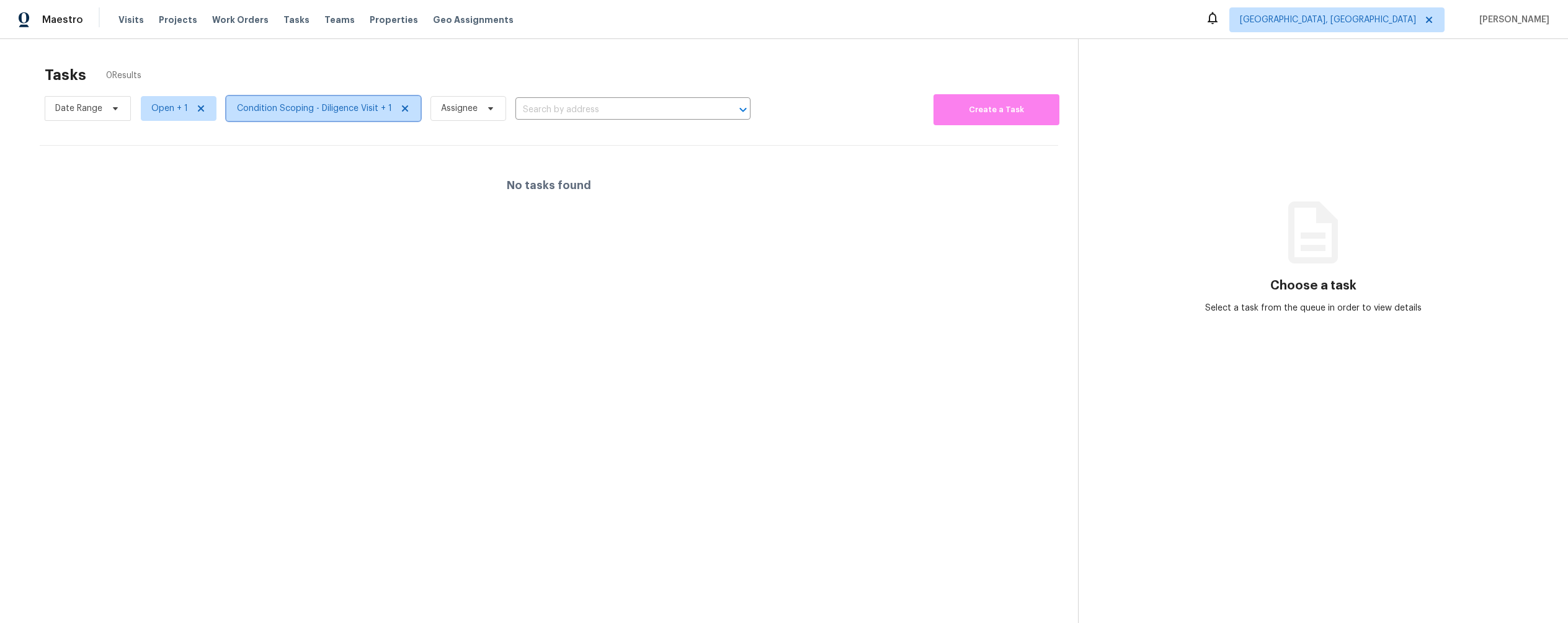
click at [316, 113] on span "Condition Scoping - Diligence Visit + 1" at bounding box center [314, 108] width 155 height 12
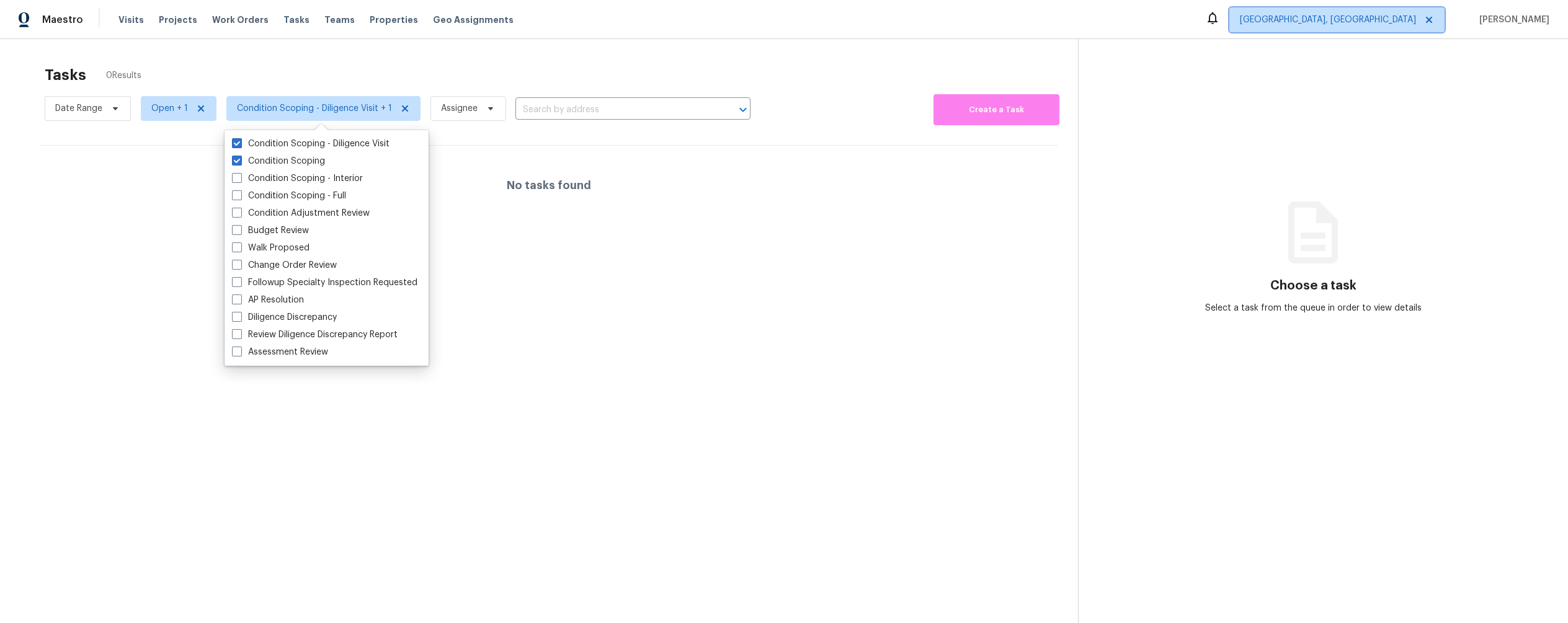
click at [1095, 23] on span "[GEOGRAPHIC_DATA], [GEOGRAPHIC_DATA]" at bounding box center [1327, 19] width 176 height 12
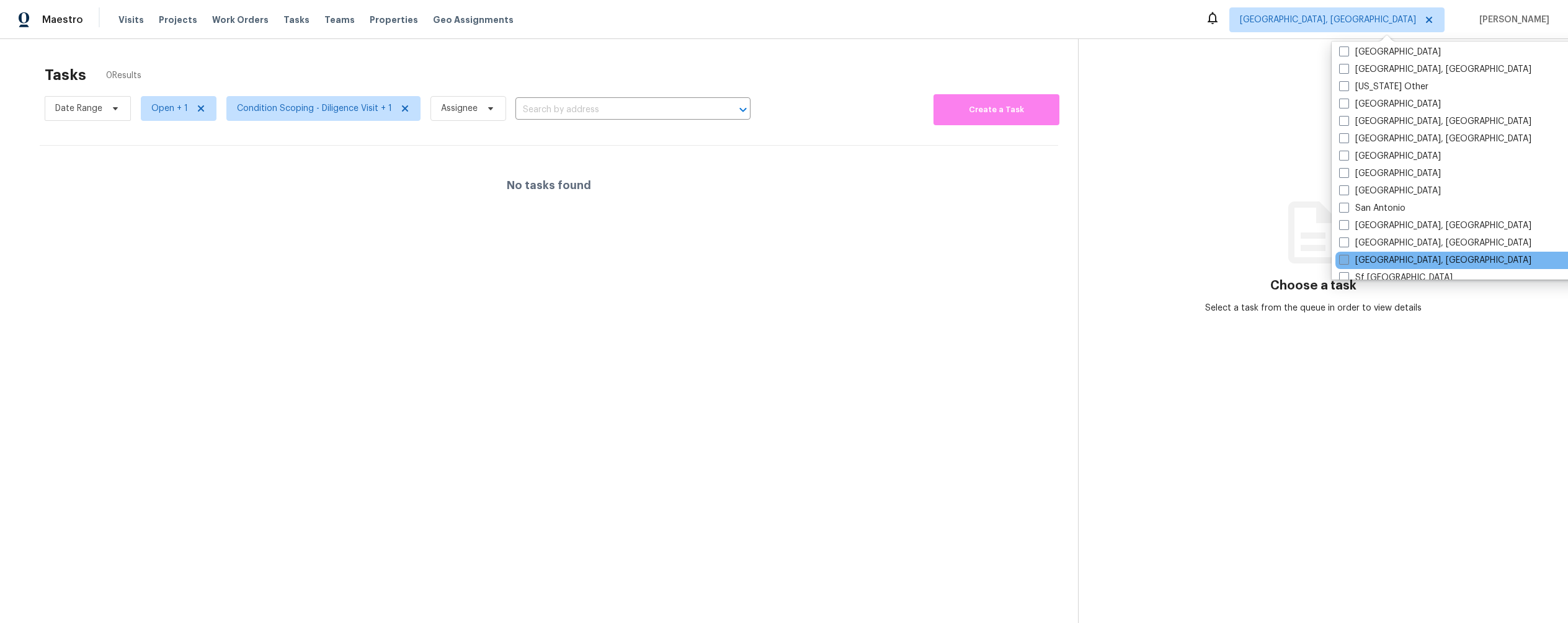
scroll to position [1447, 0]
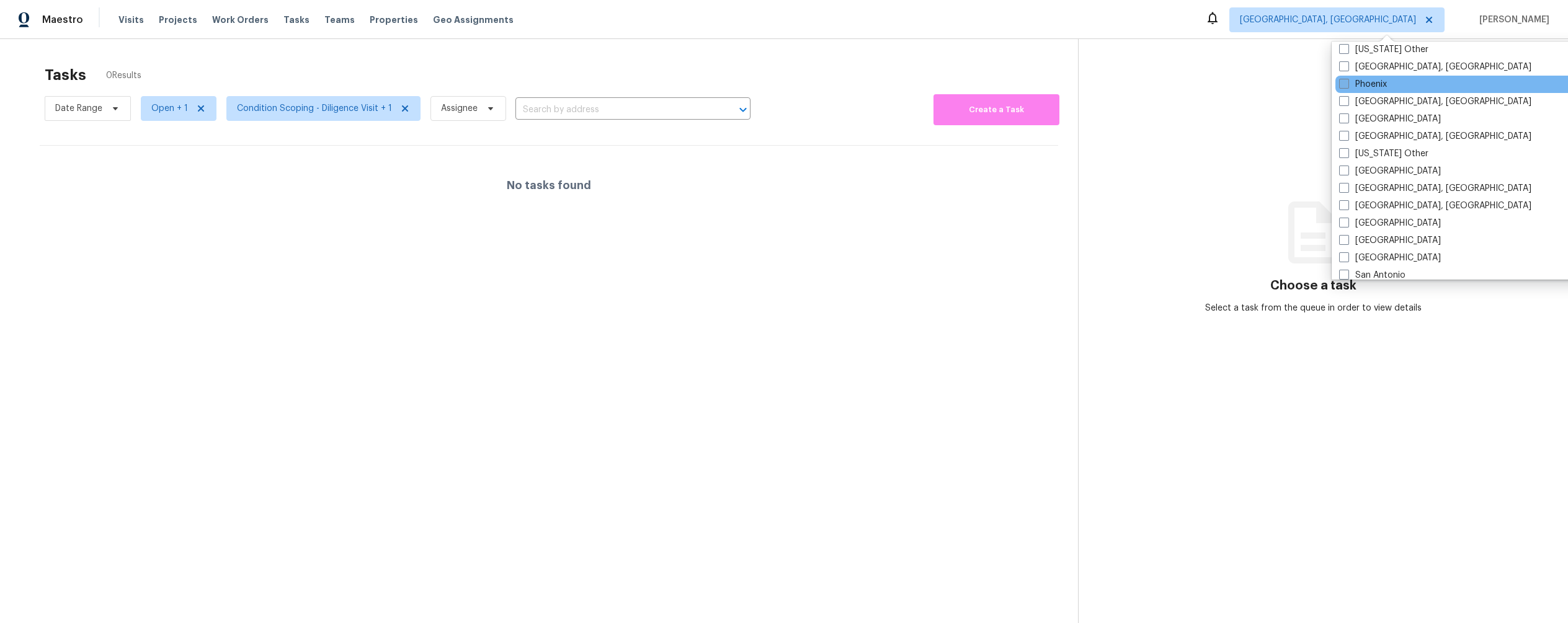
click at [1095, 85] on span at bounding box center [1344, 83] width 10 height 10
click at [1095, 85] on input "Phoenix" at bounding box center [1343, 82] width 8 height 8
checkbox input "true"
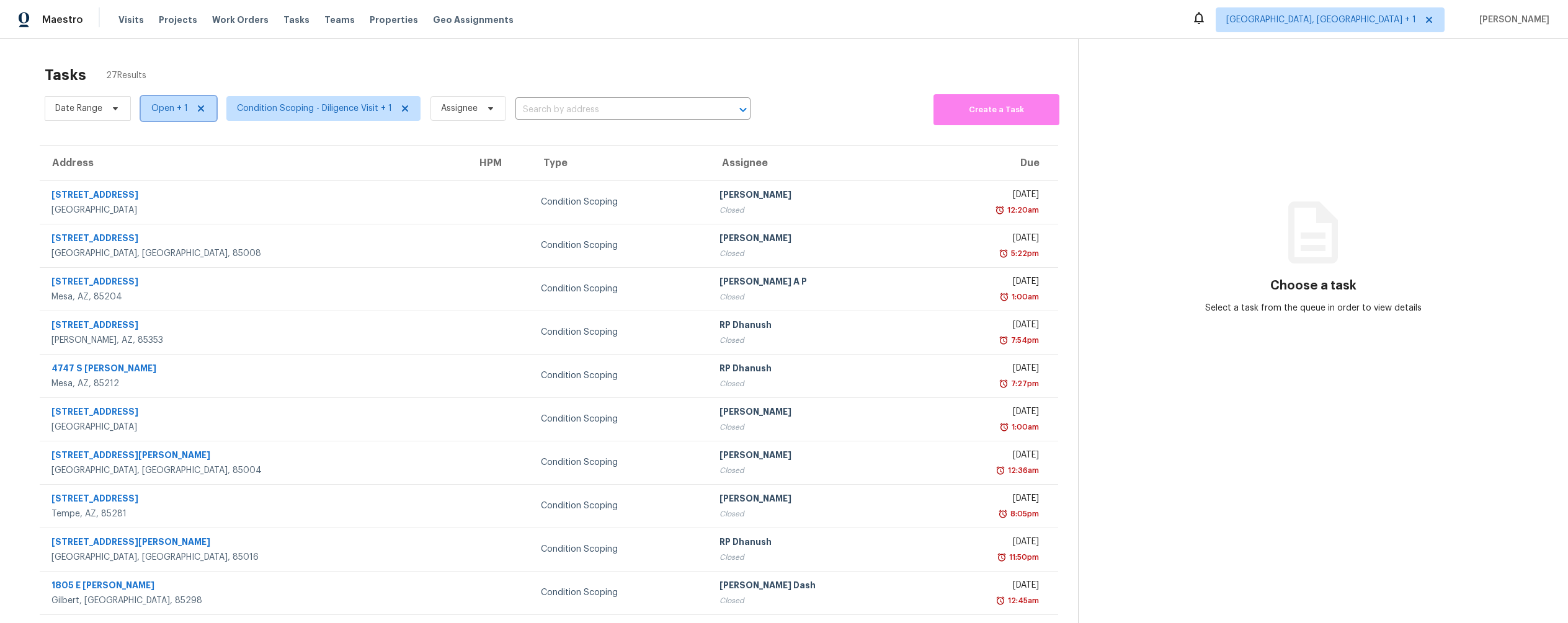
click at [174, 105] on span "Open + 1" at bounding box center [169, 108] width 37 height 12
click at [288, 68] on div "Tasks 27 Results" at bounding box center [561, 75] width 1033 height 32
click at [307, 115] on span "Condition Scoping - Diligence Visit + 1" at bounding box center [324, 108] width 194 height 25
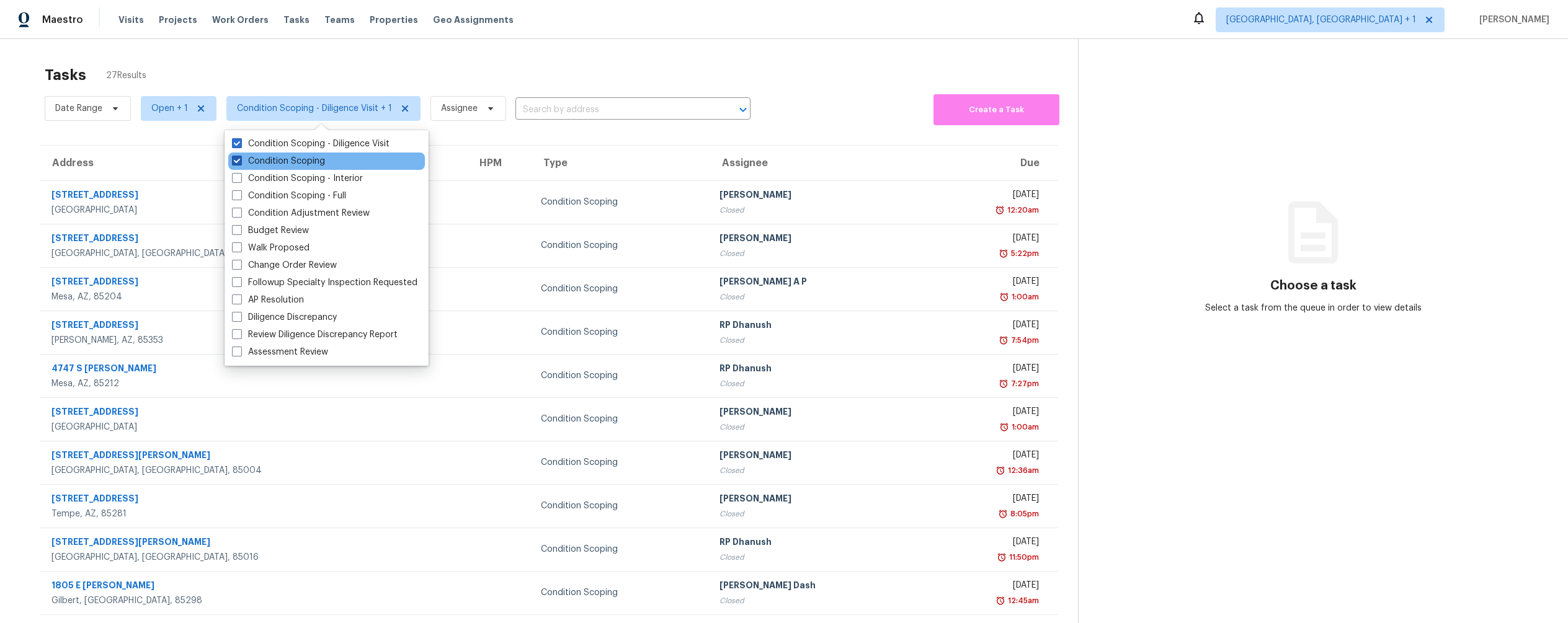
click at [237, 160] on span at bounding box center [237, 161] width 10 height 10
click at [237, 160] on input "Condition Scoping" at bounding box center [236, 159] width 8 height 8
checkbox input "false"
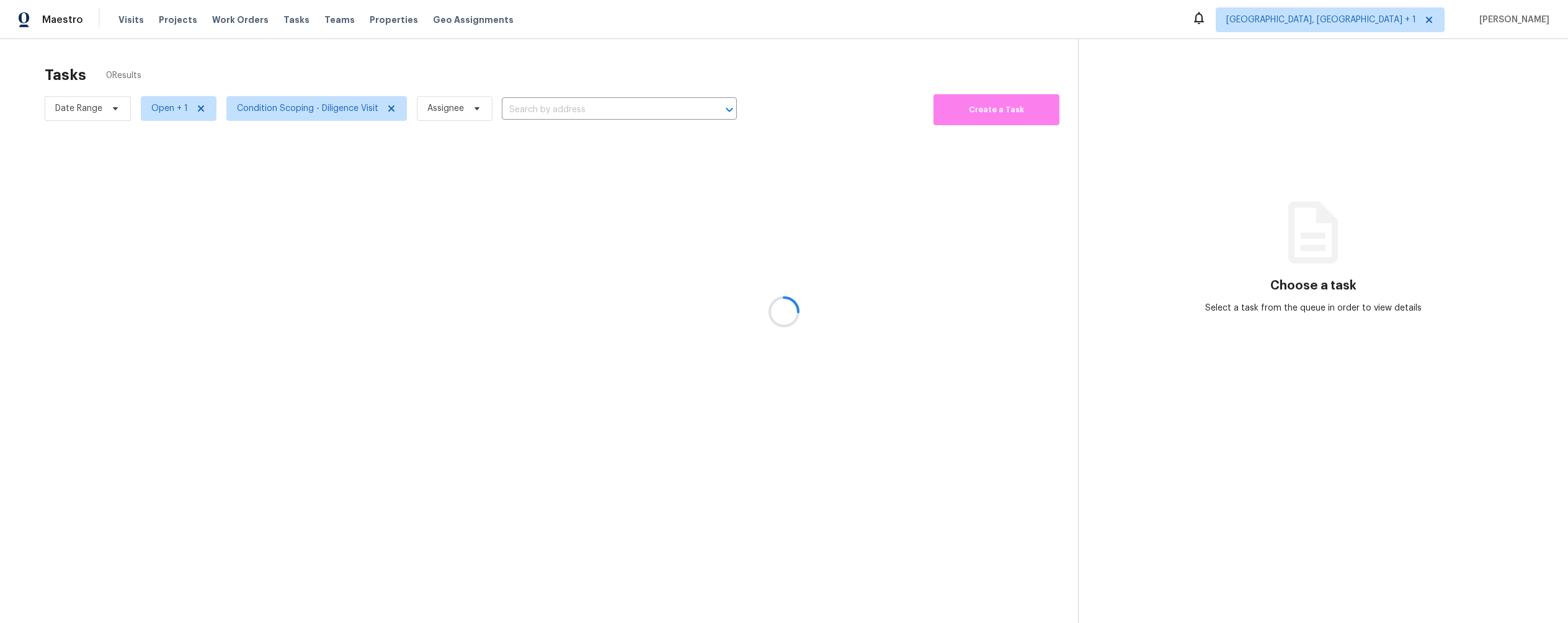
click at [181, 107] on div at bounding box center [784, 312] width 1568 height 623
click at [179, 108] on div at bounding box center [784, 312] width 1568 height 623
click at [168, 110] on div at bounding box center [784, 312] width 1568 height 623
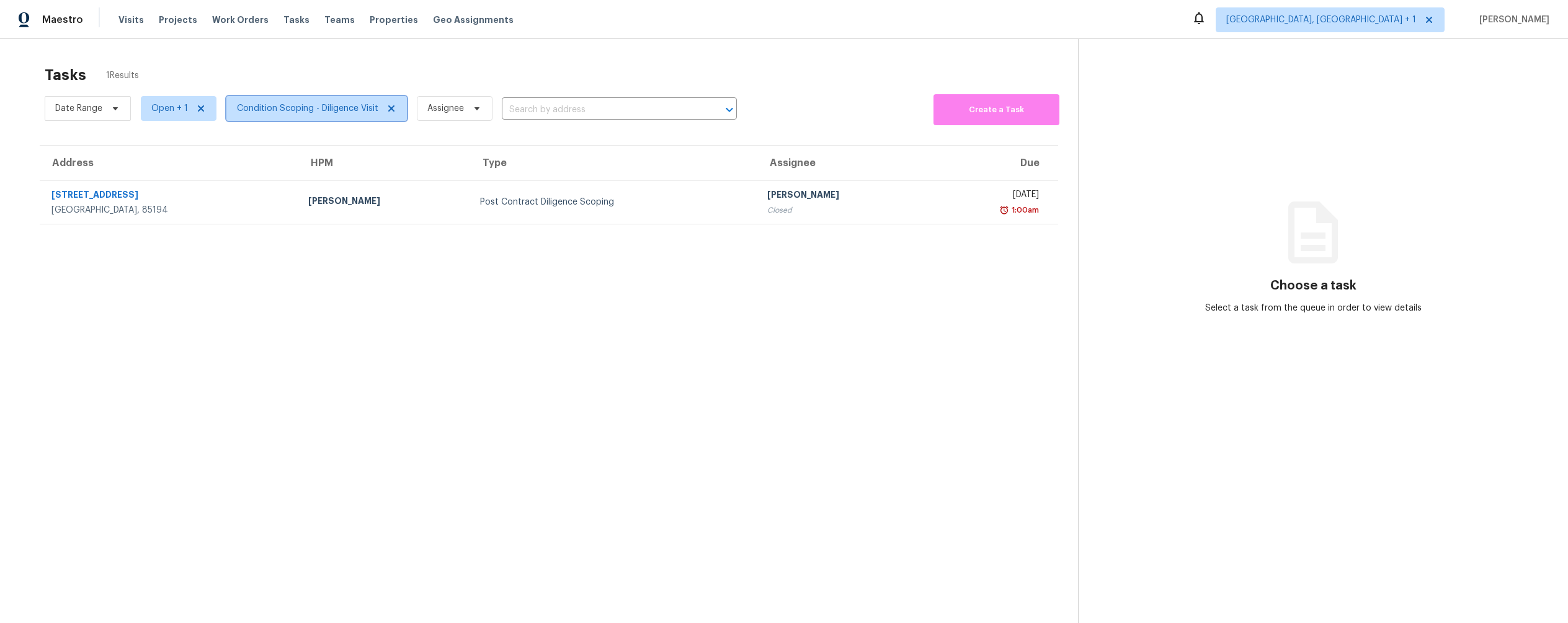
click at [279, 116] on span "Condition Scoping - Diligence Visit" at bounding box center [316, 108] width 181 height 25
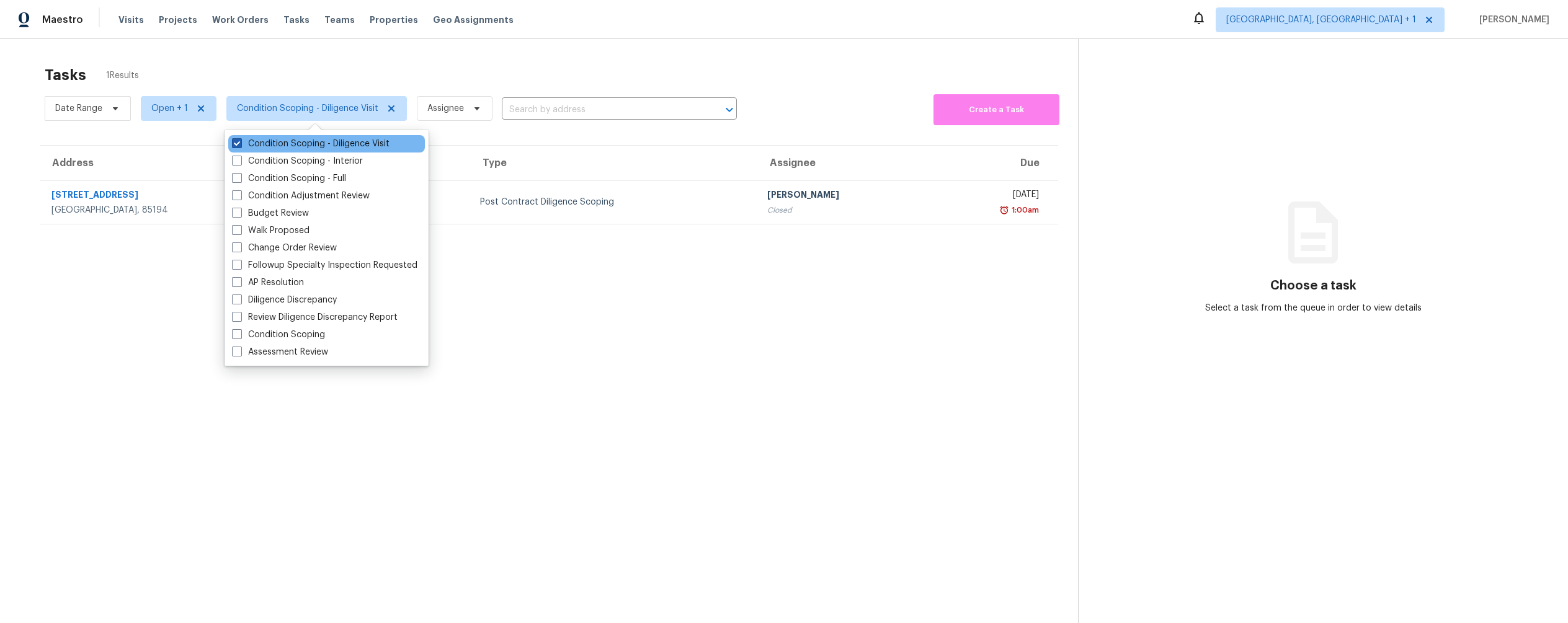
click at [236, 145] on span at bounding box center [237, 143] width 10 height 10
click at [236, 145] on input "Condition Scoping - Diligence Visit" at bounding box center [236, 141] width 8 height 8
checkbox input "false"
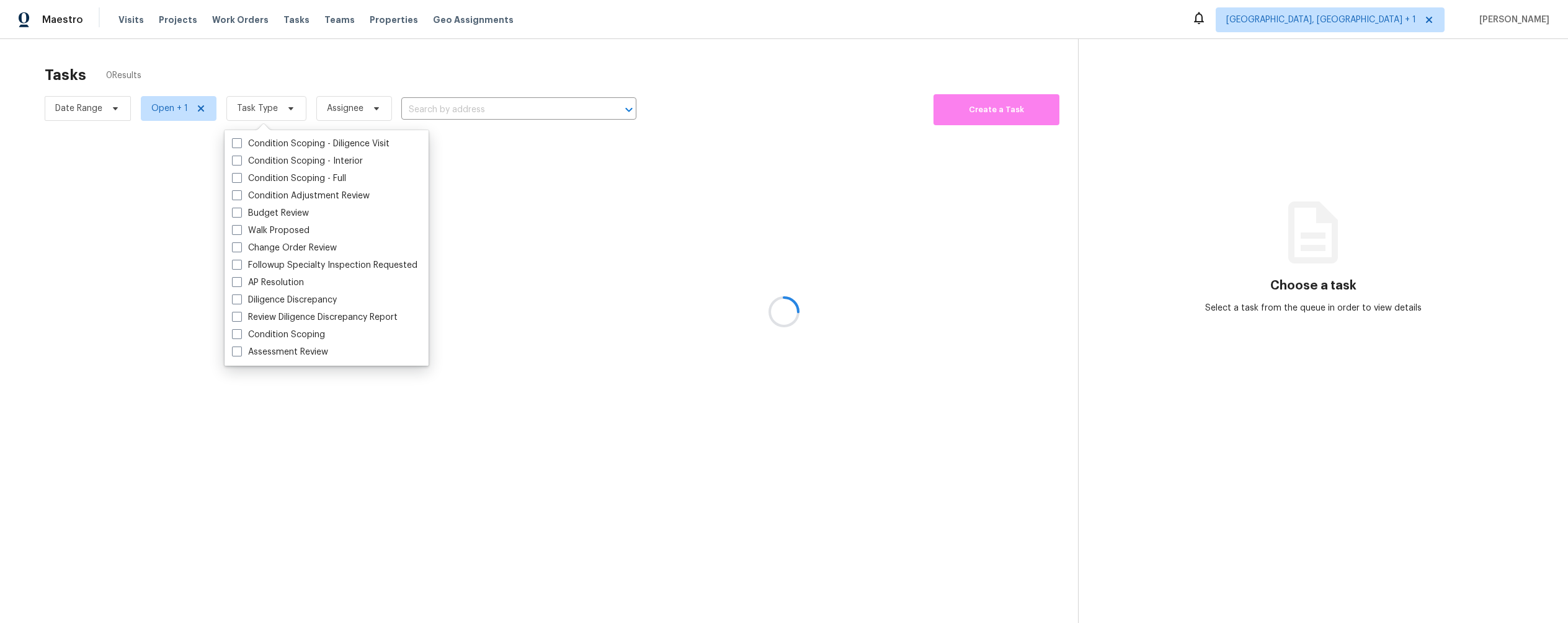
click at [267, 75] on div at bounding box center [784, 312] width 1568 height 623
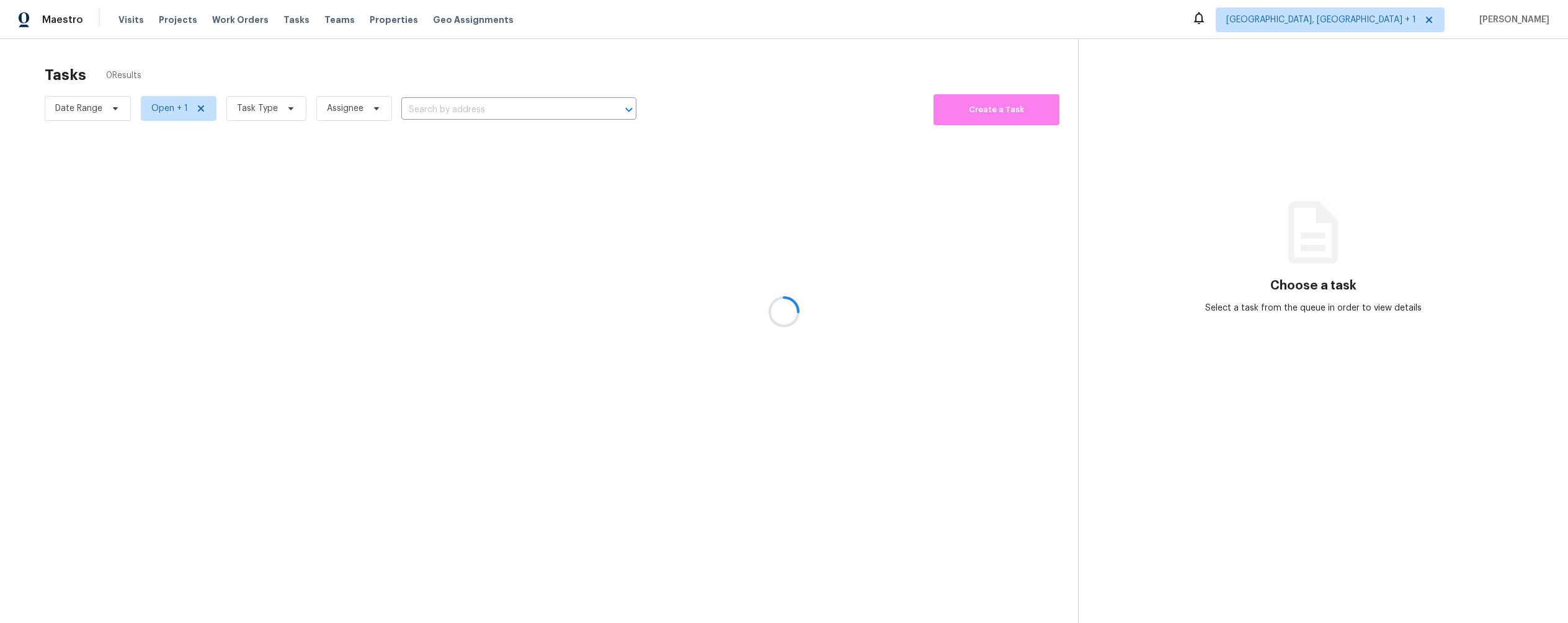
click at [263, 109] on div at bounding box center [784, 312] width 1568 height 623
click at [164, 108] on div at bounding box center [784, 312] width 1568 height 623
click at [266, 109] on div at bounding box center [784, 312] width 1568 height 623
click at [279, 116] on div at bounding box center [784, 312] width 1568 height 623
click at [288, 20] on div at bounding box center [784, 312] width 1568 height 623
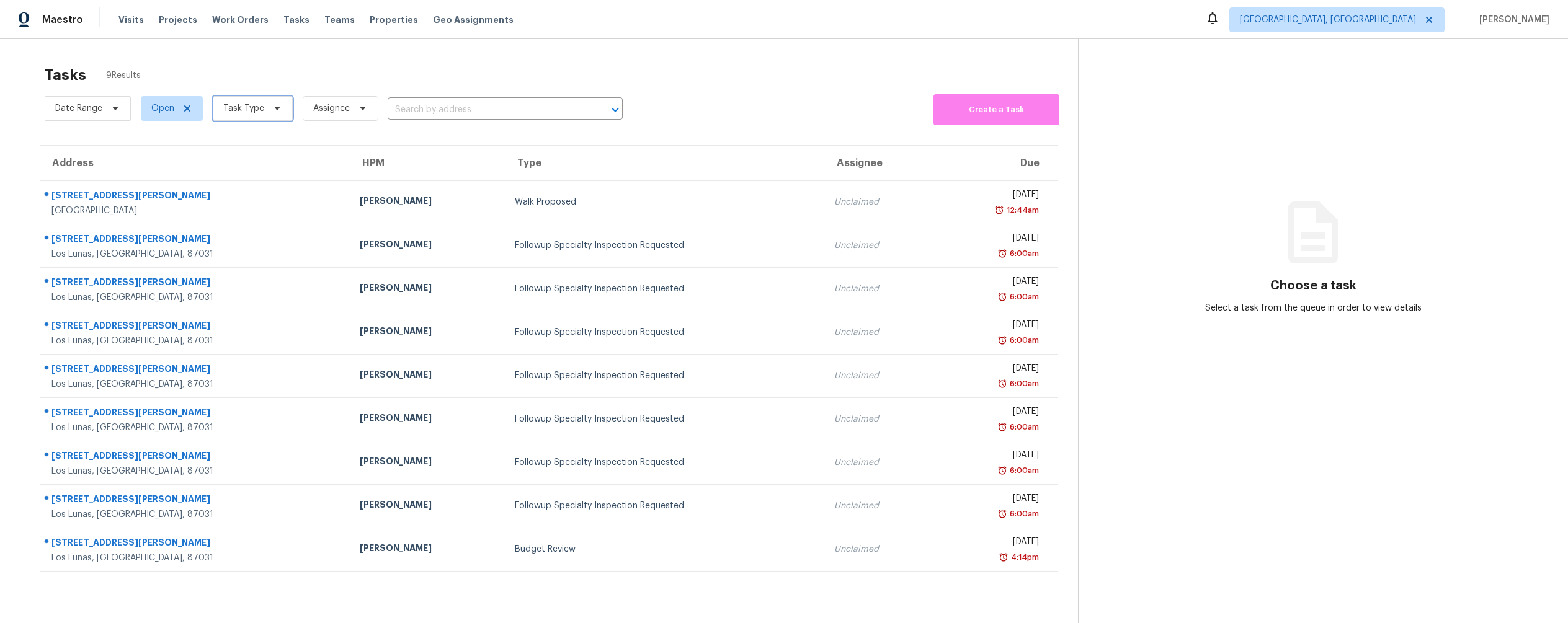
click at [247, 111] on span "Task Type" at bounding box center [243, 108] width 41 height 12
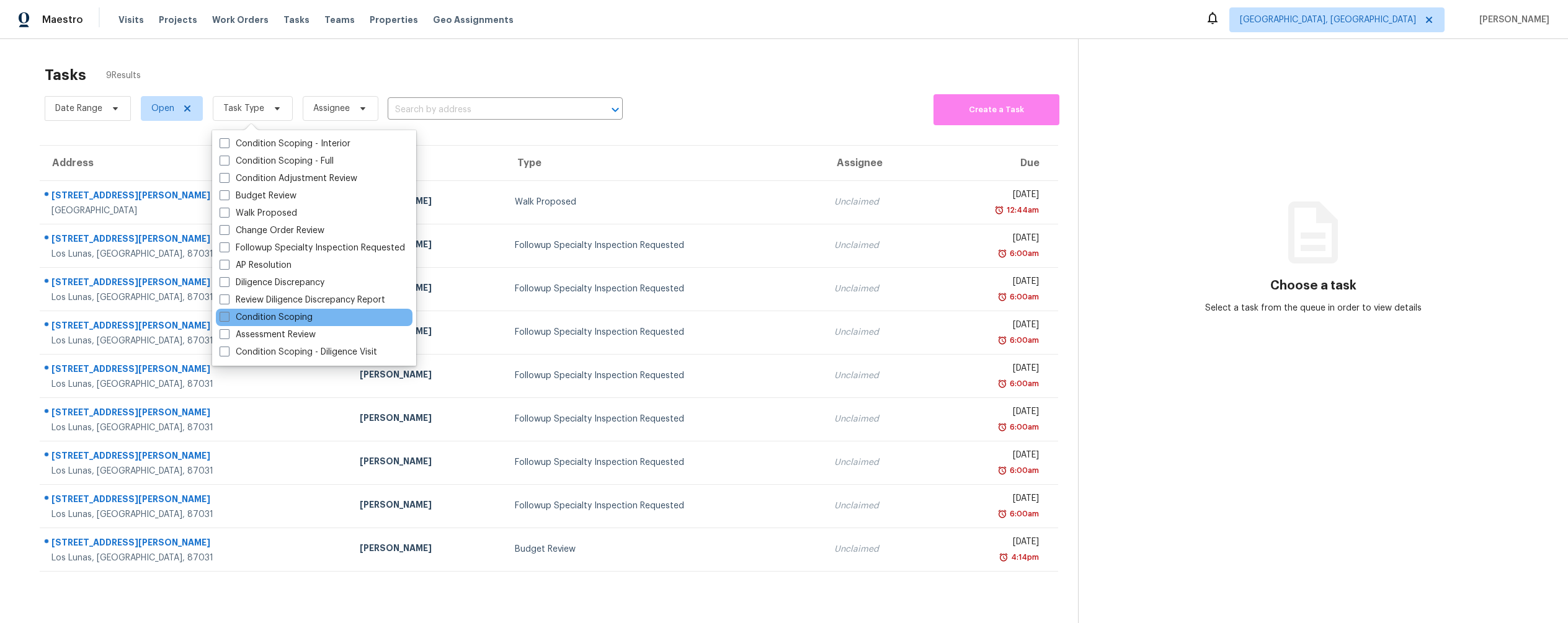
click at [222, 316] on span at bounding box center [224, 317] width 10 height 10
click at [222, 316] on input "Condition Scoping" at bounding box center [223, 316] width 8 height 8
checkbox input "true"
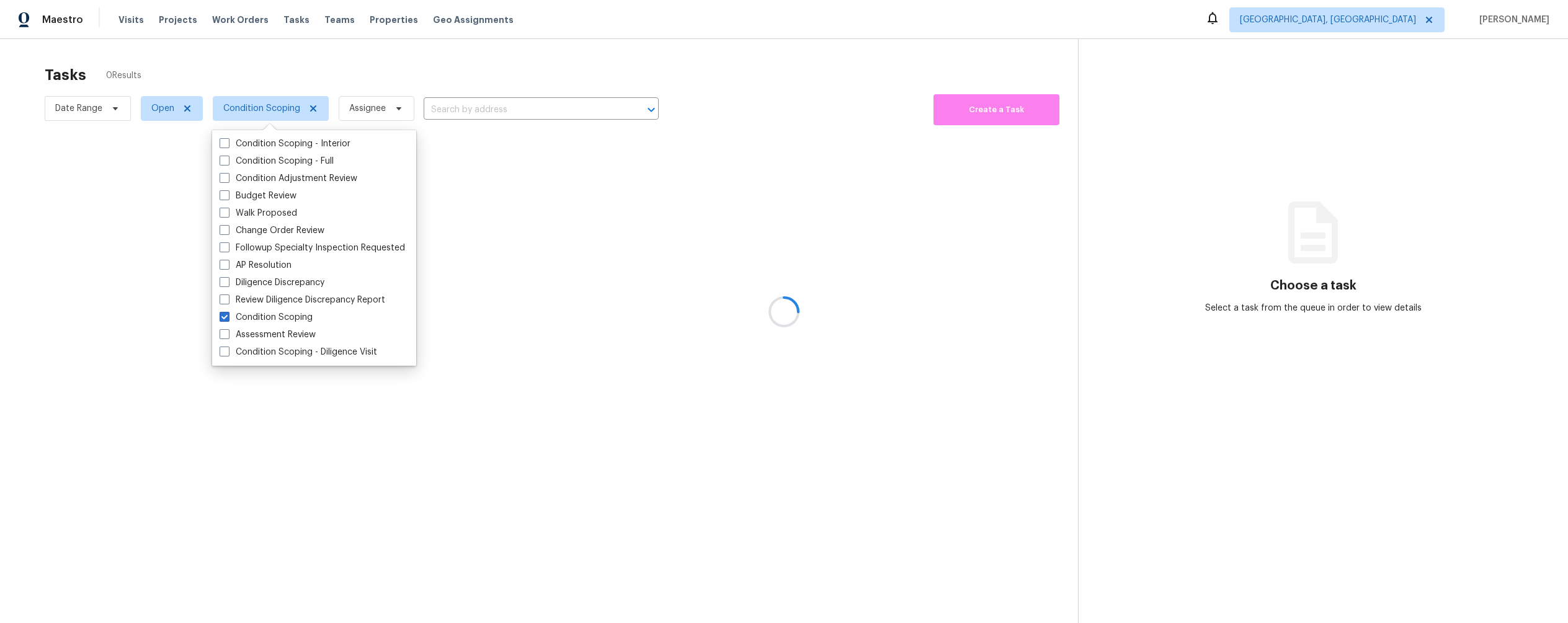
click at [573, 76] on div at bounding box center [784, 312] width 1568 height 623
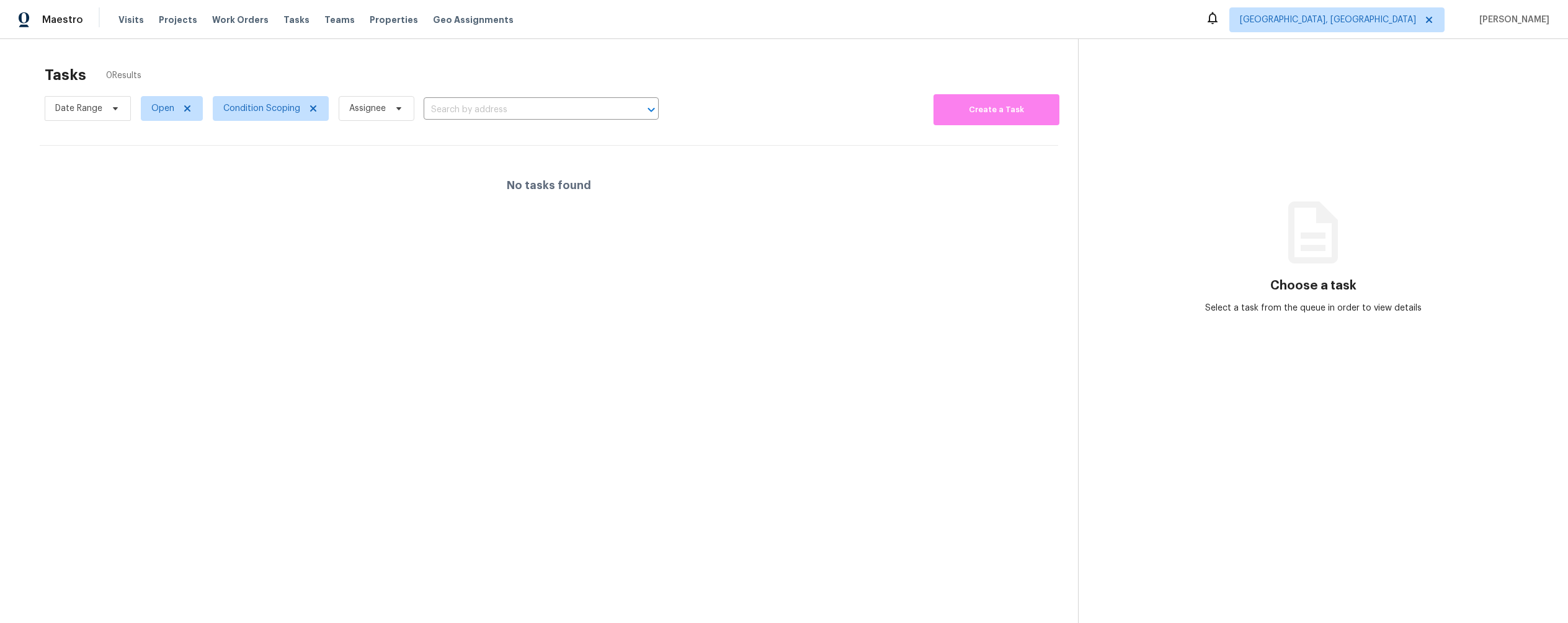
click at [438, 88] on div "Tasks 0 Results" at bounding box center [561, 75] width 1033 height 32
click at [168, 109] on span "Open" at bounding box center [162, 108] width 23 height 12
click at [154, 160] on span at bounding box center [153, 161] width 10 height 10
click at [154, 160] on input "Closed" at bounding box center [152, 159] width 8 height 8
checkbox input "true"
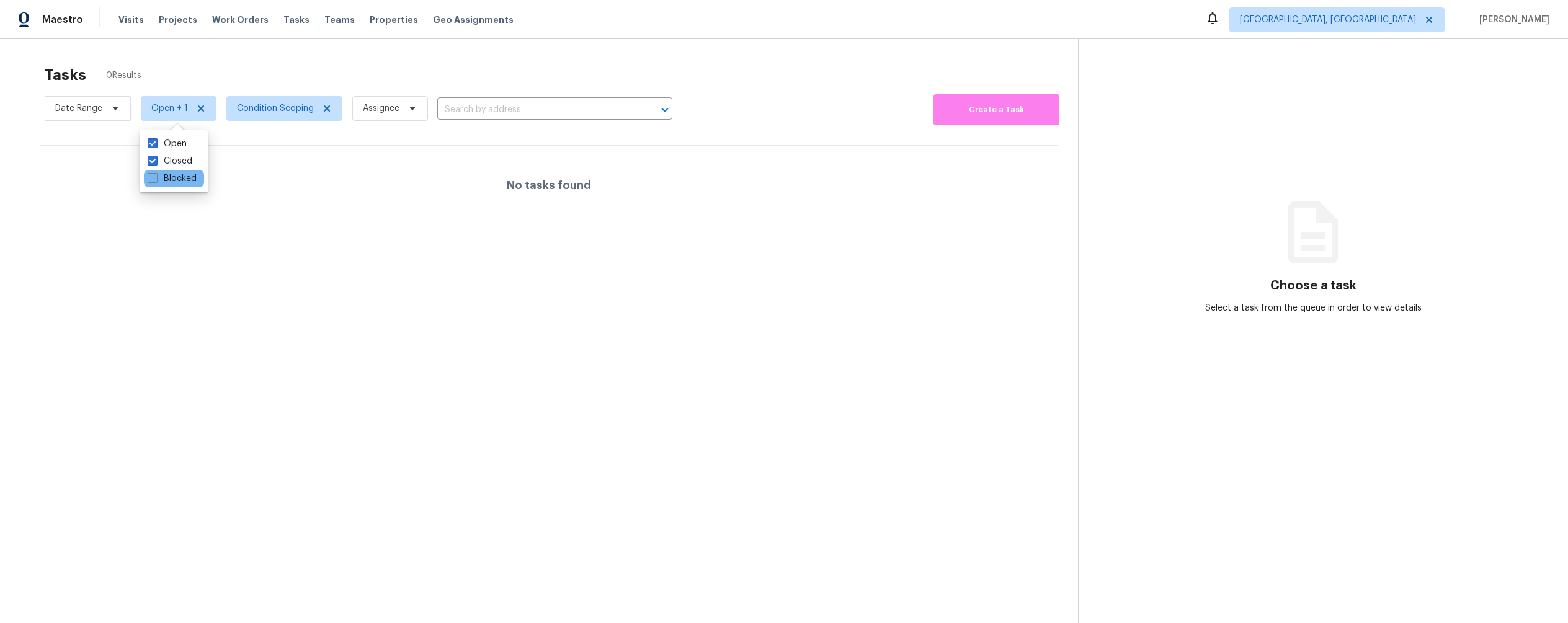
click at [146, 176] on div "Blocked" at bounding box center [173, 179] width 60 height 18
click at [153, 180] on span at bounding box center [153, 178] width 10 height 10
click at [153, 180] on input "Blocked" at bounding box center [152, 177] width 8 height 8
checkbox input "true"
click at [316, 83] on div "Tasks 0 Results" at bounding box center [561, 75] width 1033 height 32
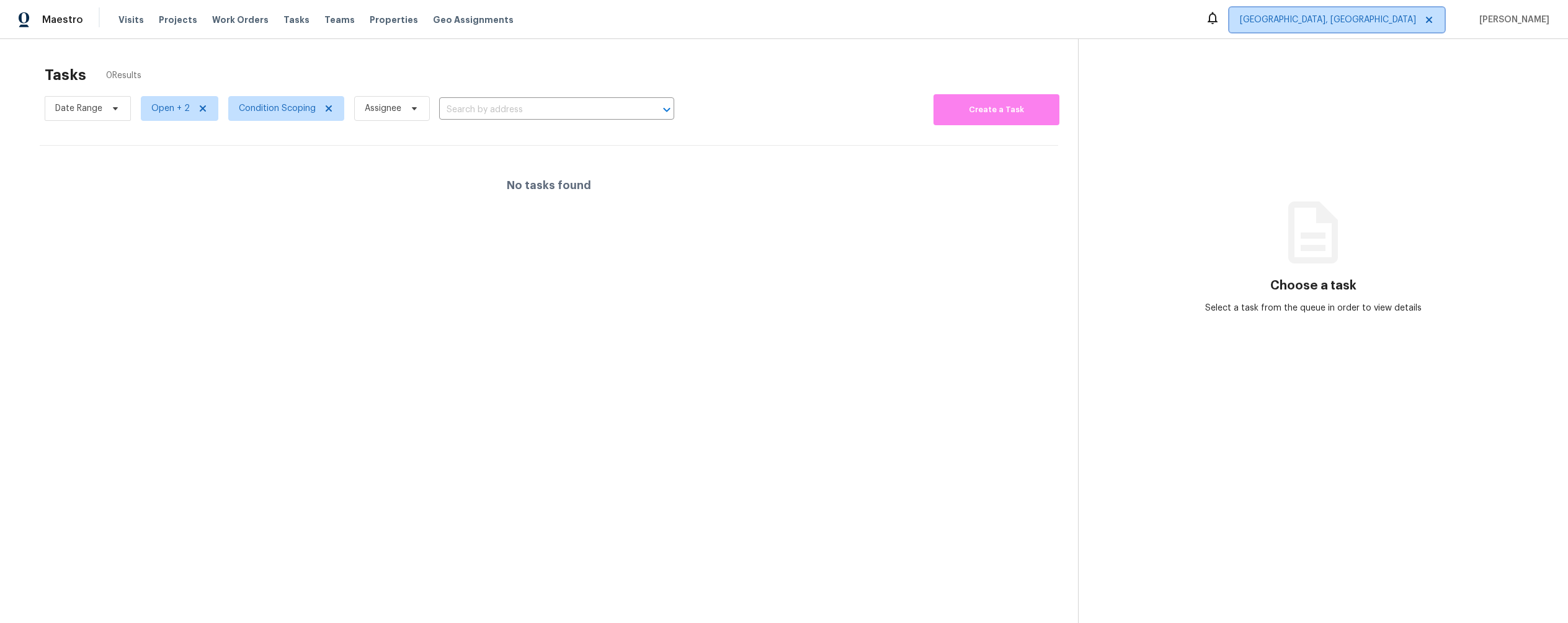
click at [1371, 22] on span "[GEOGRAPHIC_DATA], [GEOGRAPHIC_DATA]" at bounding box center [1327, 19] width 176 height 12
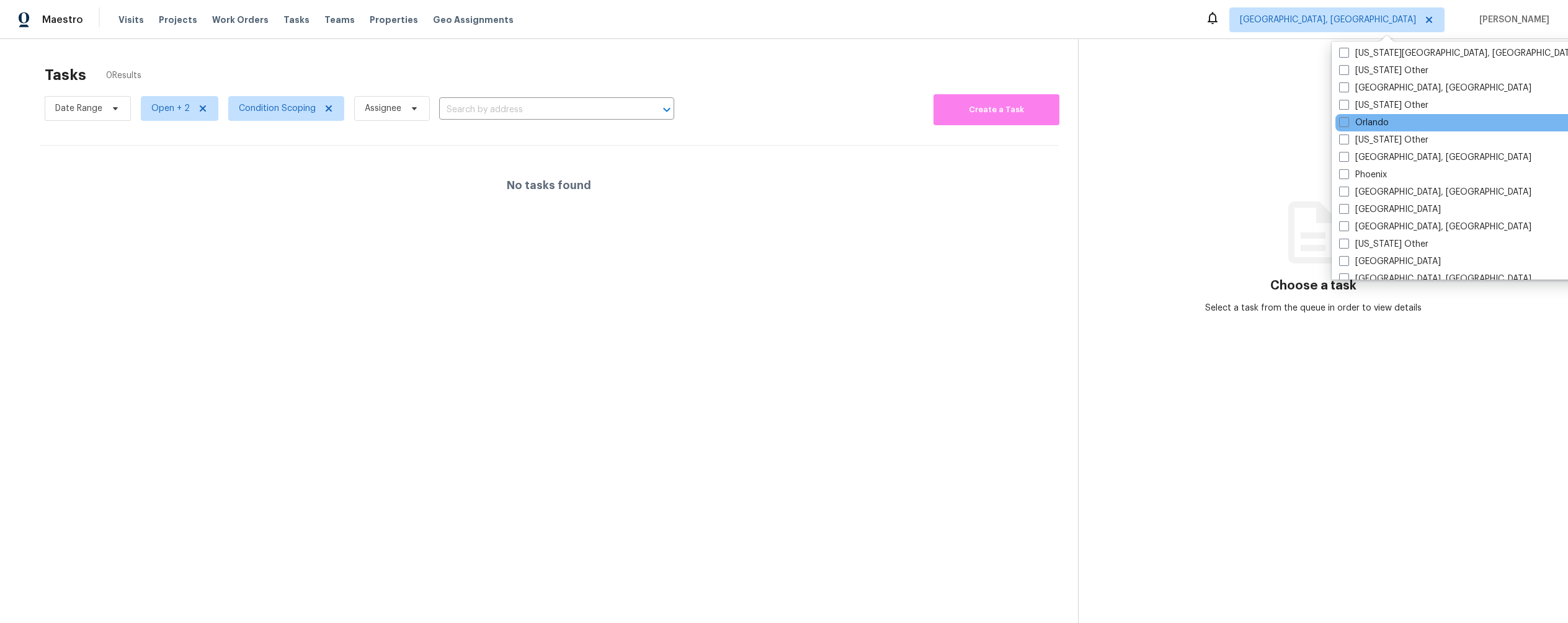
scroll to position [1358, 0]
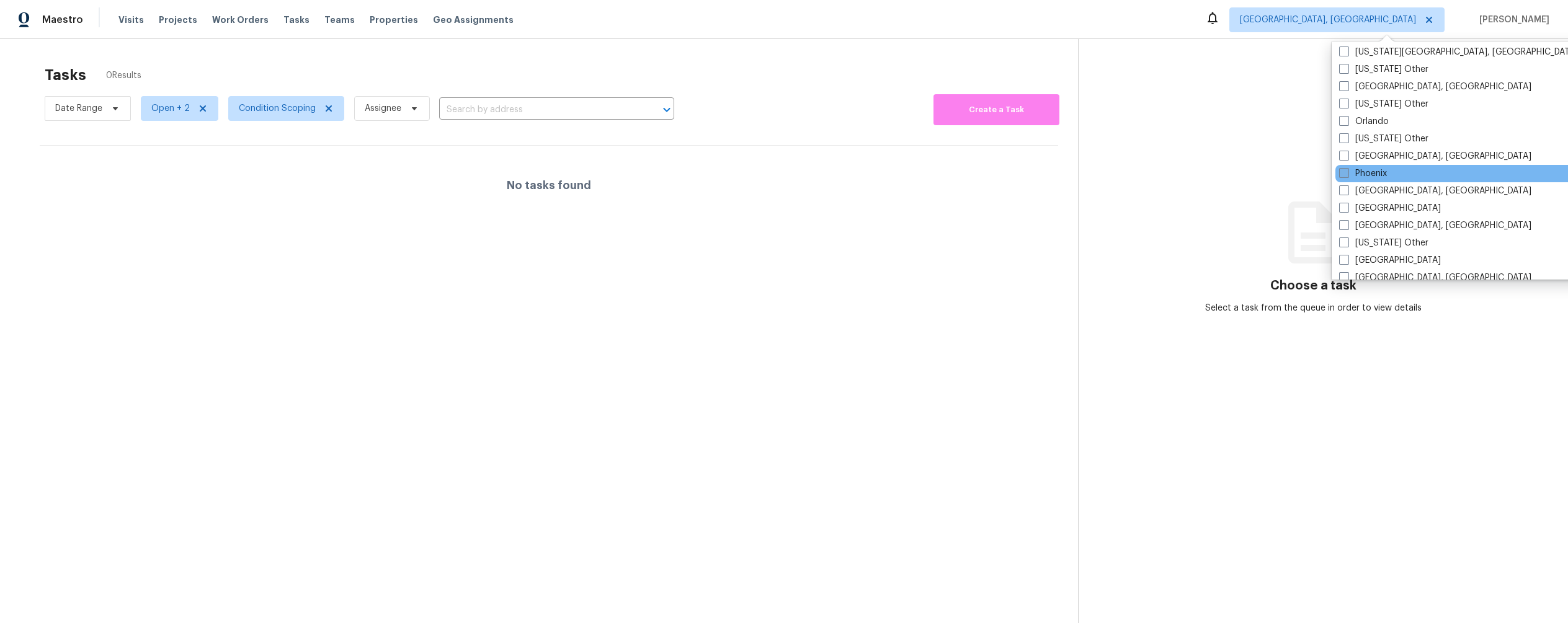
click at [1345, 173] on span at bounding box center [1344, 173] width 10 height 10
click at [1345, 173] on input "Phoenix" at bounding box center [1343, 172] width 8 height 8
checkbox input "true"
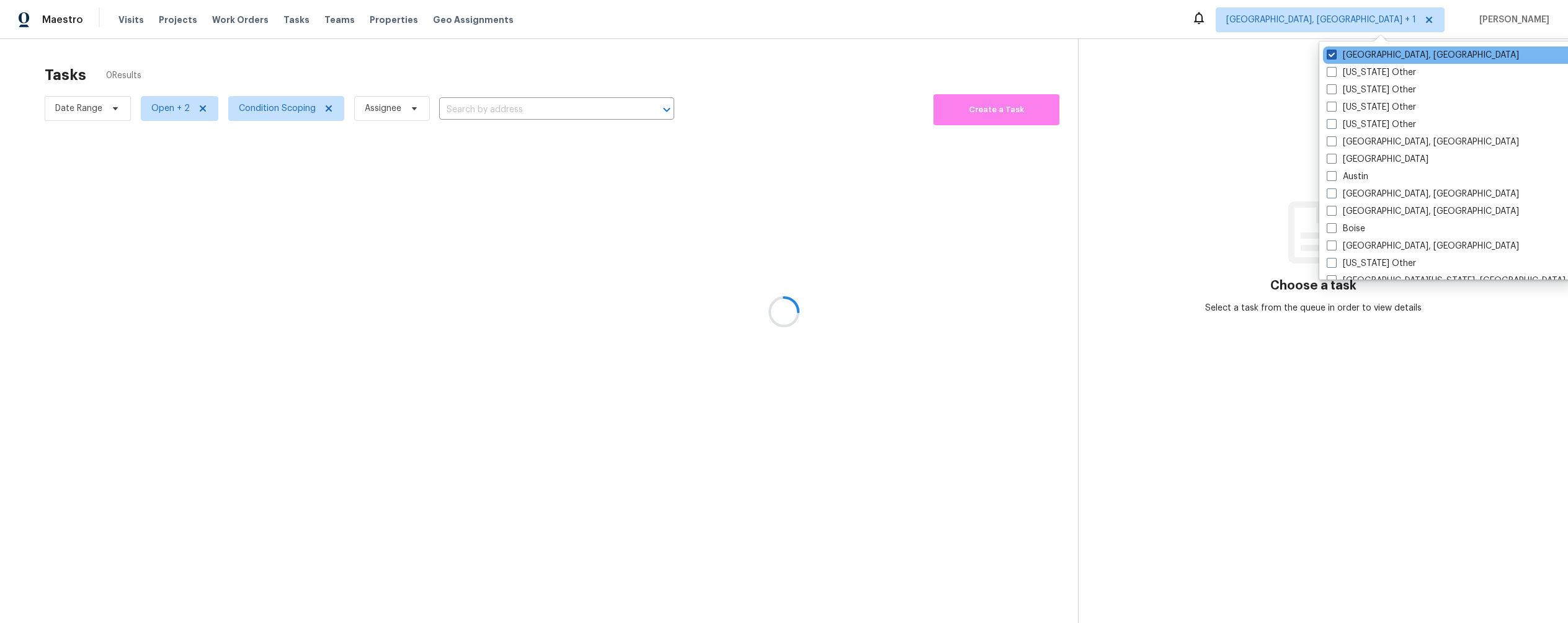
click at [1333, 56] on span at bounding box center [1331, 55] width 10 height 10
click at [1333, 56] on input "[GEOGRAPHIC_DATA], [GEOGRAPHIC_DATA]" at bounding box center [1330, 53] width 8 height 8
checkbox input "false"
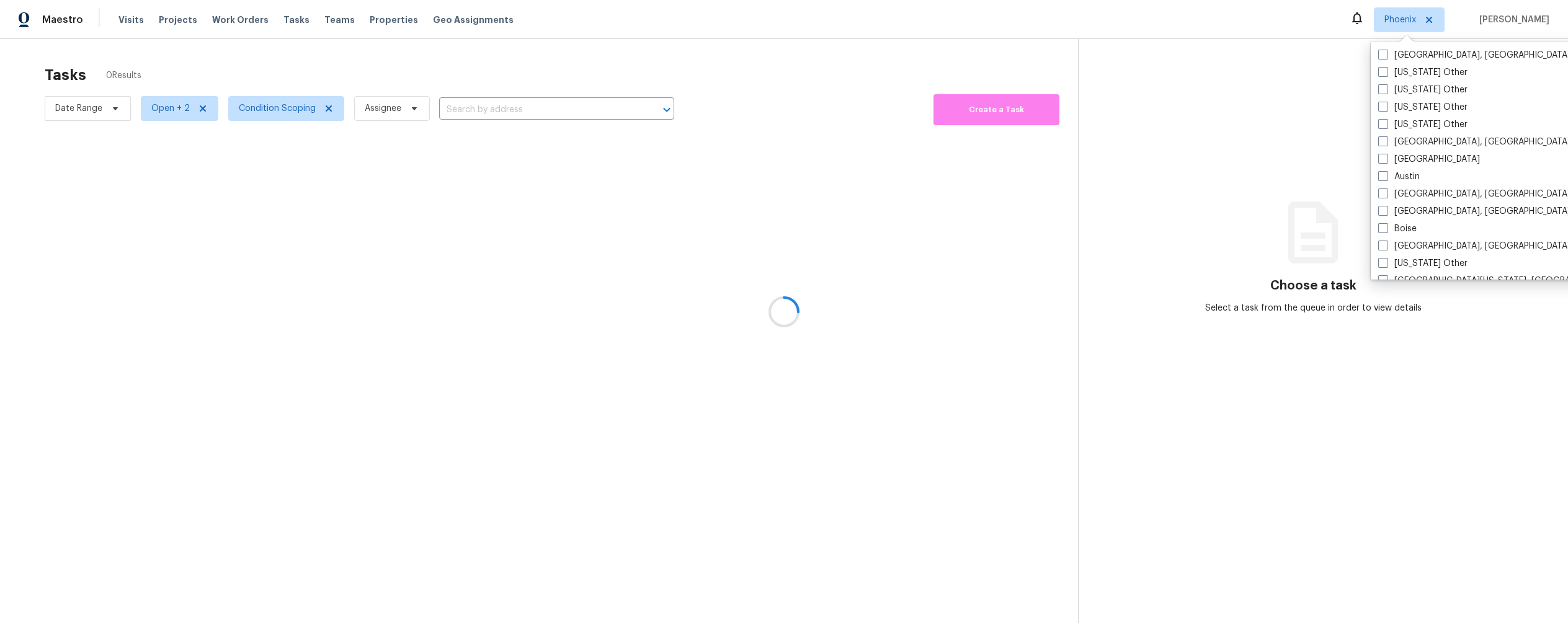
drag, startPoint x: 628, startPoint y: 71, endPoint x: 670, endPoint y: 120, distance: 64.5
click at [629, 70] on div at bounding box center [784, 312] width 1568 height 623
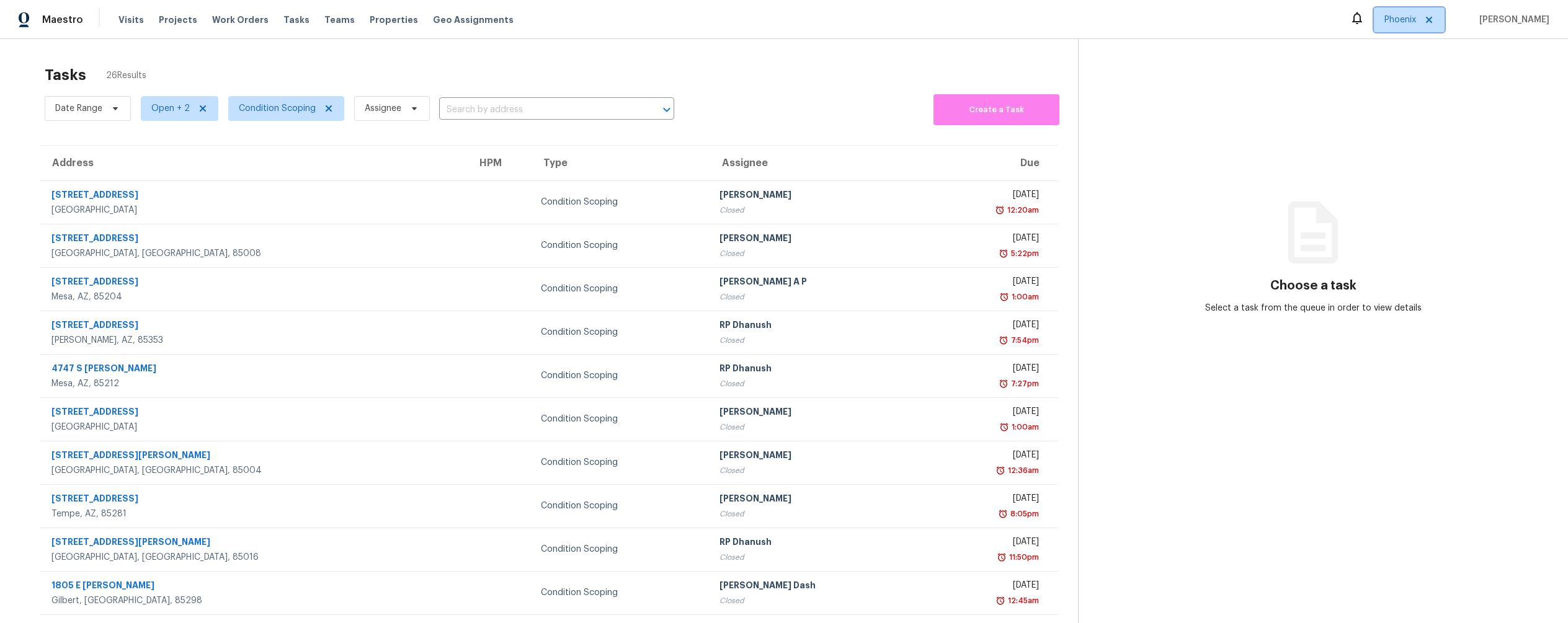
click at [1386, 27] on span "Phoenix" at bounding box center [1409, 19] width 71 height 25
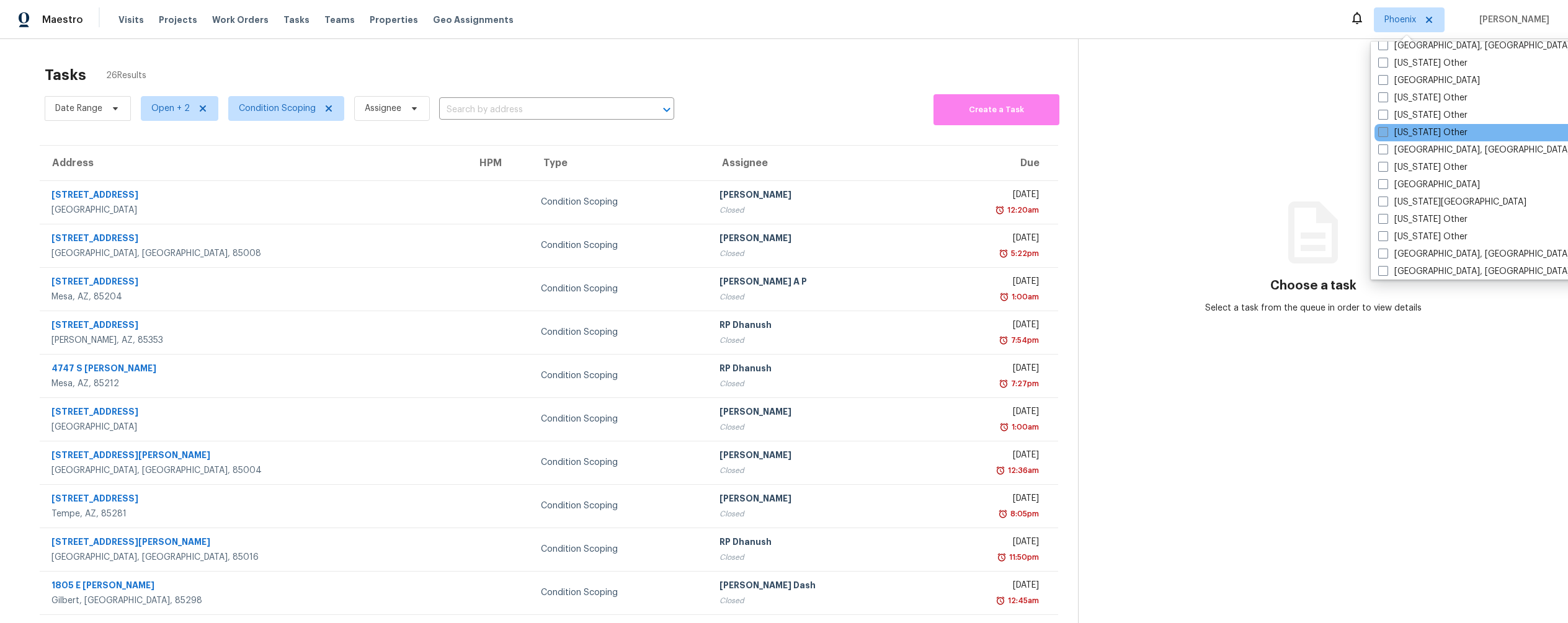
scroll to position [695, 0]
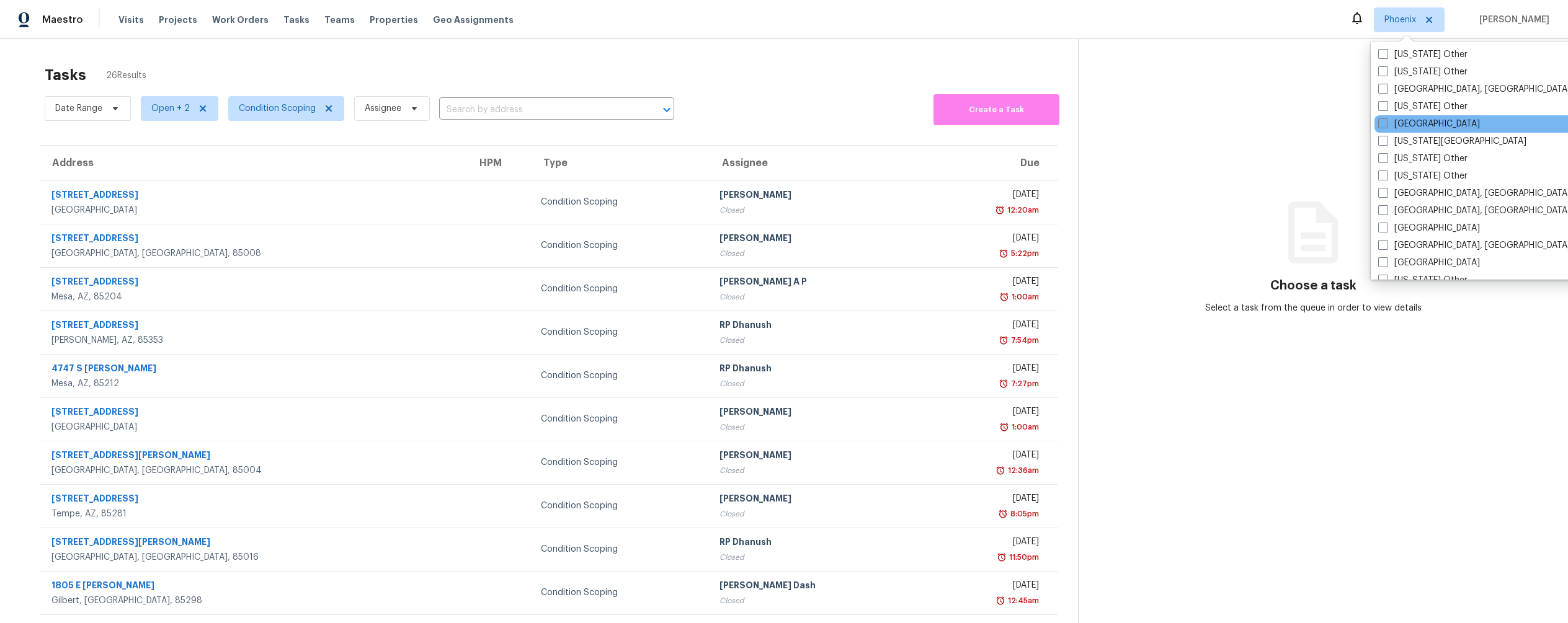
click at [1380, 124] on span at bounding box center [1383, 124] width 10 height 10
click at [1380, 124] on input "[GEOGRAPHIC_DATA]" at bounding box center [1382, 122] width 8 height 8
checkbox input "true"
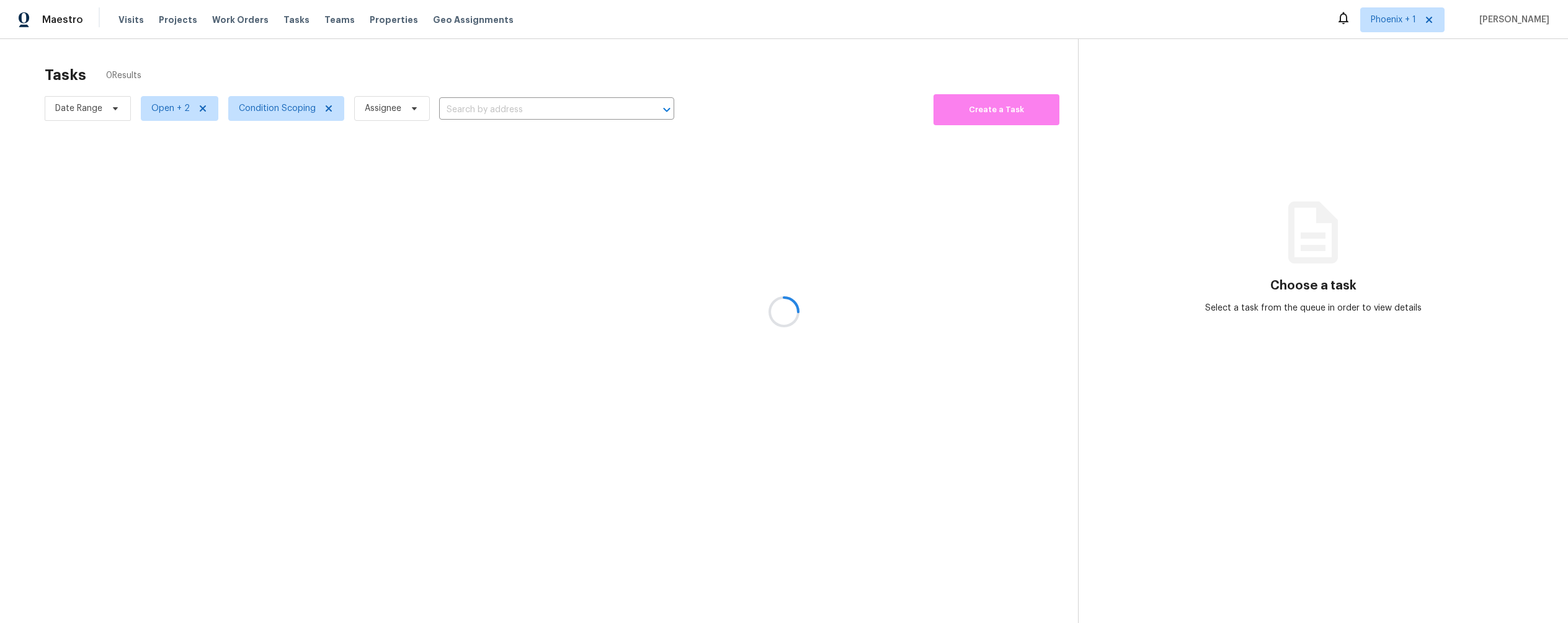
click at [660, 58] on div at bounding box center [784, 312] width 1568 height 623
click at [1411, 23] on div at bounding box center [784, 312] width 1568 height 623
click at [1387, 20] on div at bounding box center [784, 312] width 1568 height 623
click at [157, 111] on div at bounding box center [784, 312] width 1568 height 623
click at [266, 106] on div at bounding box center [784, 312] width 1568 height 623
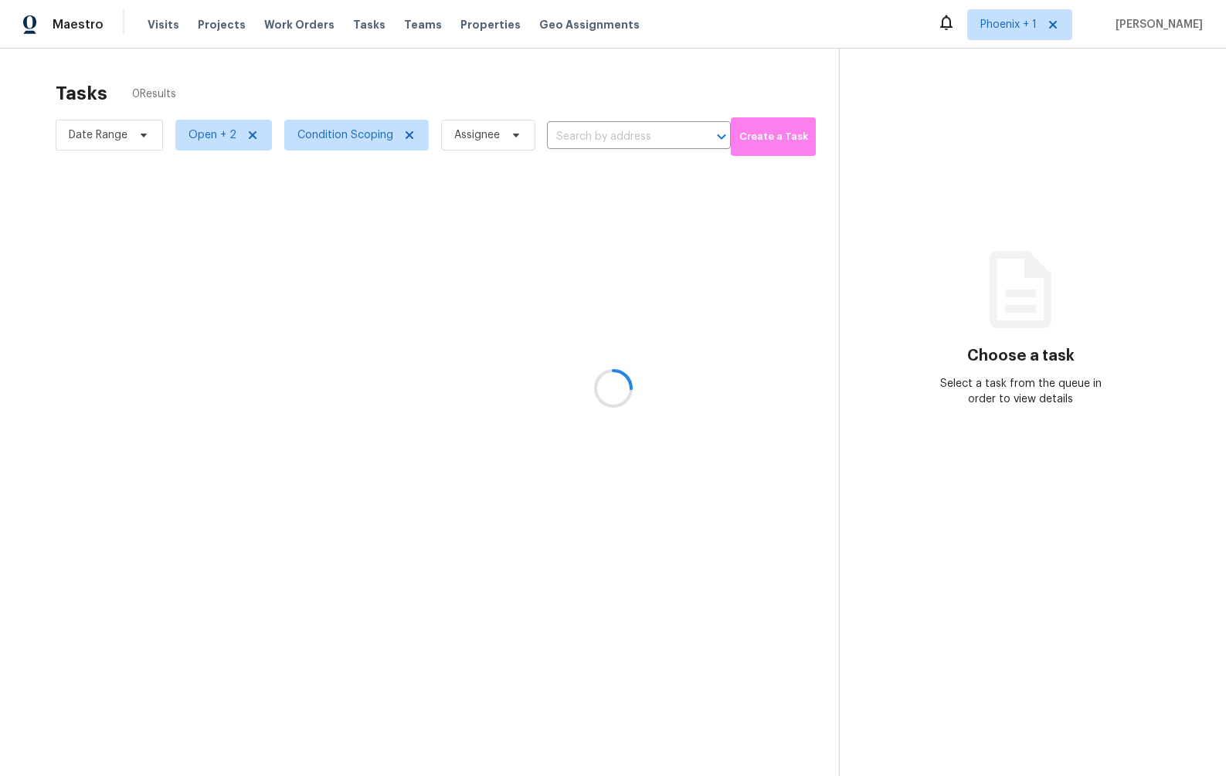
click at [1013, 24] on div at bounding box center [613, 388] width 1226 height 776
click at [1007, 26] on div at bounding box center [613, 388] width 1226 height 776
click at [1002, 25] on div at bounding box center [613, 388] width 1226 height 776
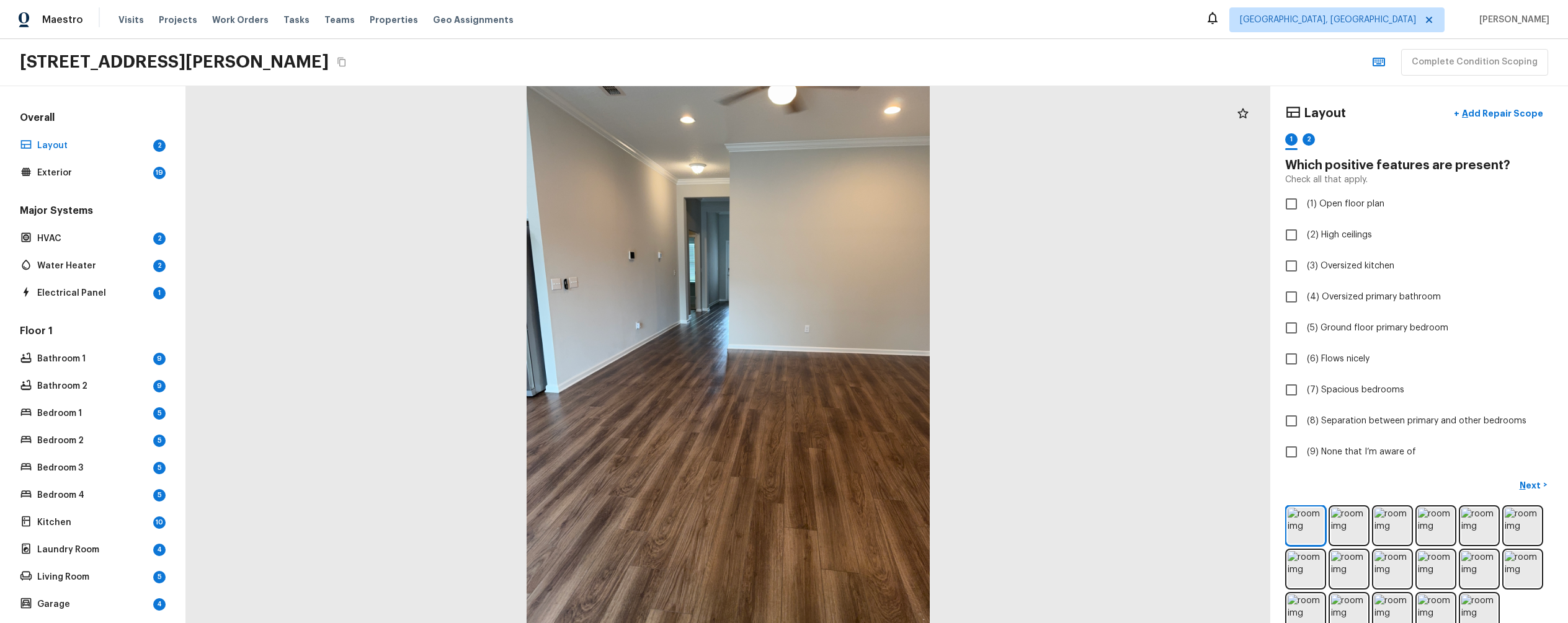
click at [347, 62] on icon "Copy Address" at bounding box center [341, 62] width 10 height 10
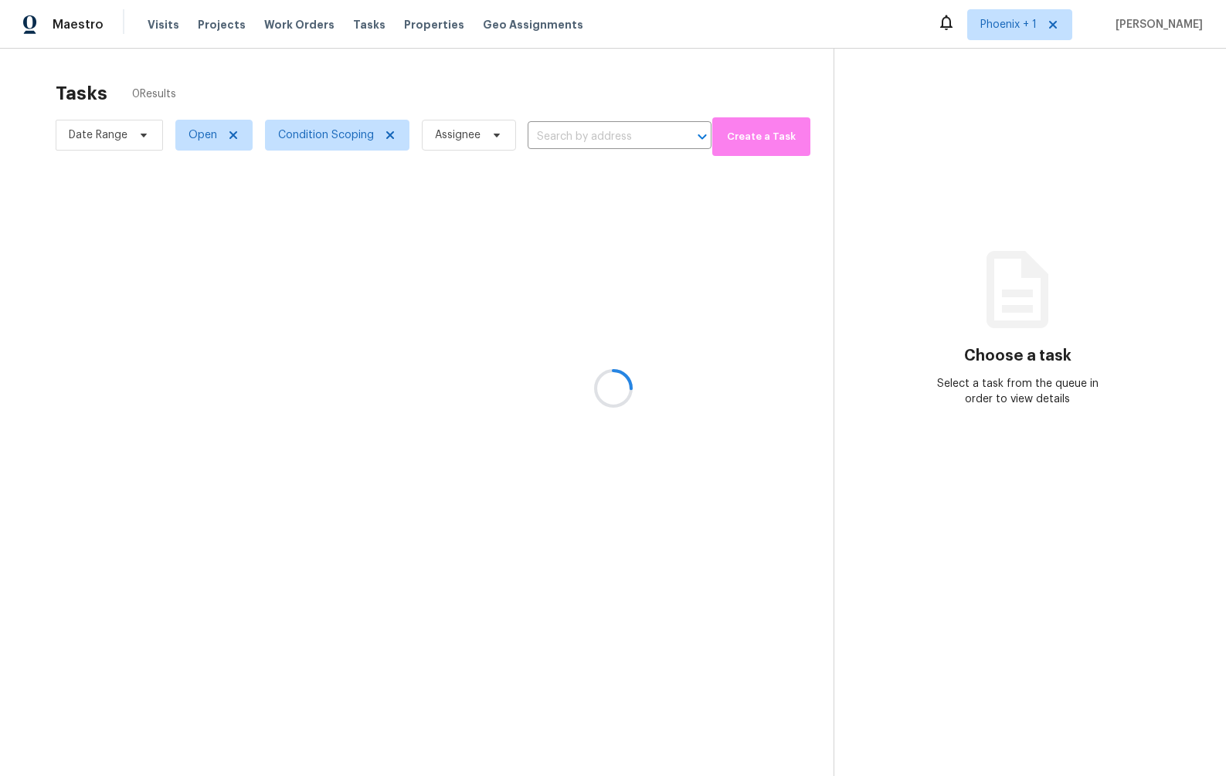
click at [990, 20] on div at bounding box center [613, 388] width 1226 height 776
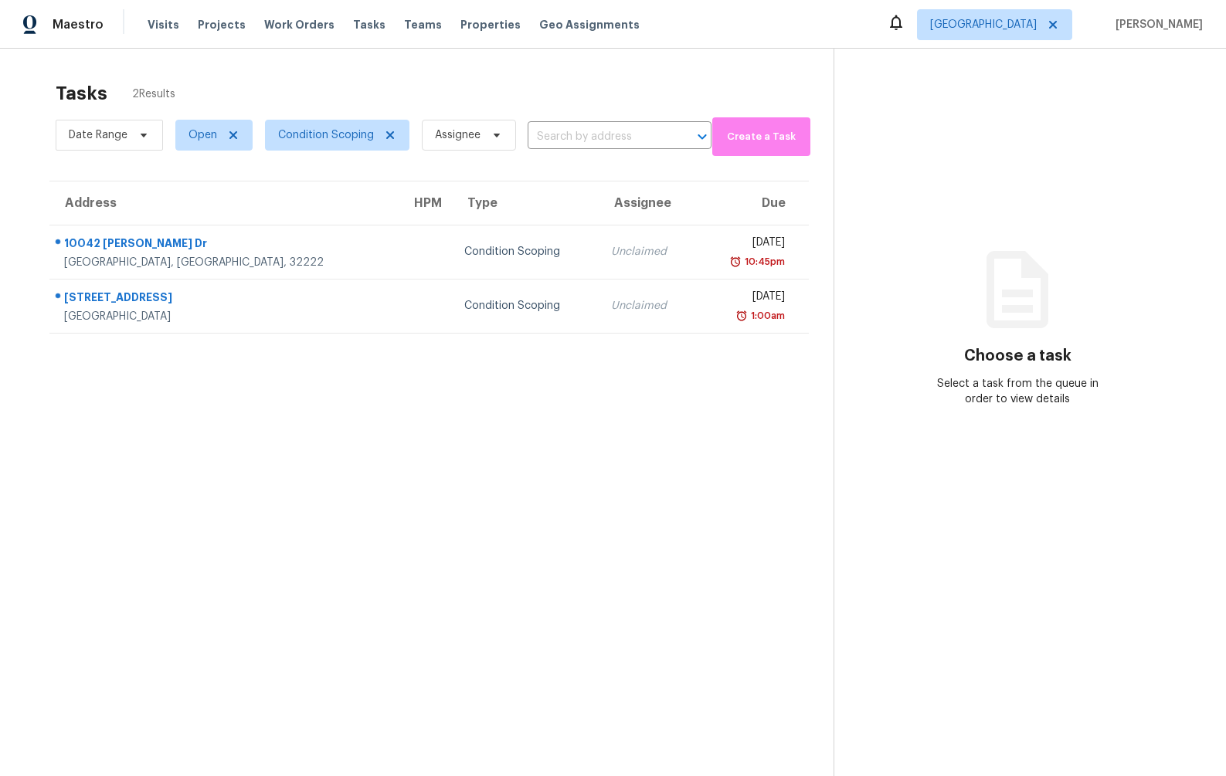
drag, startPoint x: 1223, startPoint y: 772, endPoint x: 1363, endPoint y: 830, distance: 151.0
click at [1225, 776] on html "Maestro Visits Projects Work Orders Tasks Teams Properties Geo Assignments Jack…" at bounding box center [613, 388] width 1226 height 776
click at [433, 529] on section "Tasks 2 Results Date Range Open Condition Scoping Assignee ​ Create a Task Addr…" at bounding box center [429, 449] width 809 height 752
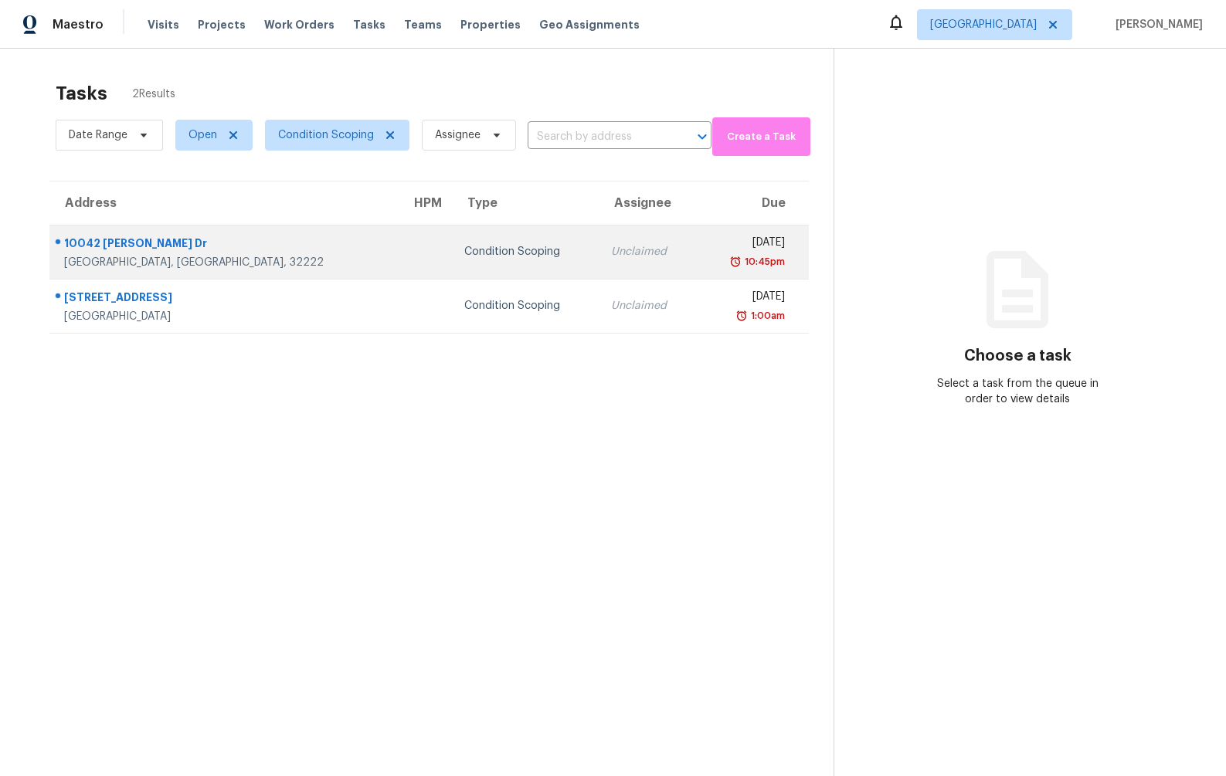
click at [162, 237] on div "10042 Andean Fox Dr" at bounding box center [225, 245] width 322 height 19
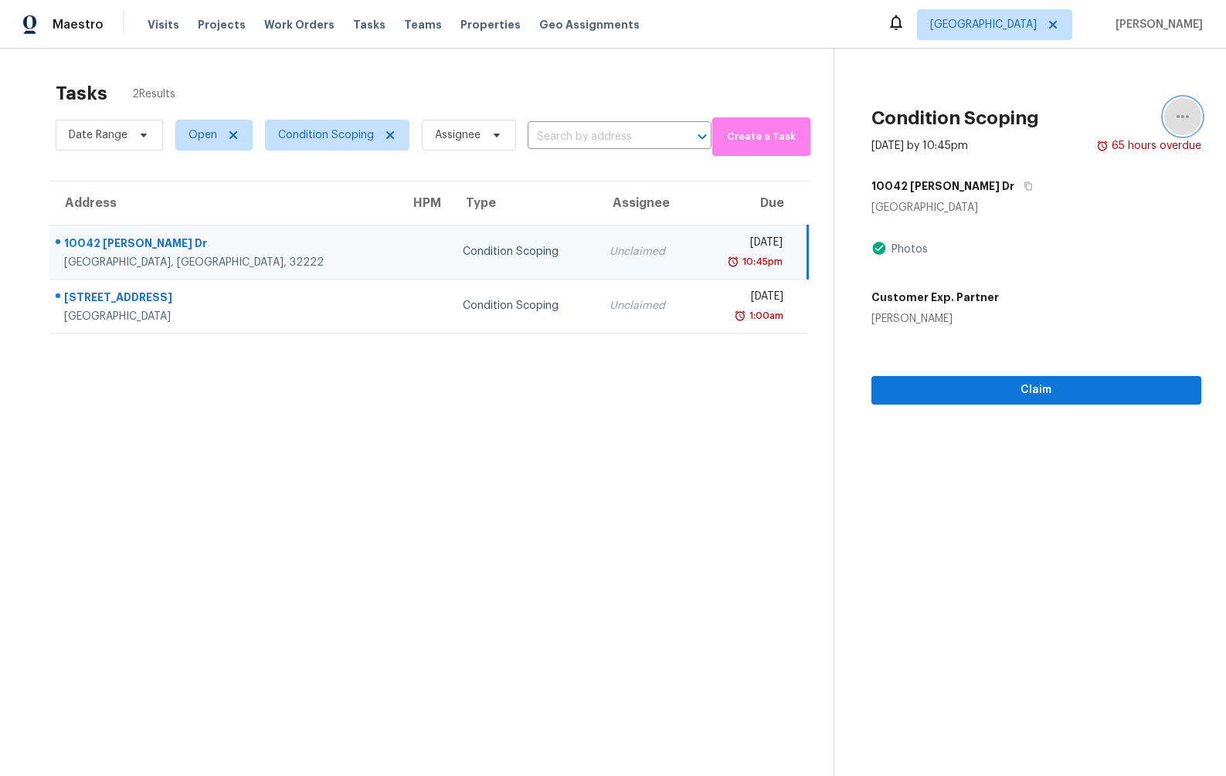
click at [1176, 117] on icon "button" at bounding box center [1182, 116] width 12 height 3
click at [1028, 312] on div "Customer Exp. Partner Dez Colton" at bounding box center [1036, 304] width 330 height 43
click at [463, 254] on div "Condition Scoping" at bounding box center [524, 251] width 122 height 15
click at [609, 250] on div "Unclaimed" at bounding box center [645, 251] width 73 height 15
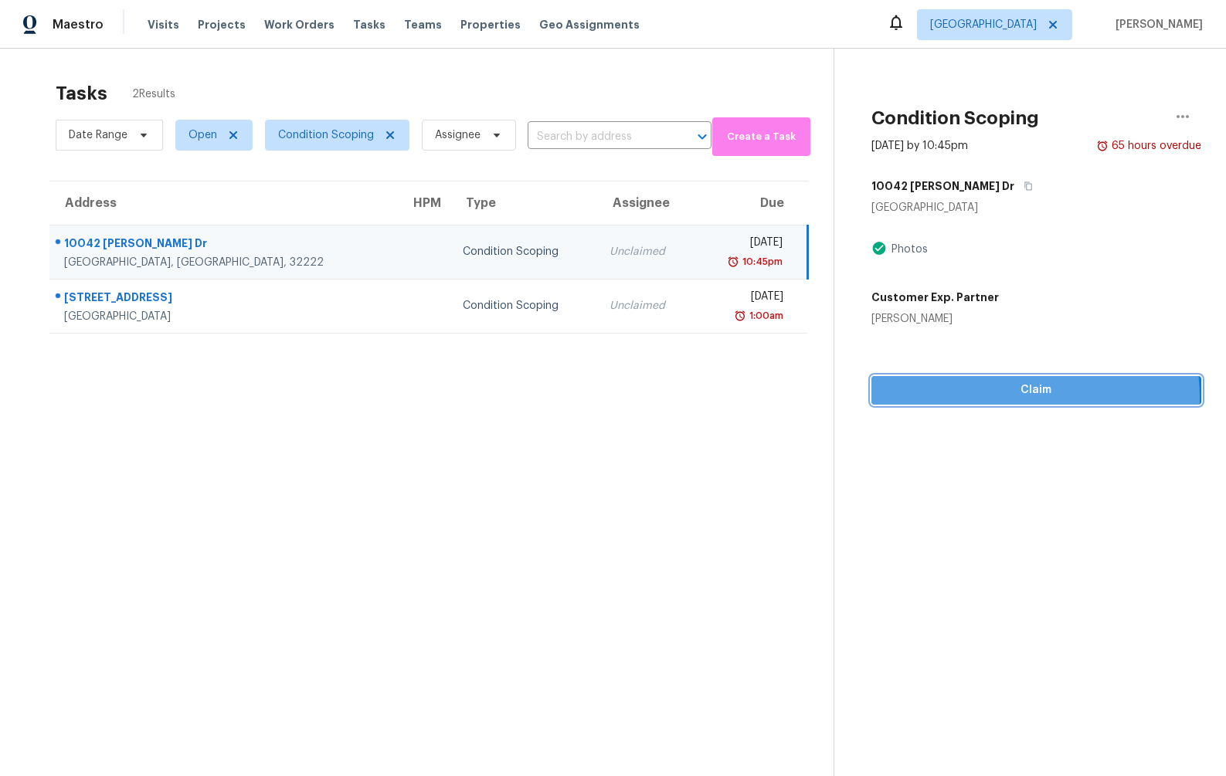
click at [991, 397] on span "Claim" at bounding box center [1036, 390] width 305 height 19
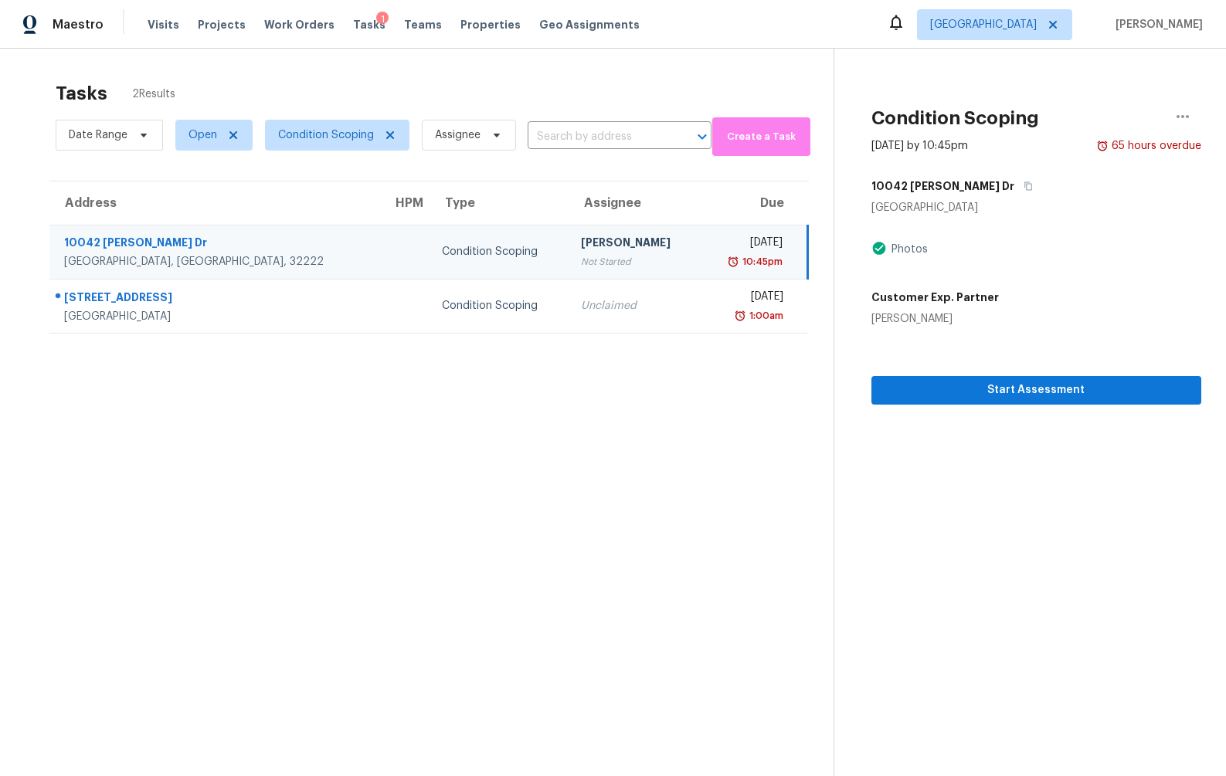
click at [581, 263] on div "Not Started" at bounding box center [634, 261] width 107 height 15
click at [581, 246] on div "[PERSON_NAME]" at bounding box center [634, 244] width 107 height 19
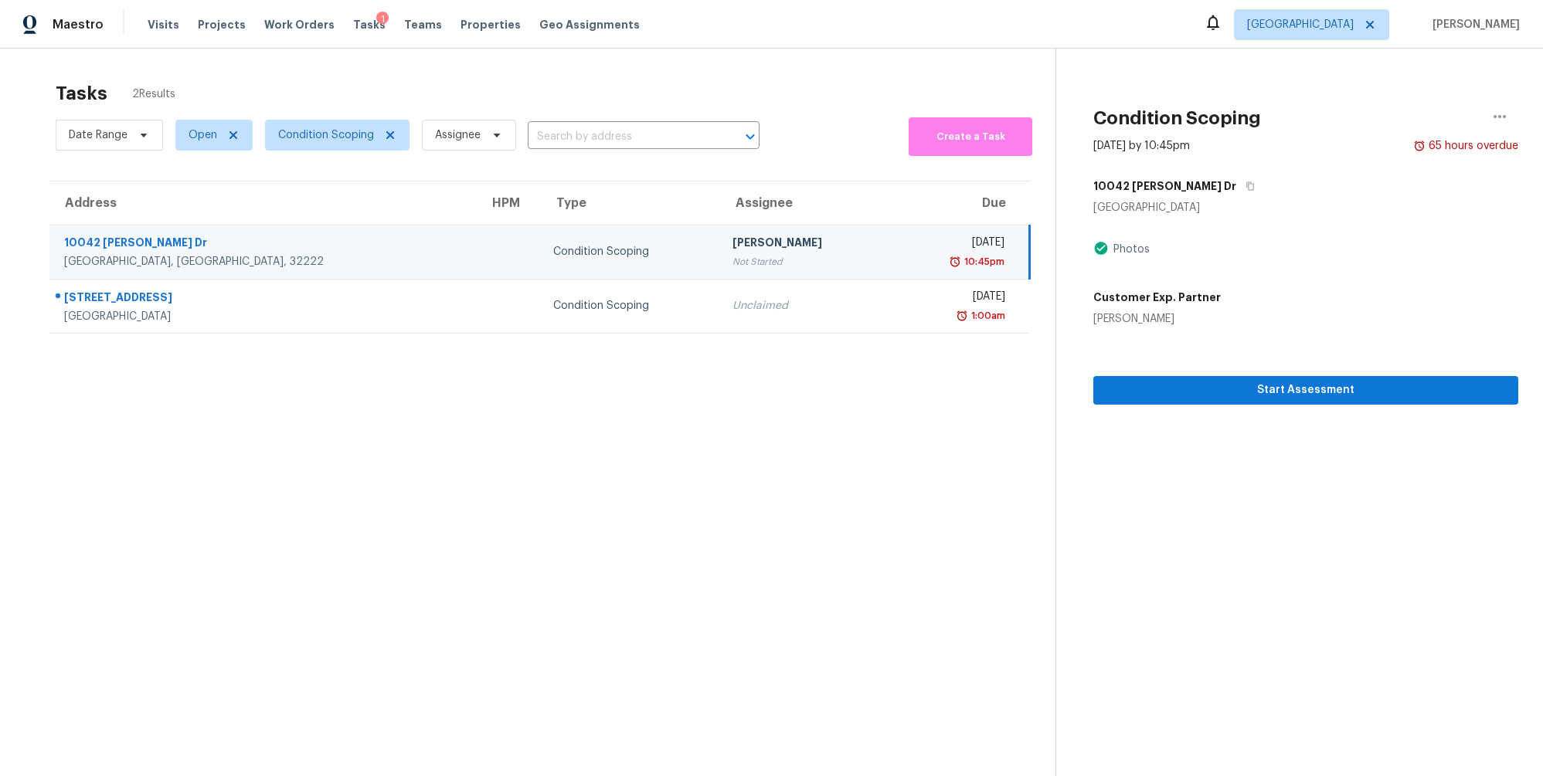
click at [732, 258] on div "Not Started" at bounding box center [804, 261] width 145 height 15
click at [732, 248] on div "[PERSON_NAME]" at bounding box center [804, 244] width 145 height 19
click at [944, 131] on span "Create a Task" at bounding box center [970, 137] width 108 height 18
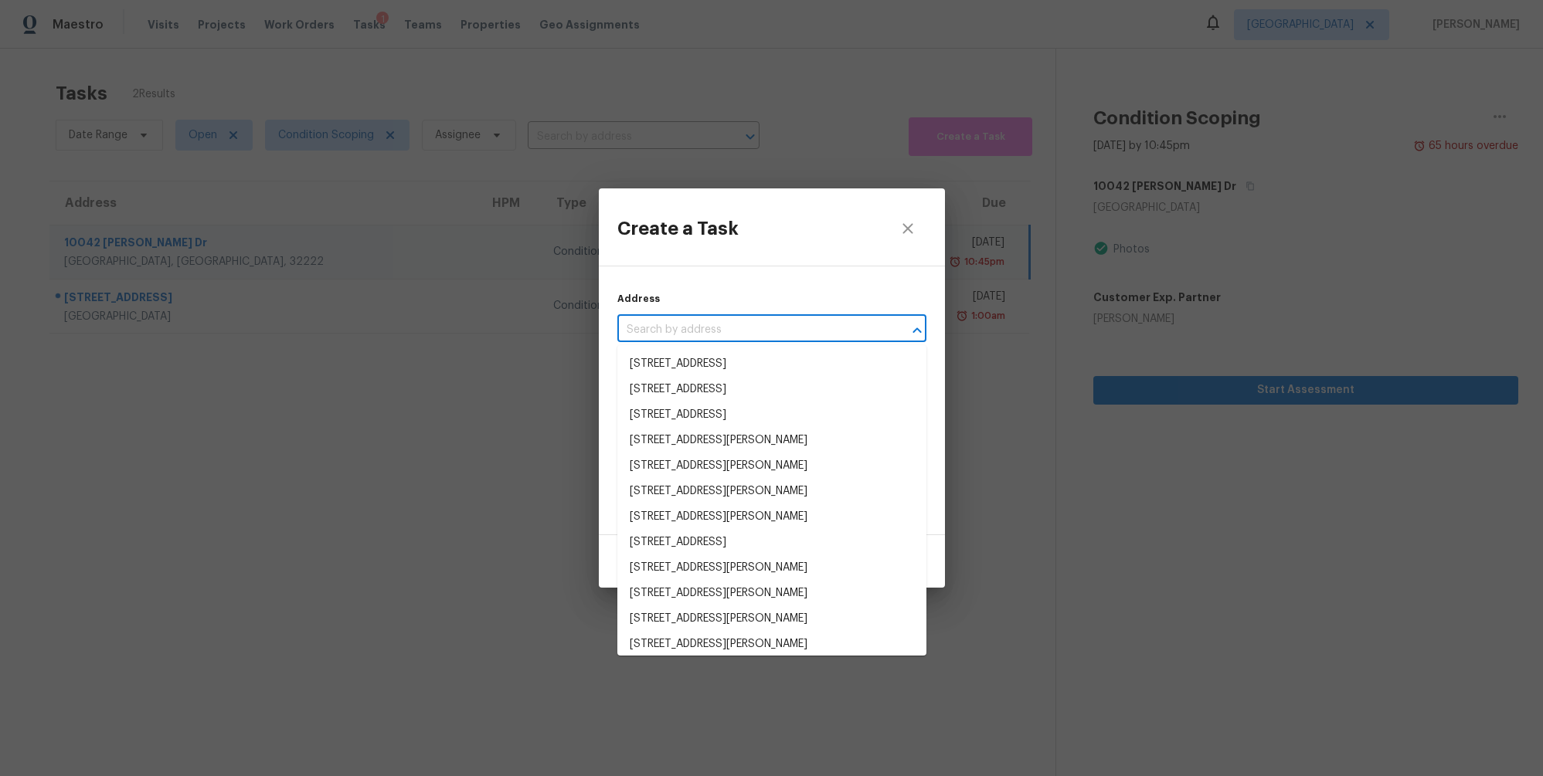
click at [733, 324] on input "text" at bounding box center [750, 330] width 266 height 24
click at [731, 368] on li "11640 Tanager Dr, Jacksonville, FL 32225" at bounding box center [771, 363] width 309 height 25
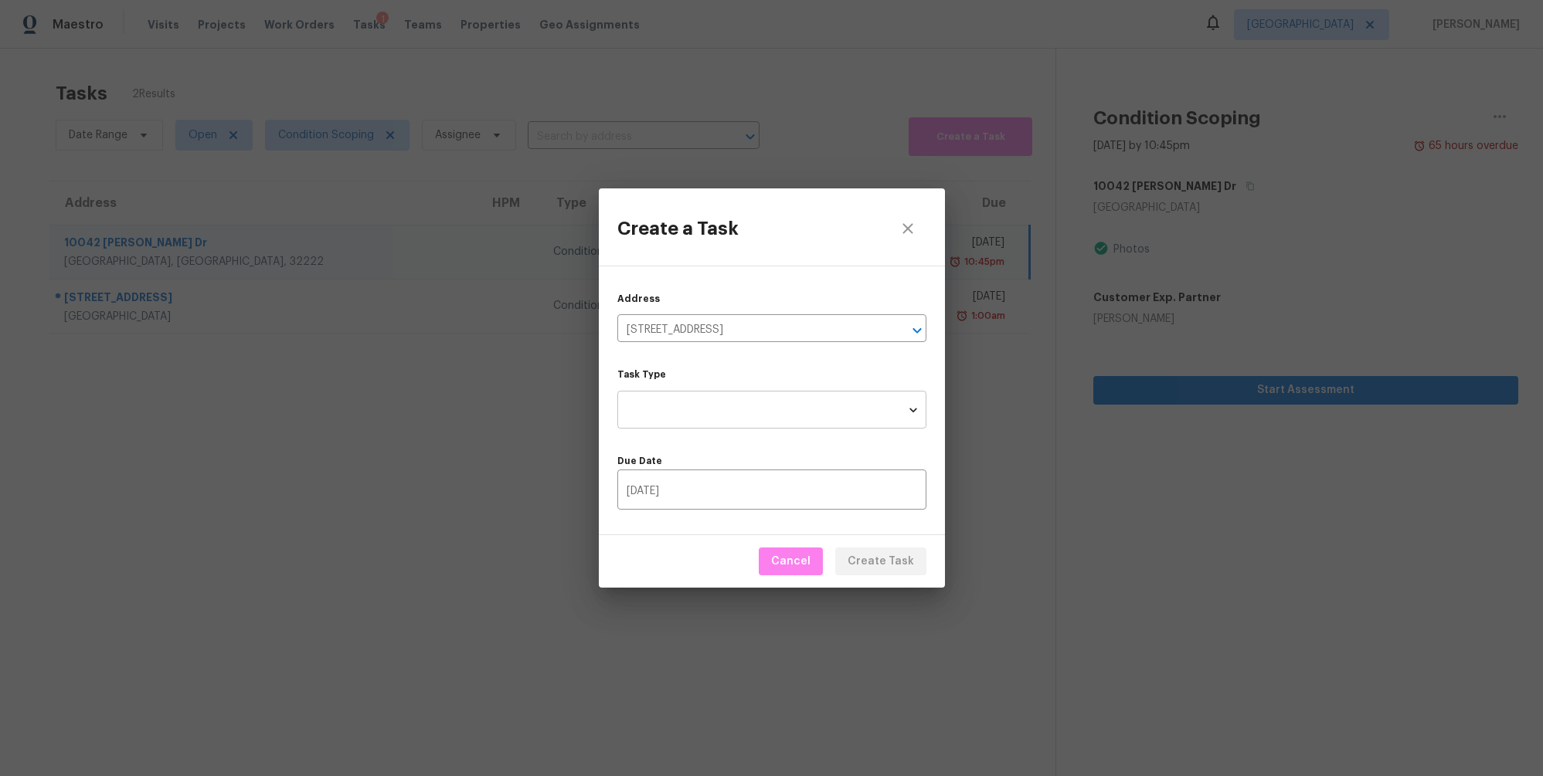
click at [729, 404] on body "Maestro Visits Projects Work Orders Tasks 1 Teams Properties Geo Assignments Ja…" at bounding box center [771, 388] width 1543 height 776
click at [777, 367] on div at bounding box center [771, 388] width 1543 height 776
click at [741, 451] on div "Due Date 10/09/2025 ​" at bounding box center [771, 475] width 309 height 69
click at [781, 572] on button "Cancel" at bounding box center [791, 562] width 64 height 29
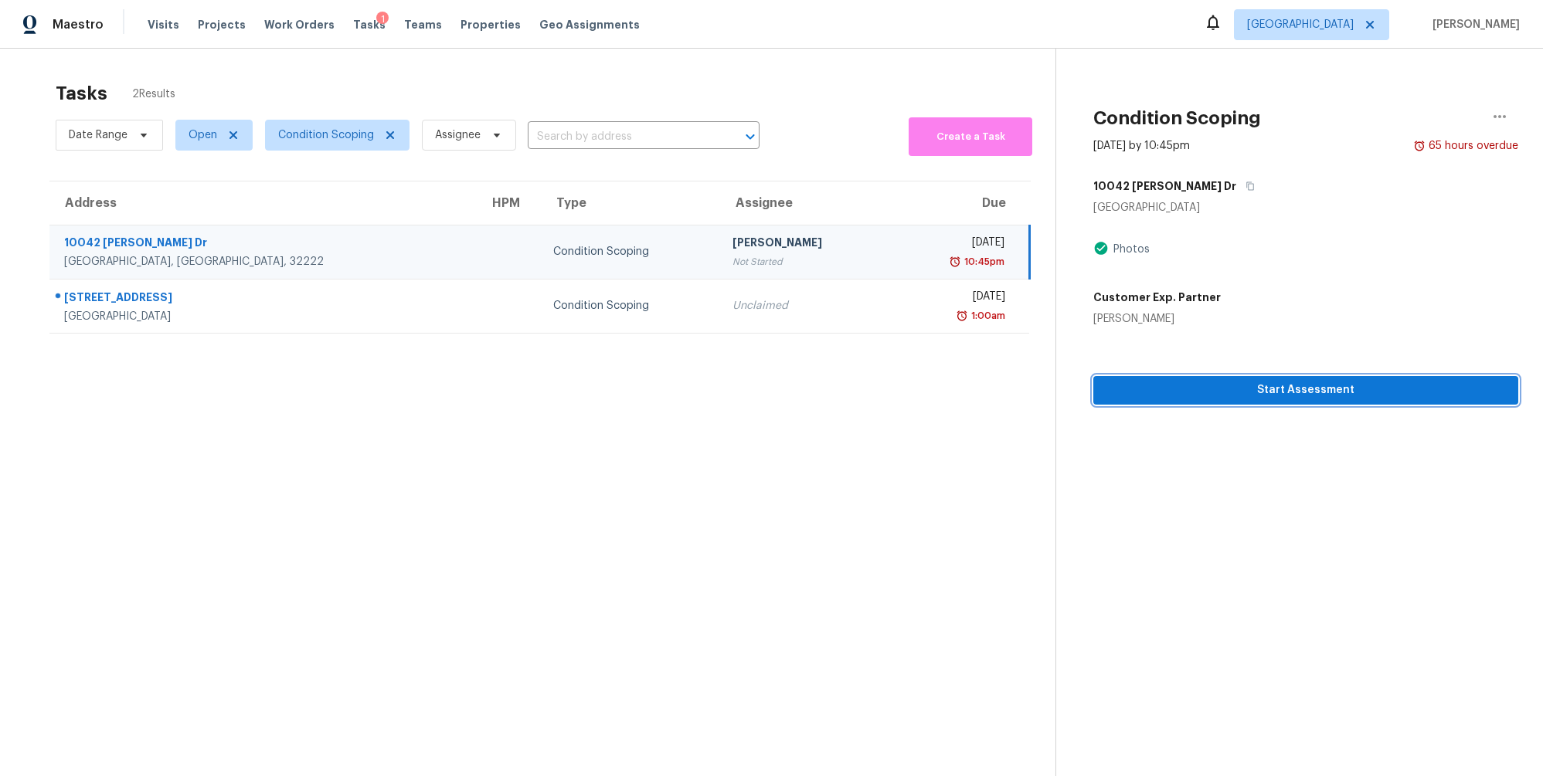
click at [1214, 385] on span "Start Assessment" at bounding box center [1305, 390] width 400 height 19
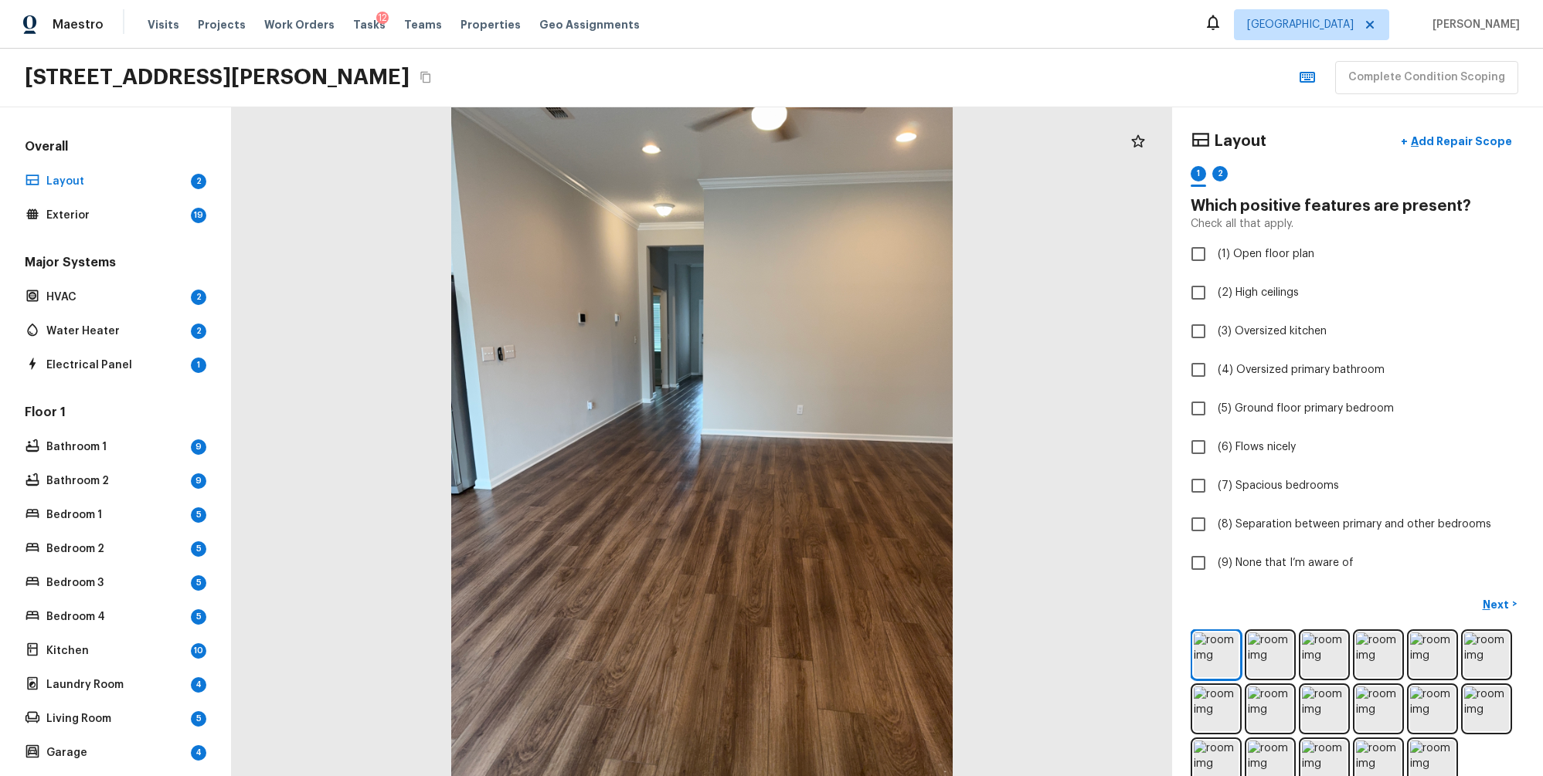
click at [725, 42] on div "Maestro Visits Projects Work Orders Tasks 12 Teams Properties Geo Assignments J…" at bounding box center [771, 24] width 1543 height 49
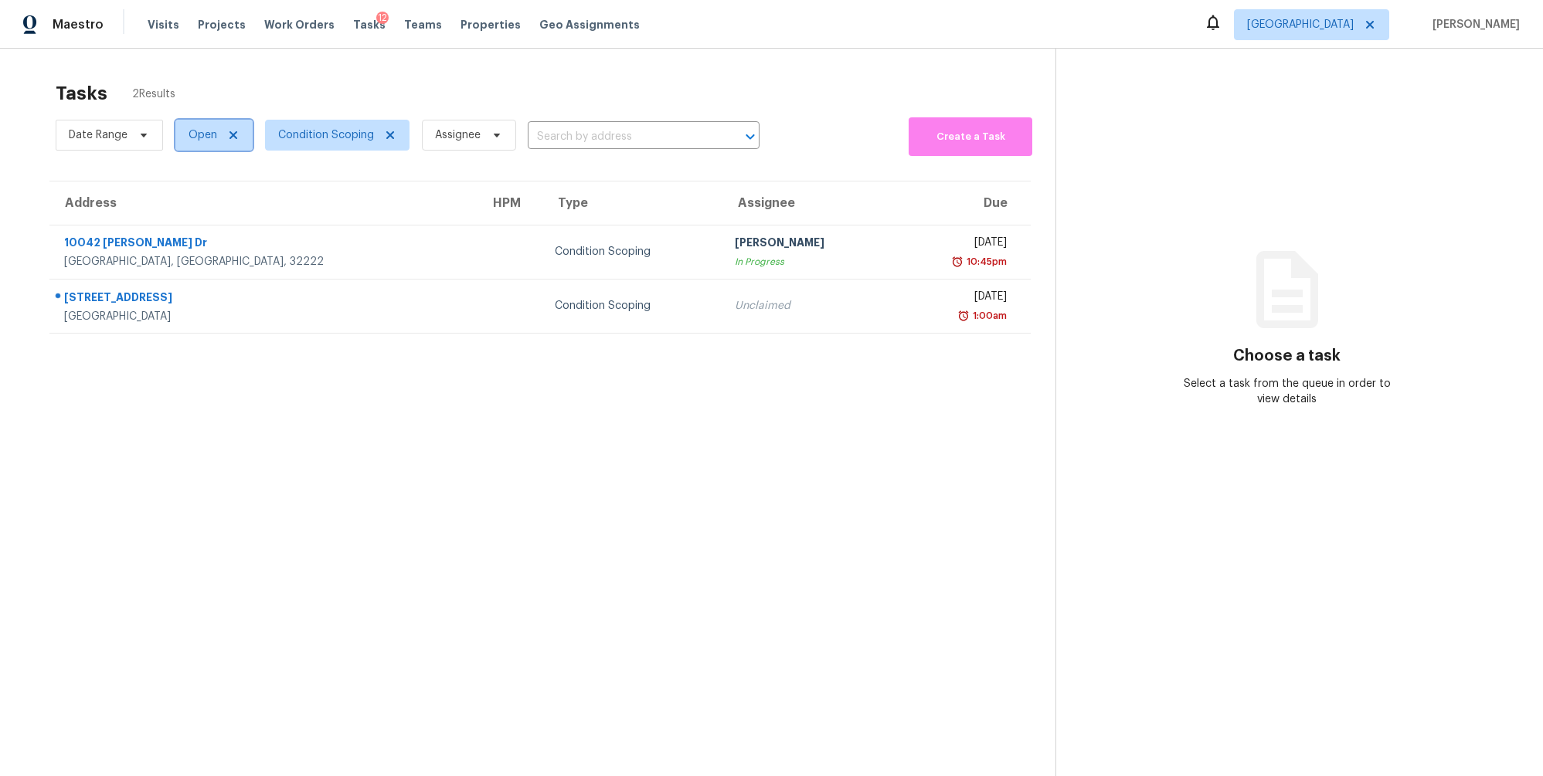
click at [194, 136] on span "Open" at bounding box center [202, 134] width 29 height 15
click at [205, 200] on label "Closed" at bounding box center [212, 200] width 56 height 15
click at [194, 200] on input "Closed" at bounding box center [189, 198] width 10 height 10
checkbox input "true"
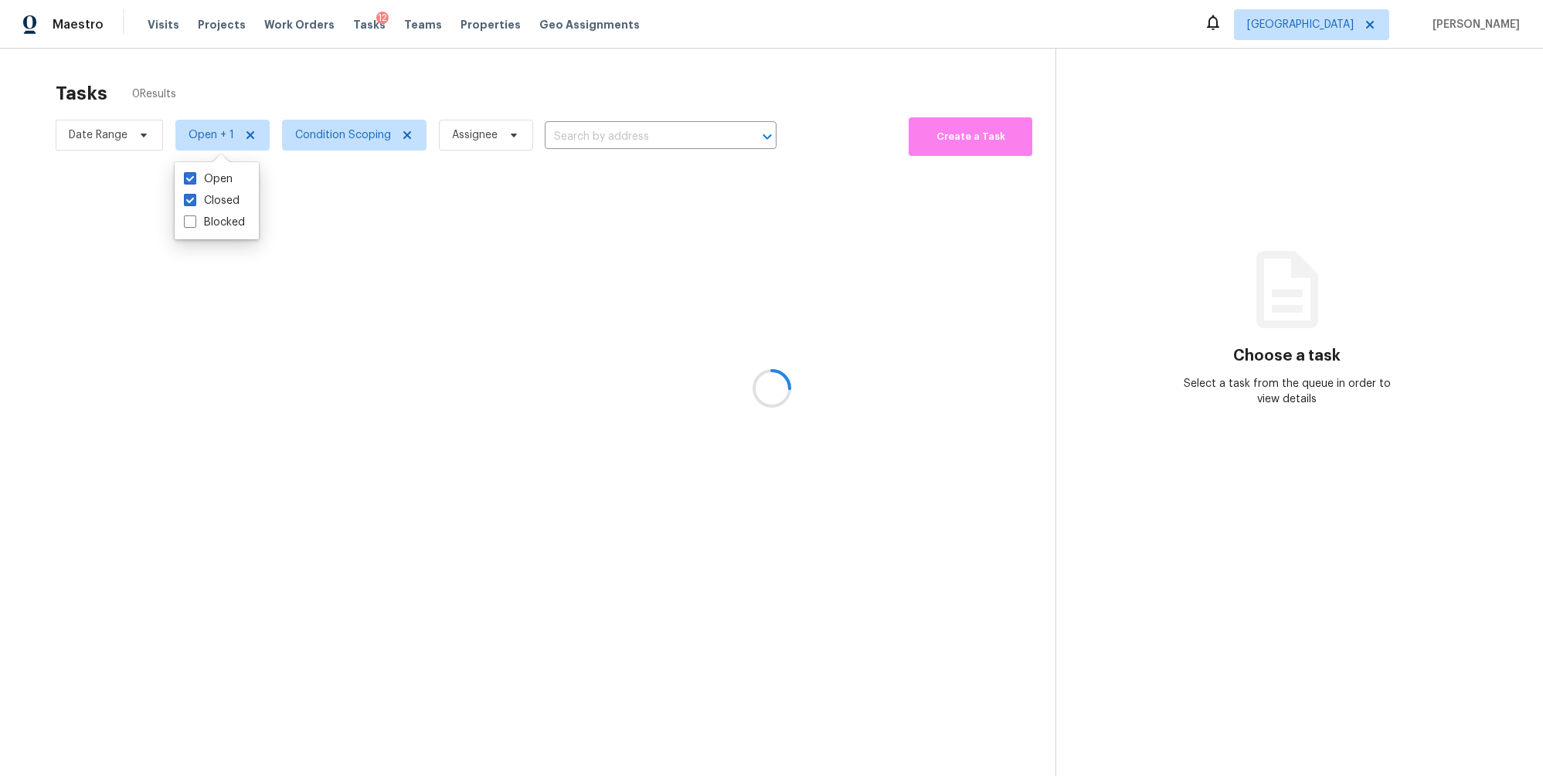
click at [268, 68] on div at bounding box center [771, 388] width 1543 height 776
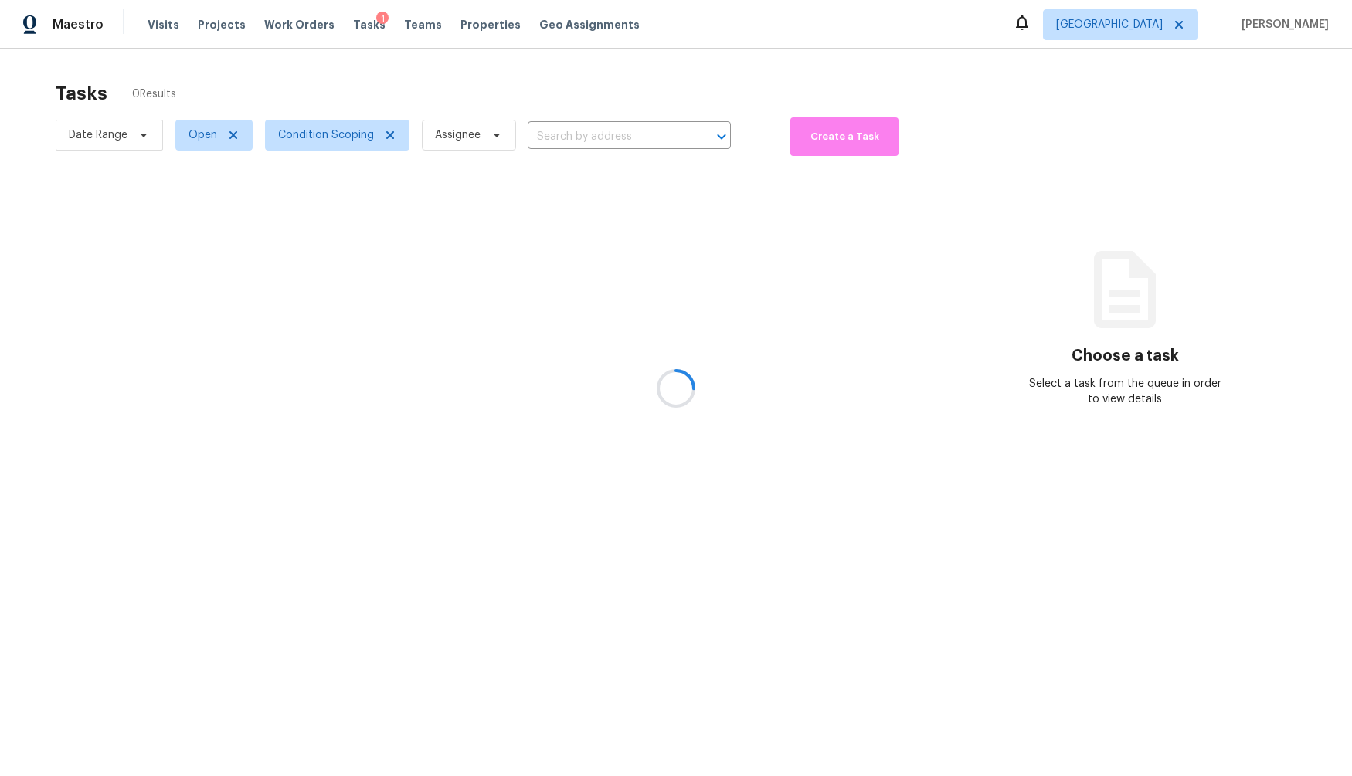
click at [210, 135] on div at bounding box center [676, 388] width 1352 height 776
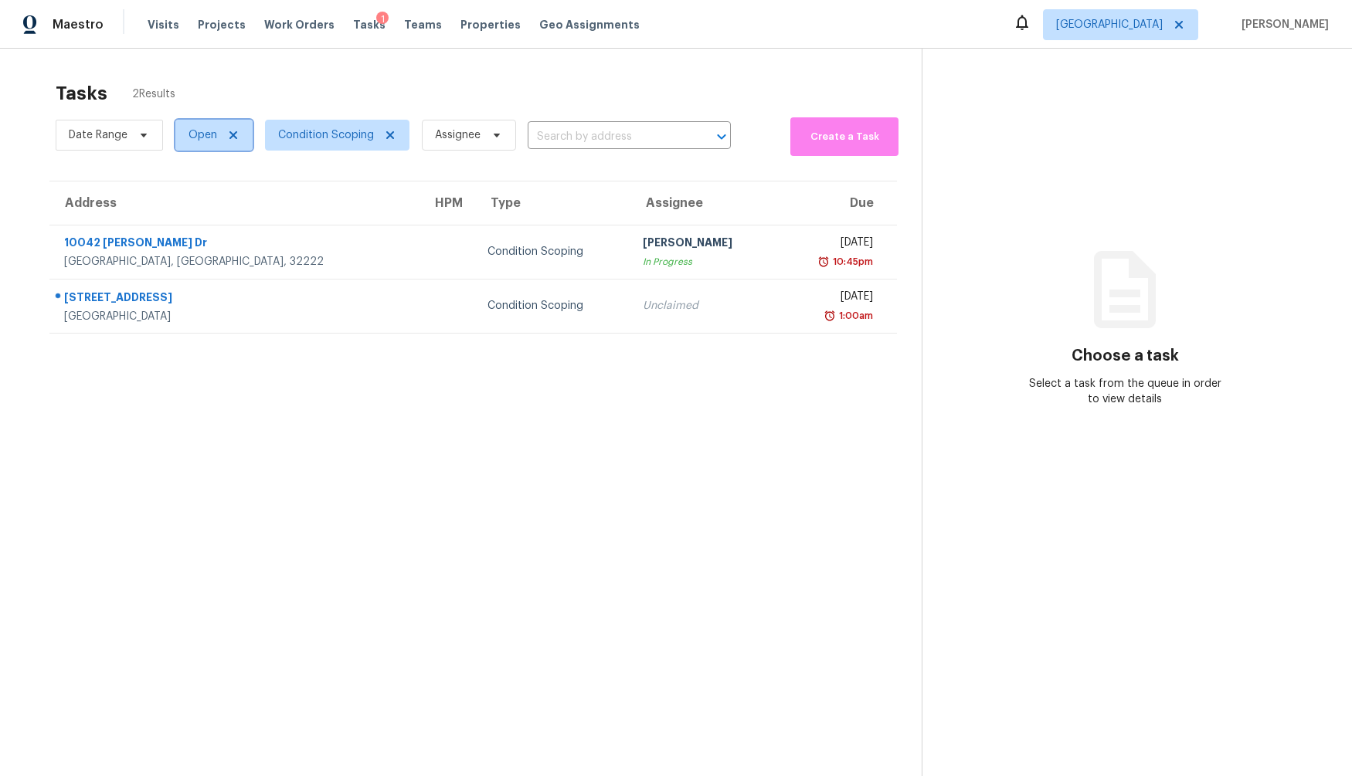
click at [205, 141] on span "Open" at bounding box center [202, 134] width 29 height 15
click at [186, 182] on span at bounding box center [190, 178] width 12 height 12
click at [186, 182] on input "Open" at bounding box center [189, 176] width 10 height 10
checkbox input "false"
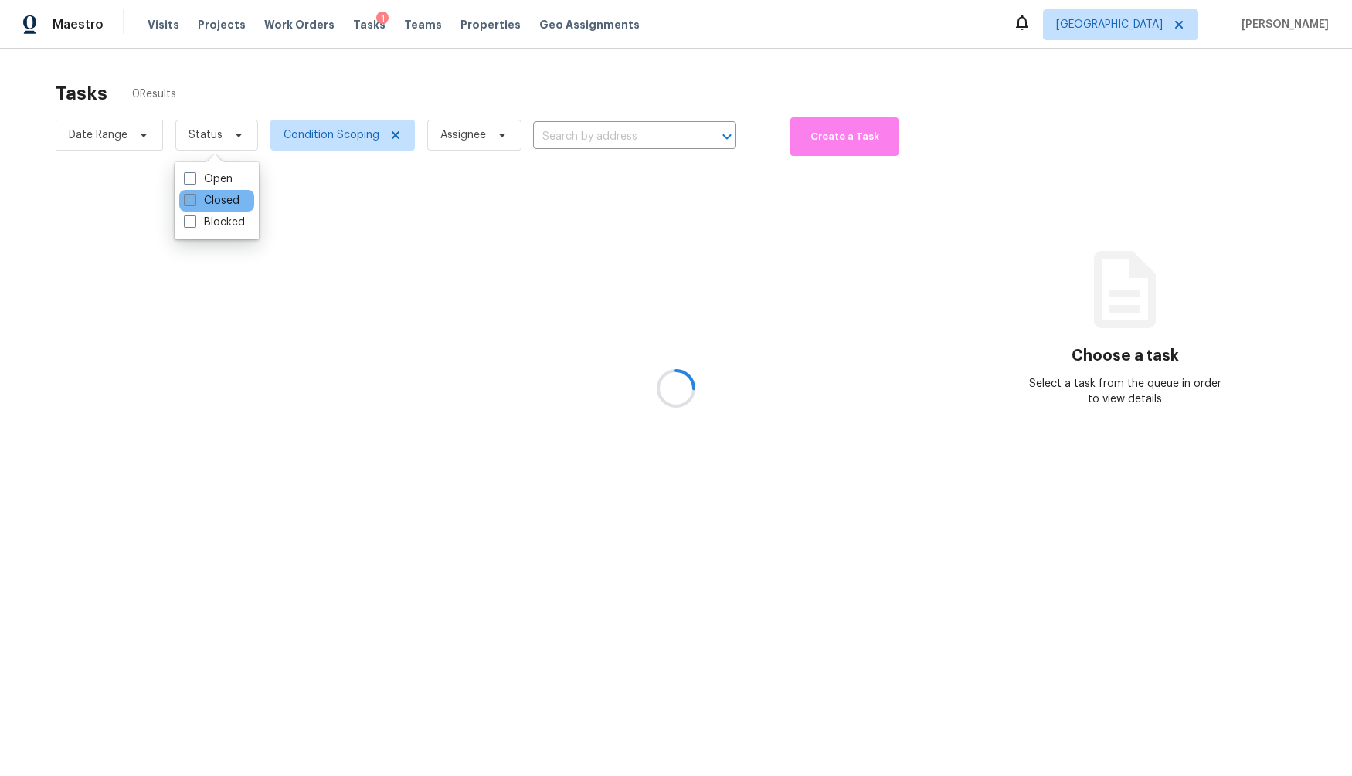
click at [186, 200] on span at bounding box center [190, 200] width 12 height 12
click at [186, 200] on input "Closed" at bounding box center [189, 198] width 10 height 10
checkbox input "true"
click at [238, 70] on div at bounding box center [676, 388] width 1352 height 776
click at [487, 320] on div at bounding box center [676, 388] width 1352 height 776
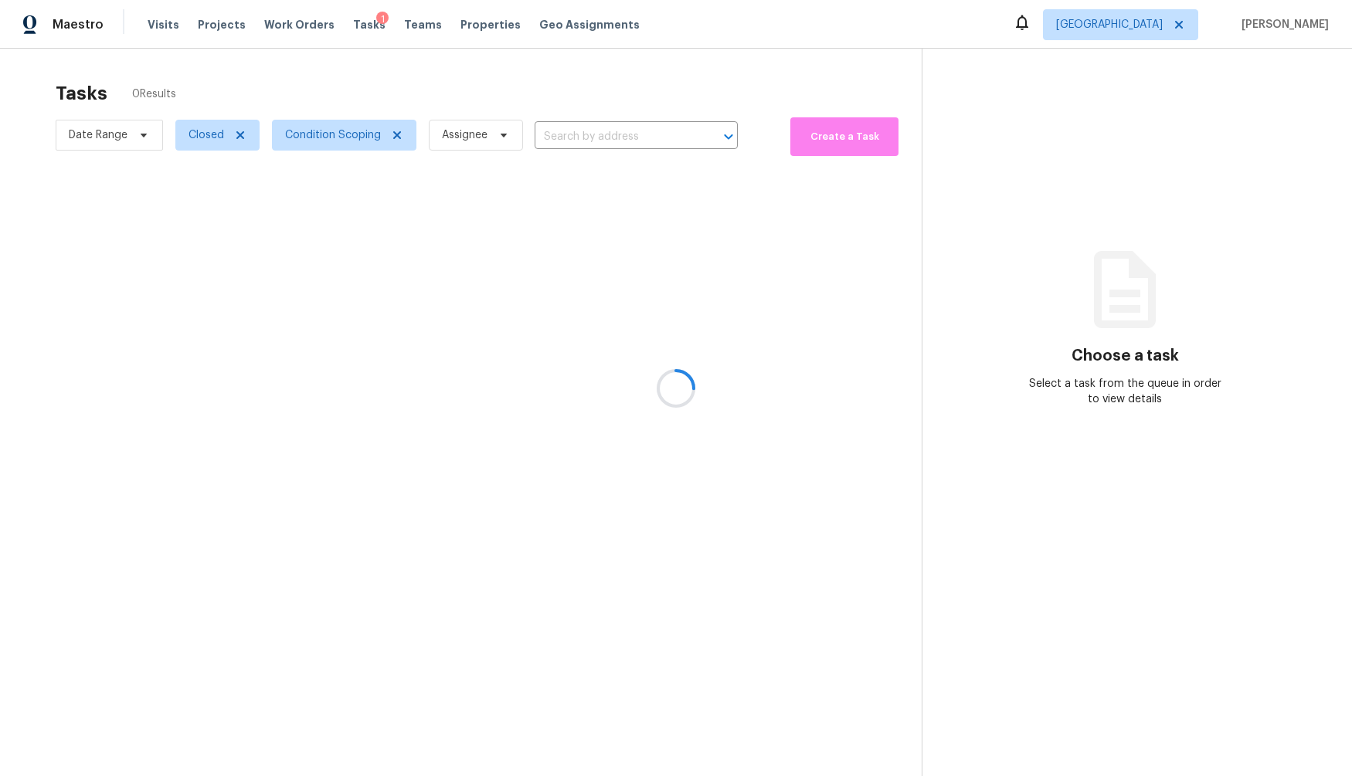
click at [209, 137] on div at bounding box center [676, 388] width 1352 height 776
click at [319, 25] on div at bounding box center [676, 388] width 1352 height 776
click at [385, 19] on div at bounding box center [676, 388] width 1352 height 776
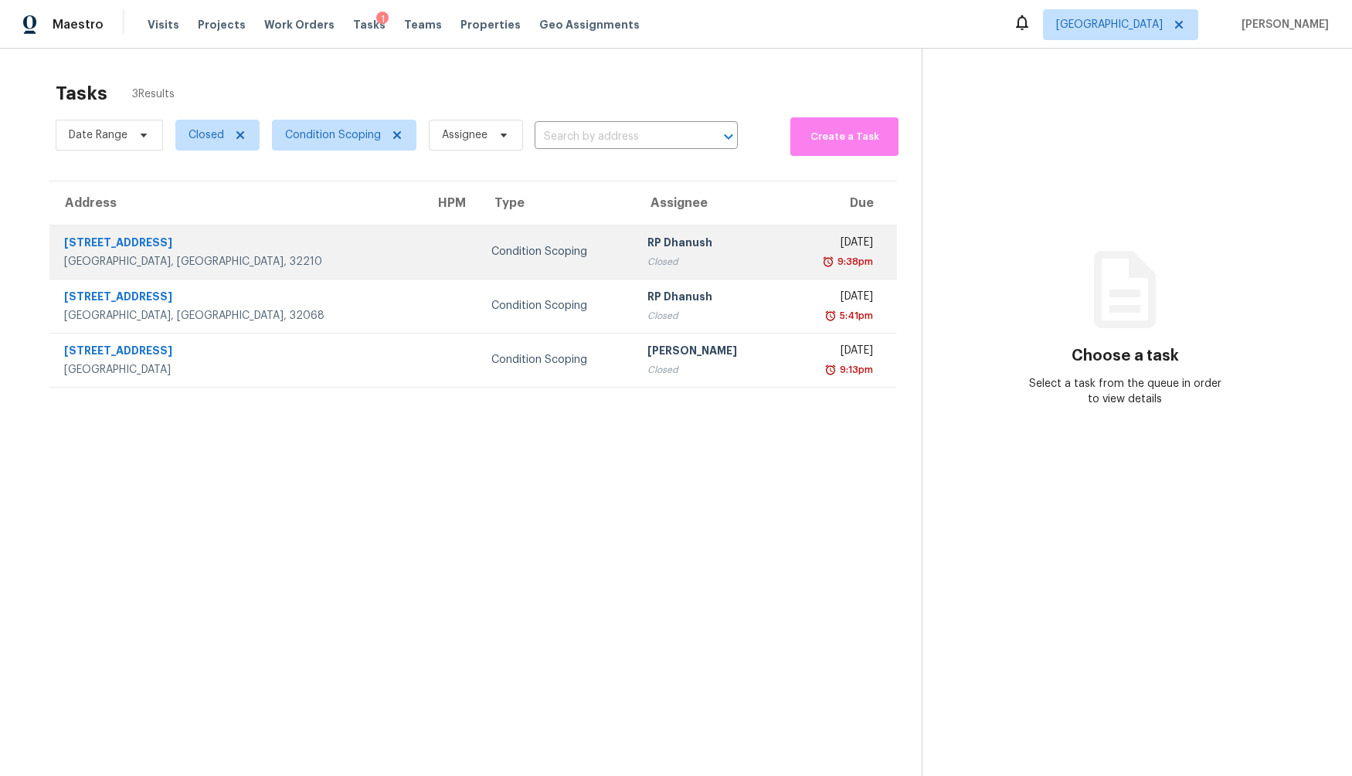
click at [423, 248] on td at bounding box center [451, 252] width 56 height 54
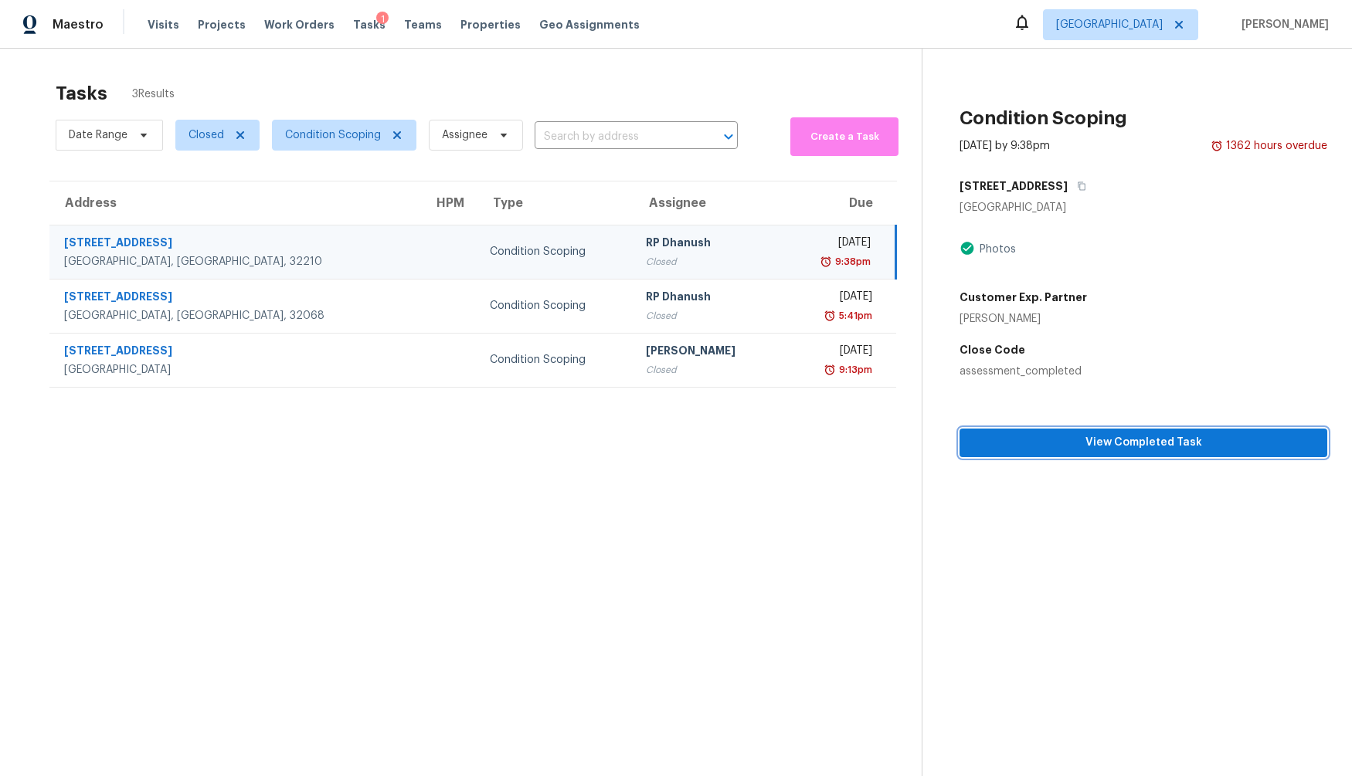
click at [1102, 445] on span "View Completed Task" at bounding box center [1143, 442] width 343 height 19
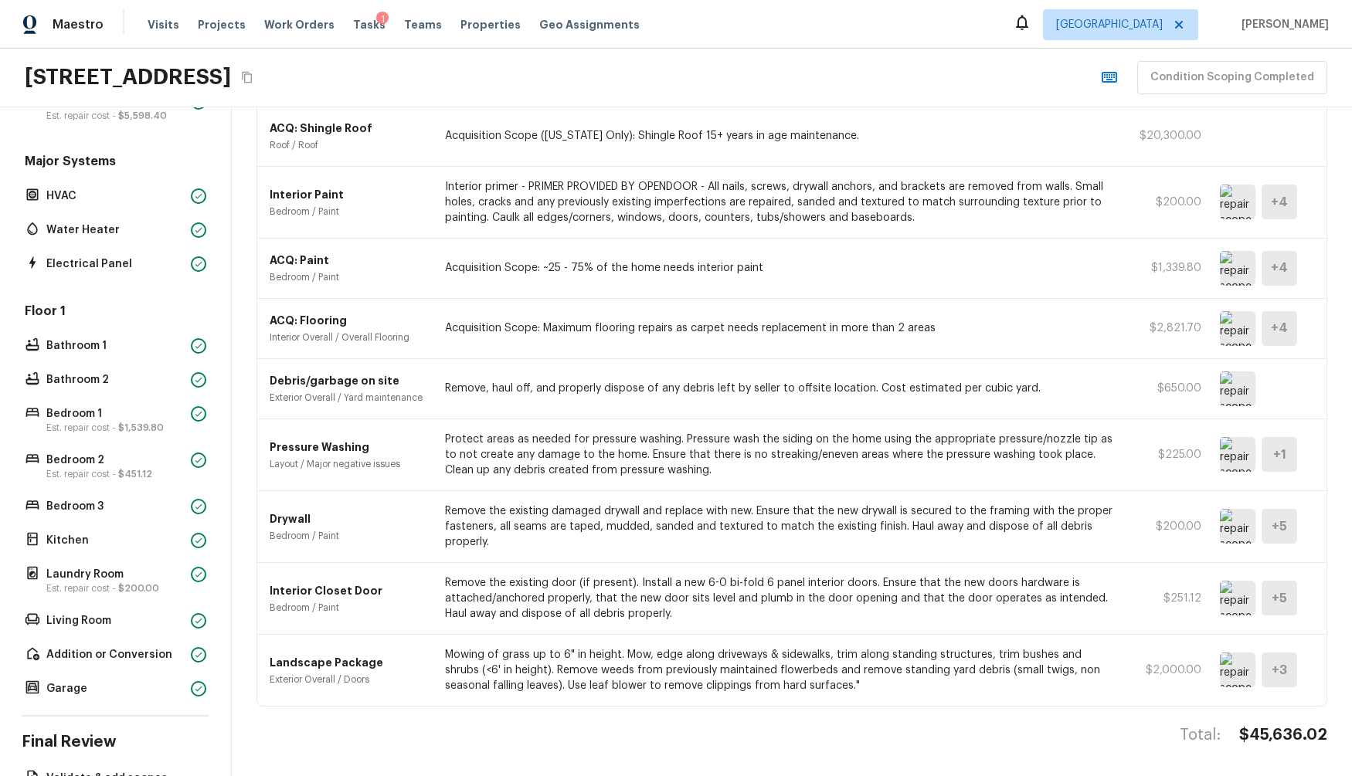
scroll to position [243, 0]
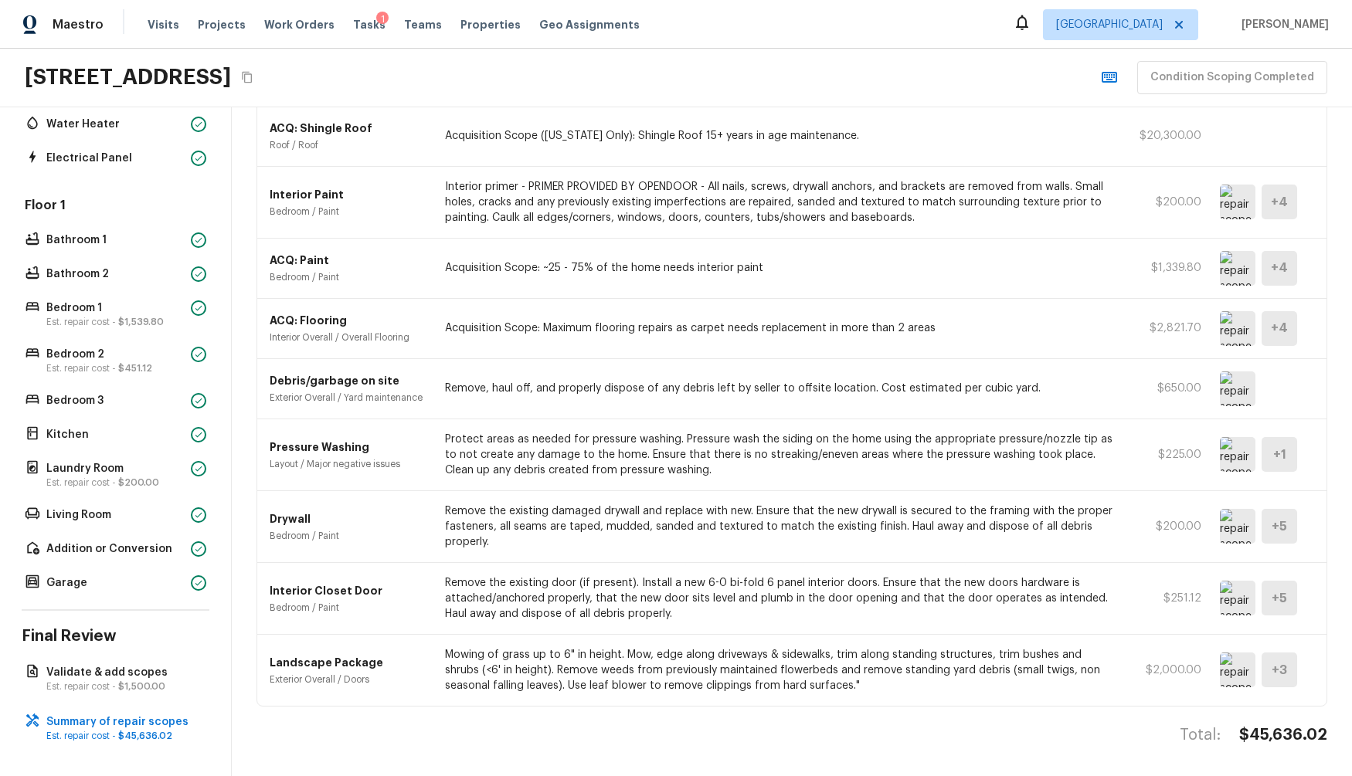
click at [441, 275] on div "ACQ: Paint Bedroom / Paint Acquisition Scope: ~25 - 75% of the home needs inter…" at bounding box center [791, 269] width 1069 height 60
click at [87, 730] on p "Est. repair cost - $45,636.02" at bounding box center [123, 736] width 154 height 12
click at [133, 715] on p "Summary of repair scopes" at bounding box center [123, 722] width 154 height 15
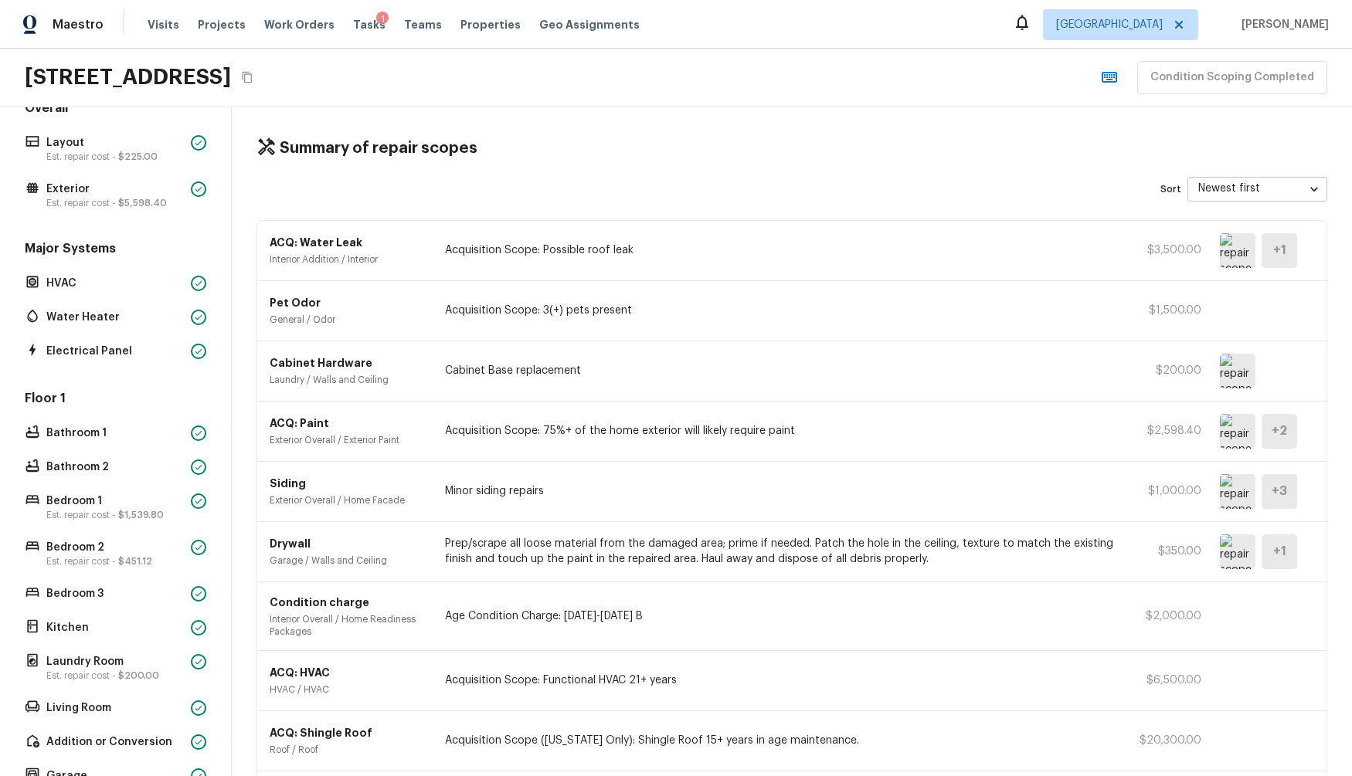
scroll to position [0, 0]
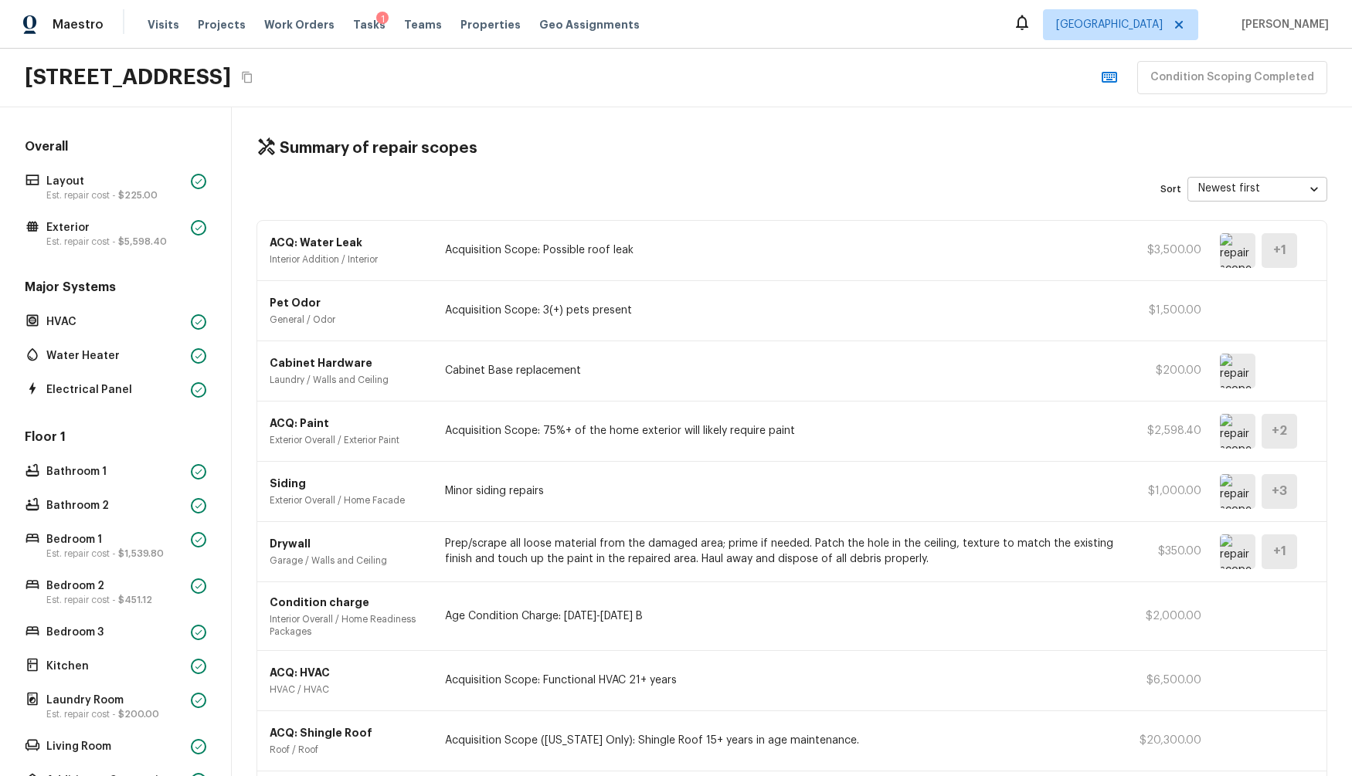
click at [1198, 74] on div "Condition Scoping Completed" at bounding box center [1210, 77] width 233 height 33
click at [376, 19] on div "1" at bounding box center [382, 19] width 12 height 15
click at [376, 16] on div "1" at bounding box center [382, 19] width 12 height 15
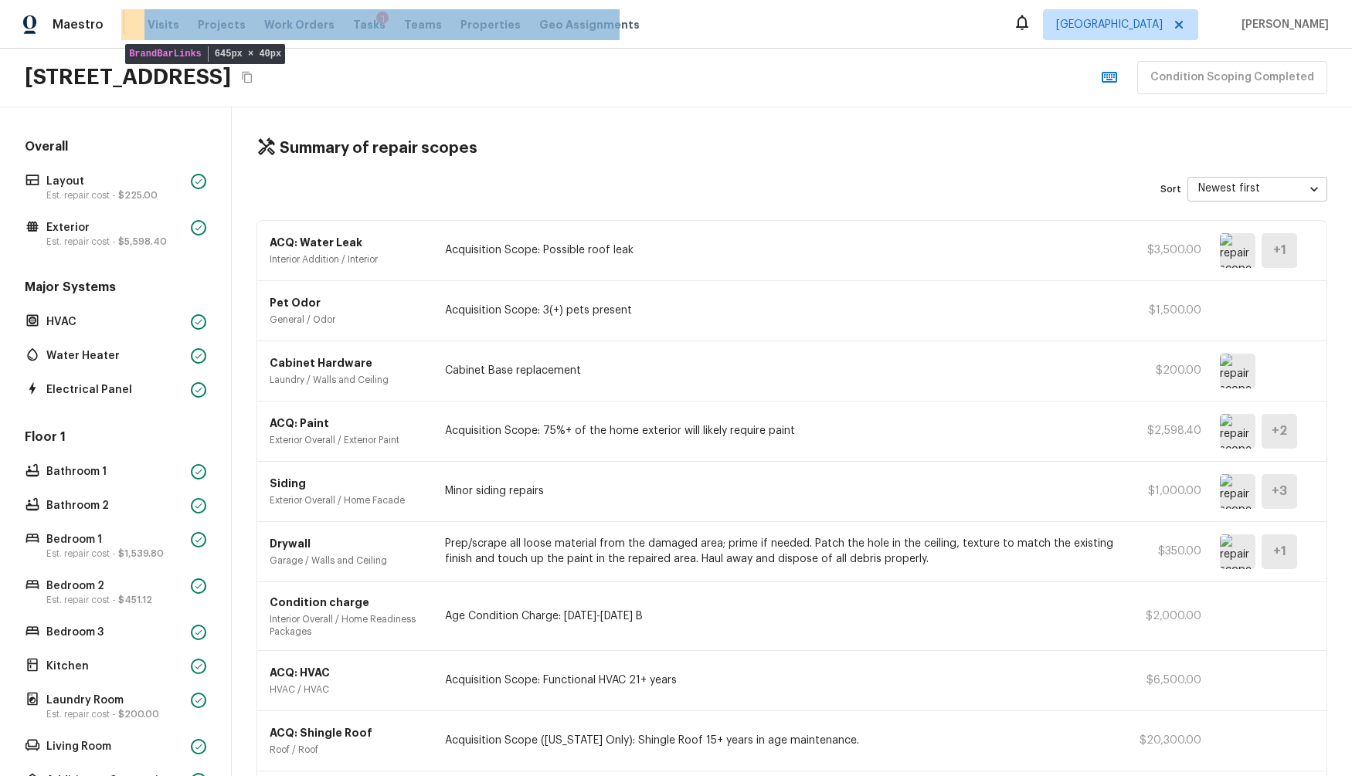
click at [759, 106] on div "4750 Pirates Bay Dr, Jacksonville, FL 32210 Condition Scoping Completed" at bounding box center [676, 78] width 1352 height 59
click at [659, 80] on div "4750 Pirates Bay Dr, Jacksonville, FL 32210 Condition Scoping Completed" at bounding box center [676, 78] width 1352 height 59
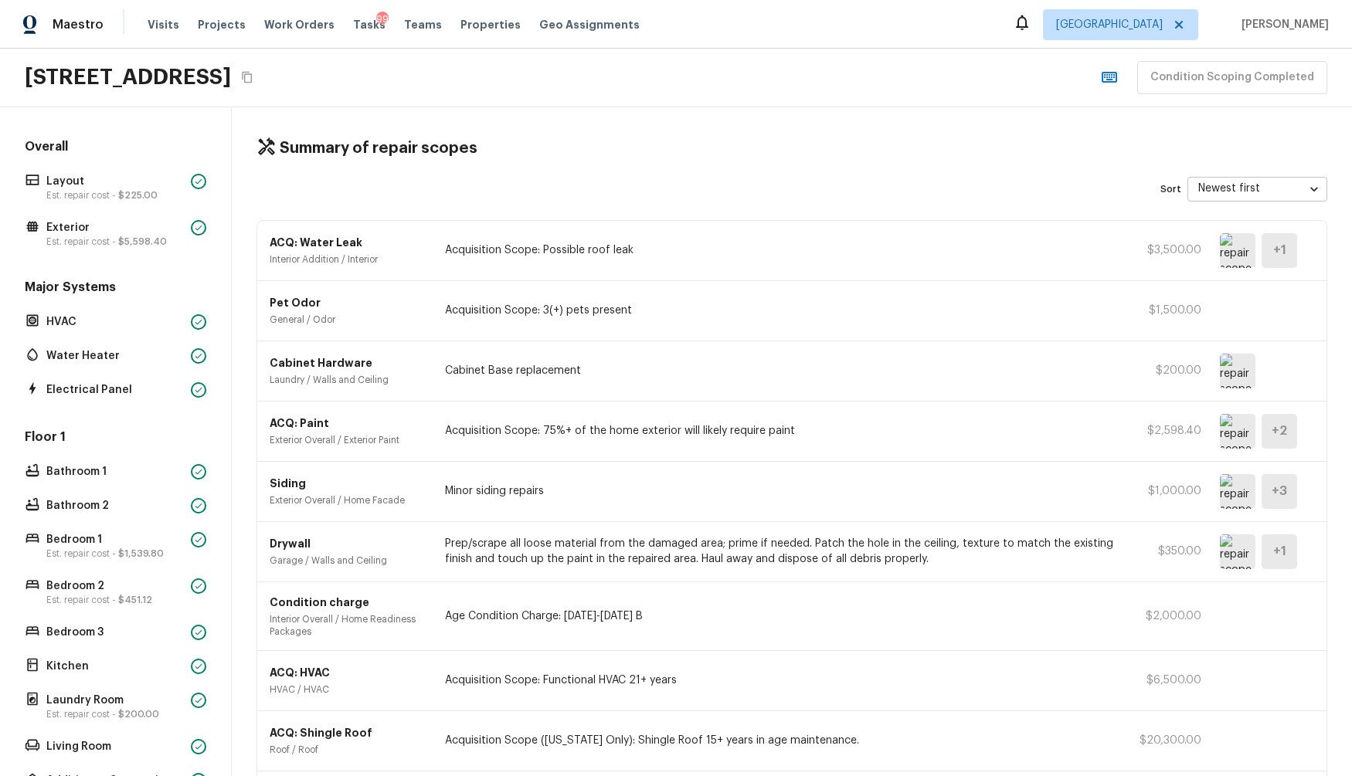
click at [737, 70] on div "4750 Pirates Bay Dr, Jacksonville, FL 32210 Condition Scoping Completed" at bounding box center [676, 78] width 1352 height 59
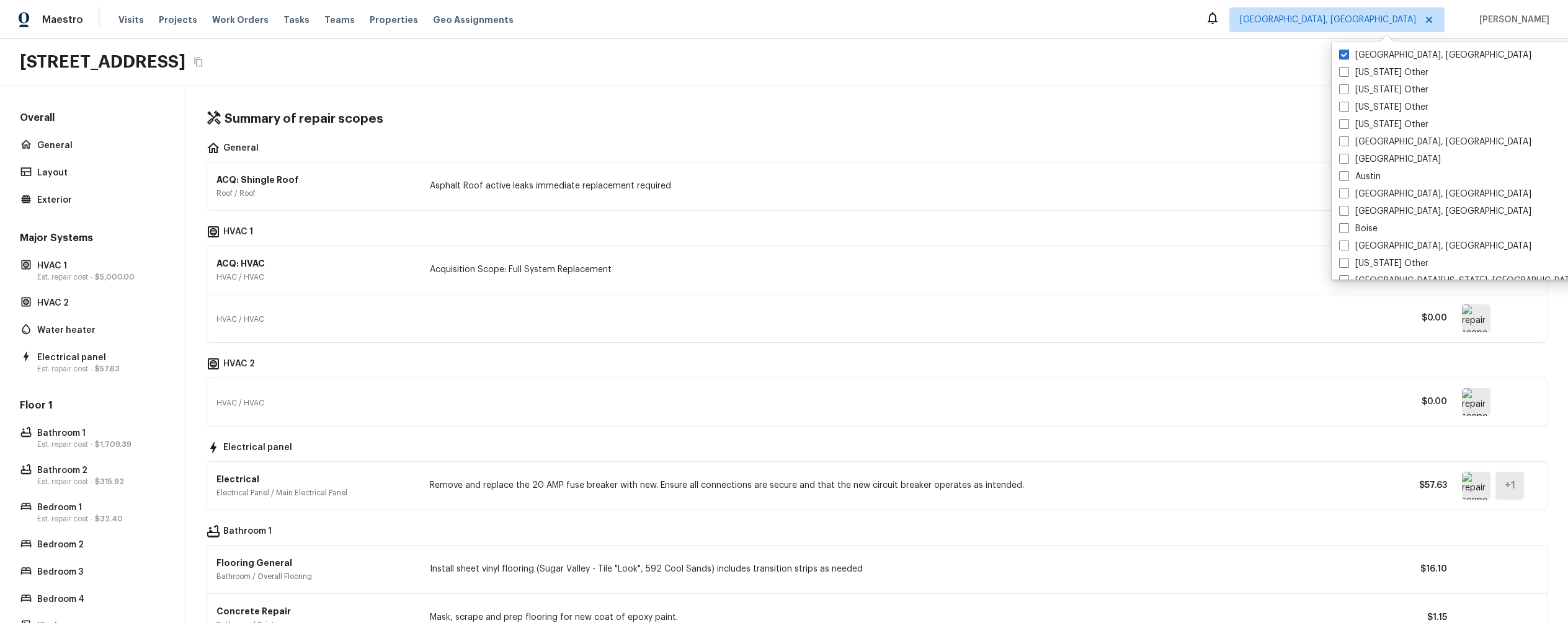
scroll to position [230, 0]
